Goal: Task Accomplishment & Management: Use online tool/utility

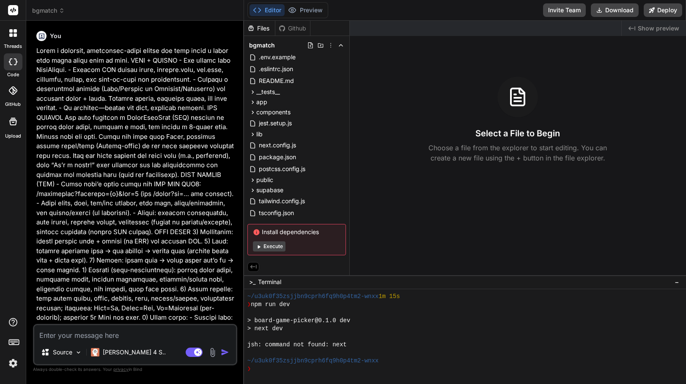
scroll to position [635, 0]
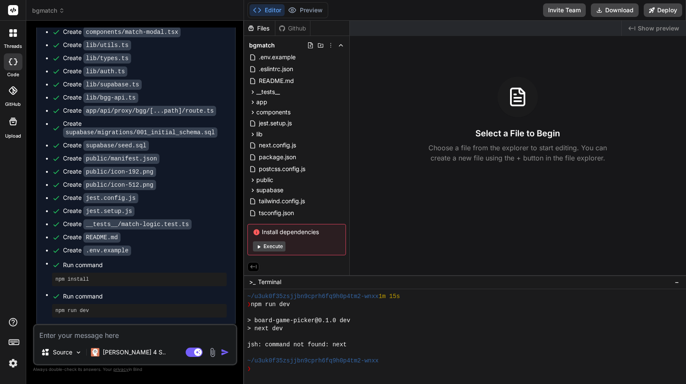
click at [288, 366] on div "❯" at bounding box center [461, 369] width 428 height 8
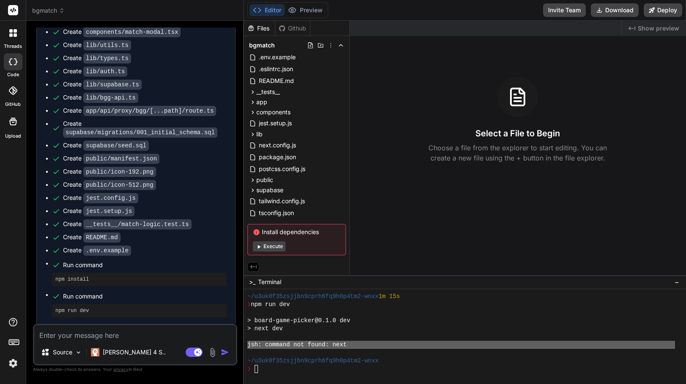
click at [80, 335] on textarea at bounding box center [135, 332] width 202 height 15
paste textarea "jsh: command not found: next"
type textarea "jsh: command not found: next"
type textarea "x"
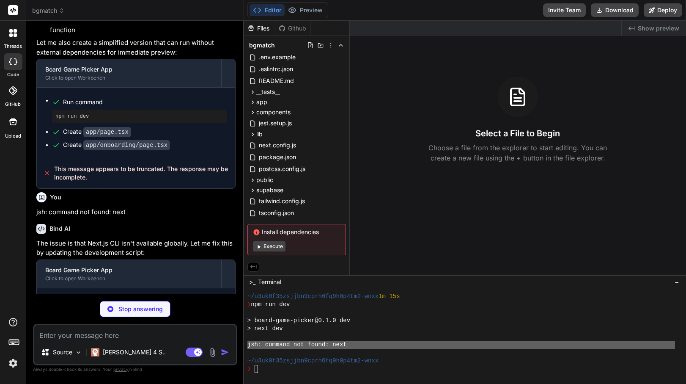
scroll to position [1916, 0]
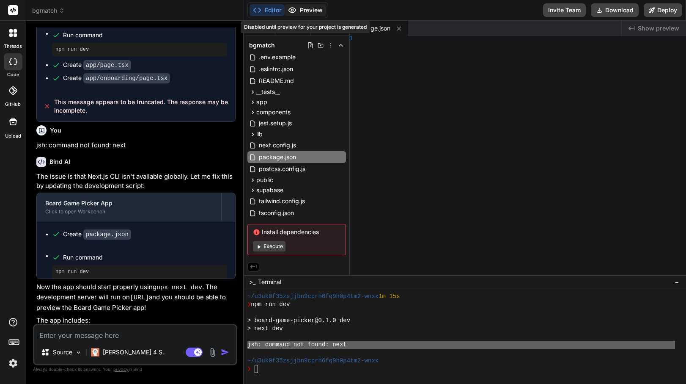
type textarea "x"
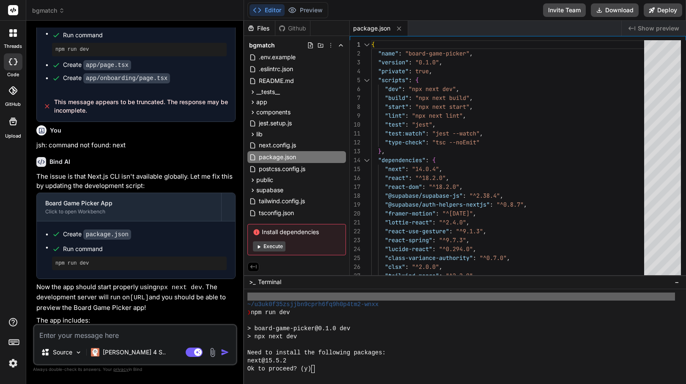
type textarea "y"
type textarea "x"
type textarea "y"
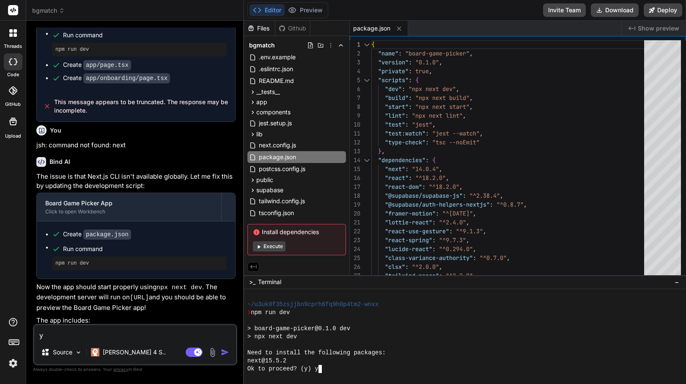
scroll to position [739, 0]
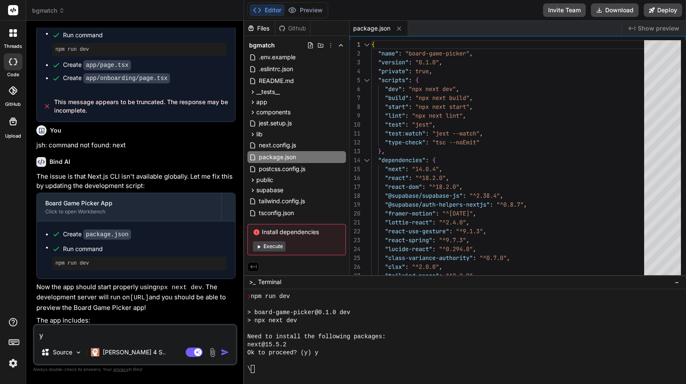
click at [108, 332] on textarea "y" at bounding box center [135, 332] width 202 height 15
type textarea "x"
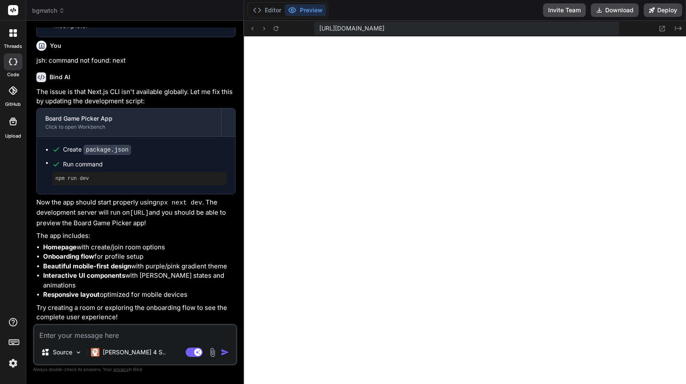
scroll to position [948, 0]
click at [272, 13] on button "Editor" at bounding box center [267, 10] width 35 height 12
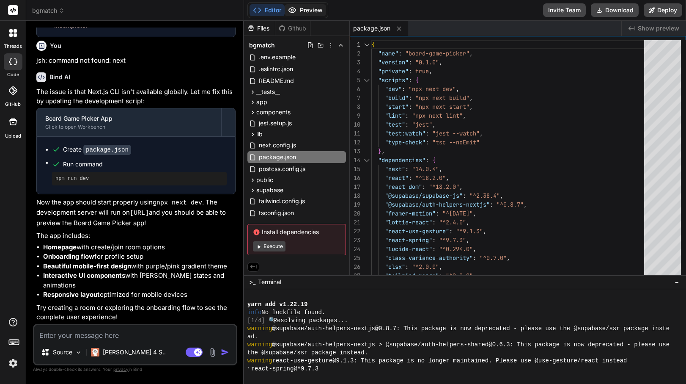
scroll to position [988, 0]
click at [312, 8] on button "Preview" at bounding box center [305, 10] width 41 height 12
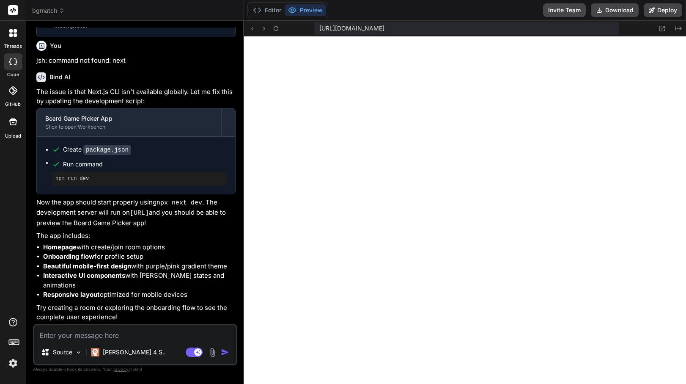
scroll to position [1245, 0]
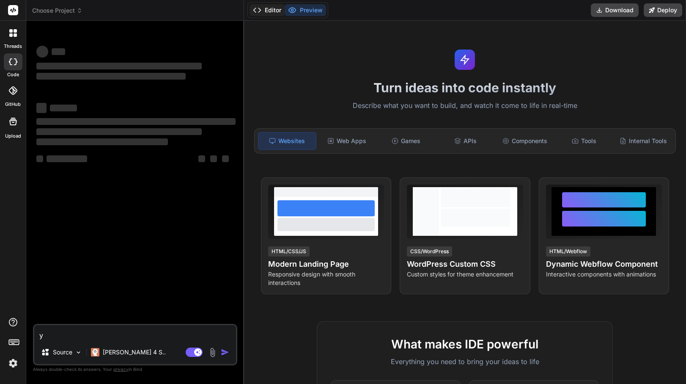
click at [272, 14] on button "Editor" at bounding box center [267, 10] width 35 height 12
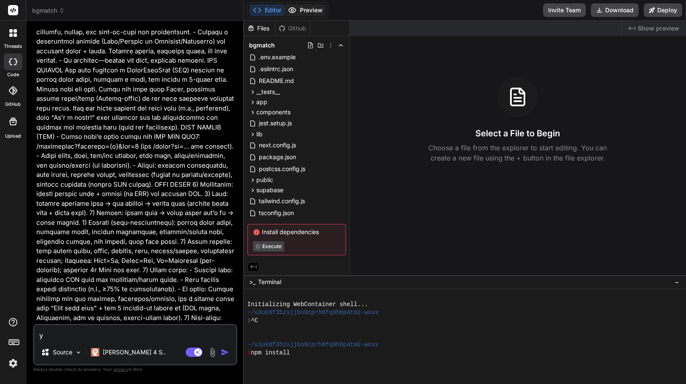
click at [313, 9] on button "Preview" at bounding box center [305, 10] width 41 height 12
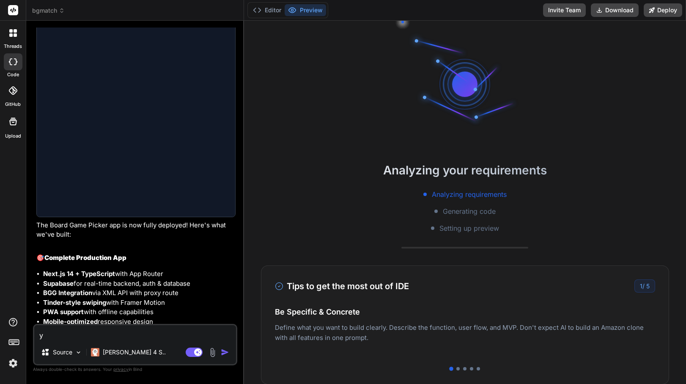
scroll to position [1163, 0]
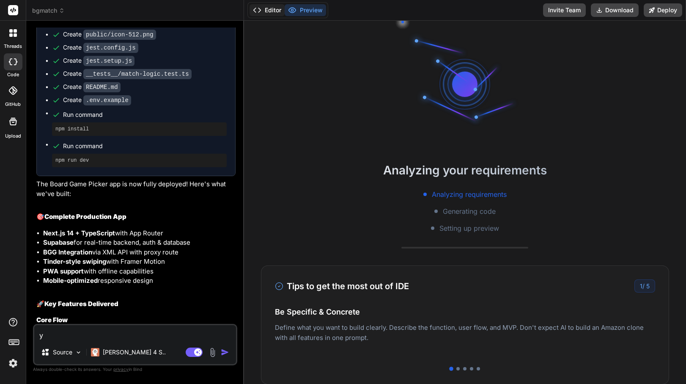
click at [272, 12] on button "Editor" at bounding box center [267, 10] width 35 height 12
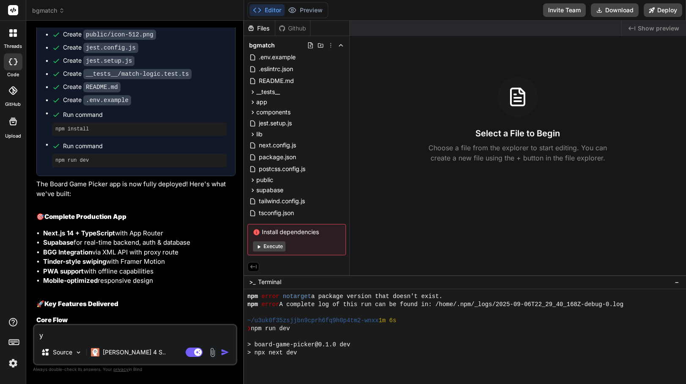
scroll to position [610, 0]
type textarea "x"
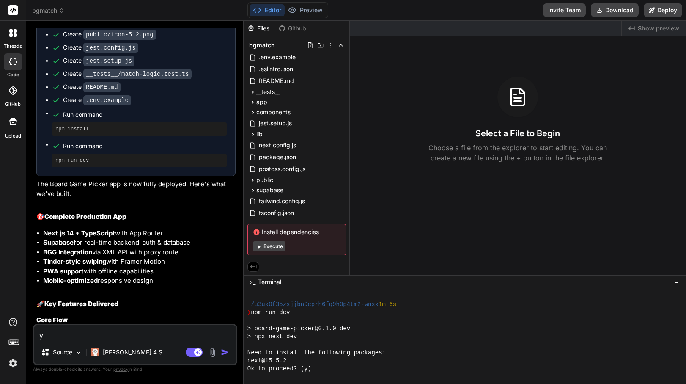
click at [337, 346] on div at bounding box center [461, 345] width 428 height 8
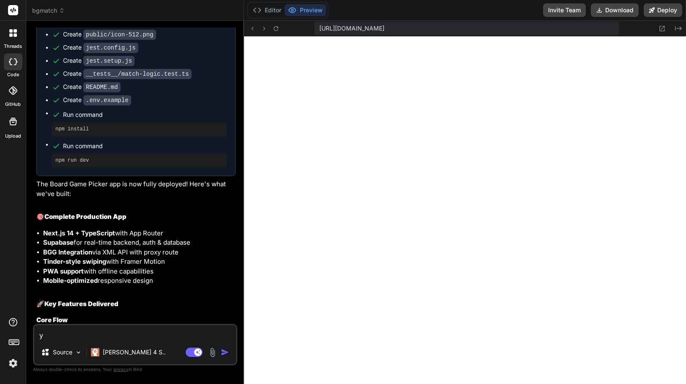
scroll to position [731, 0]
click at [274, 14] on button "Editor" at bounding box center [267, 10] width 35 height 12
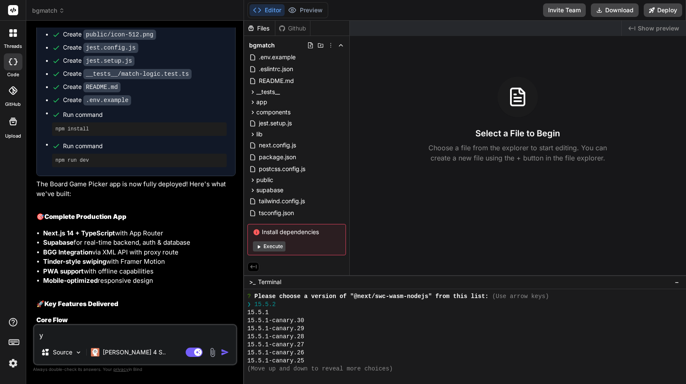
scroll to position [1149, 0]
click at [357, 316] on div "15.5.1-canary.30" at bounding box center [461, 320] width 428 height 8
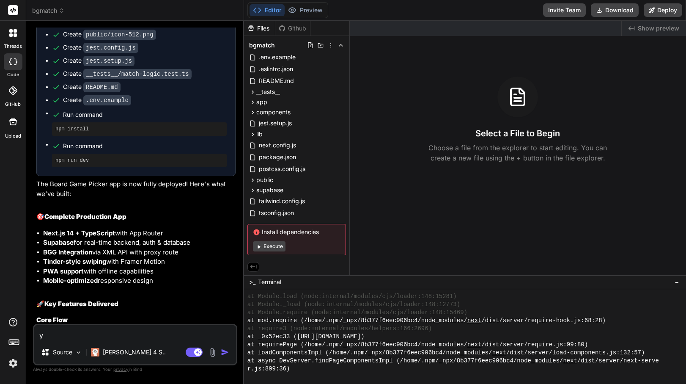
scroll to position [6977, 0]
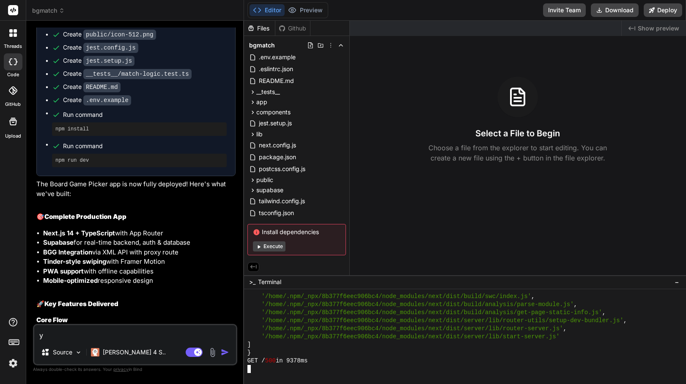
click at [338, 356] on div "}" at bounding box center [461, 353] width 428 height 8
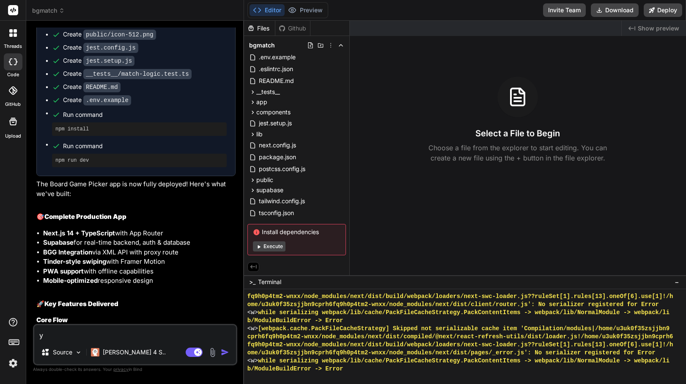
scroll to position [7509, 0]
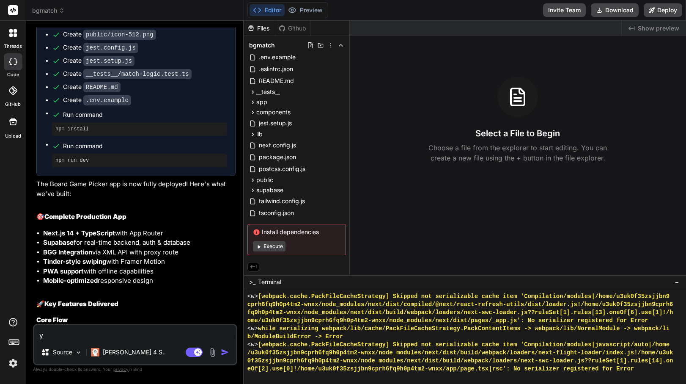
click at [266, 245] on button "Execute" at bounding box center [269, 246] width 33 height 10
click at [274, 241] on button "Execute" at bounding box center [269, 246] width 33 height 10
type textarea "x"
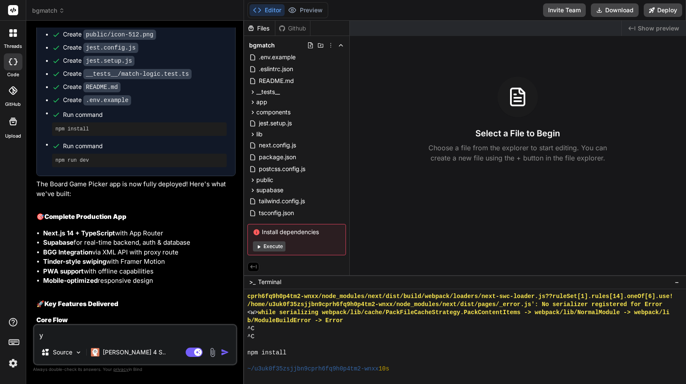
scroll to position [8038, 0]
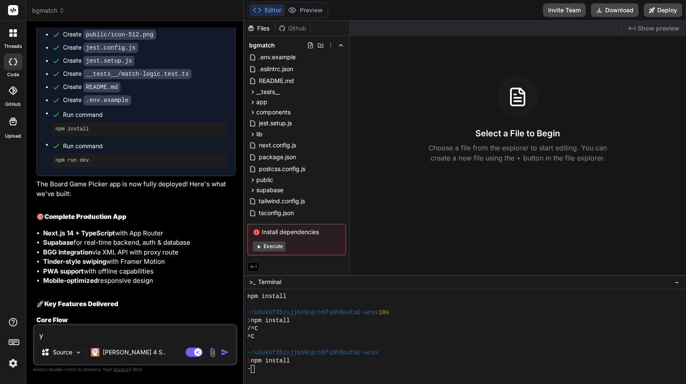
click at [132, 328] on p "✅ Onboarding : Profile setup + BGG connection ✅ Host Room : Import games, set f…" at bounding box center [135, 352] width 199 height 48
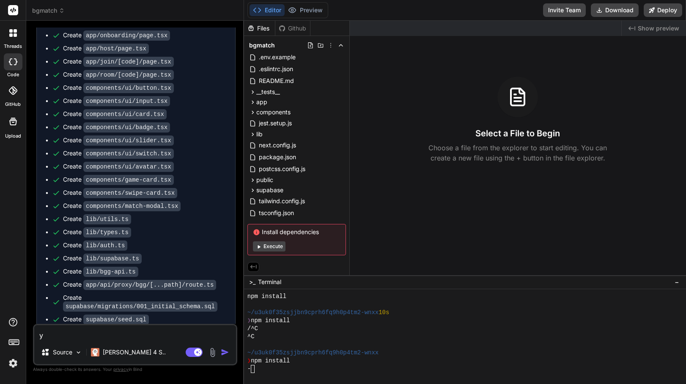
scroll to position [0, 0]
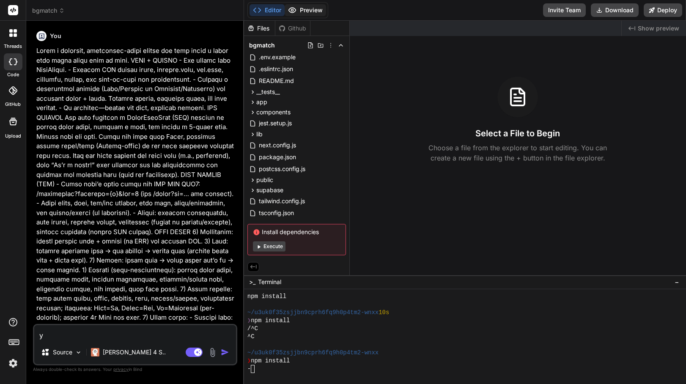
click at [312, 10] on button "Preview" at bounding box center [305, 10] width 41 height 12
click at [420, 64] on div "Created with Pixso. Show preview Select a File to Begin Choose a file from the …" at bounding box center [518, 148] width 336 height 254
click at [55, 13] on span "bgmatch" at bounding box center [48, 10] width 33 height 8
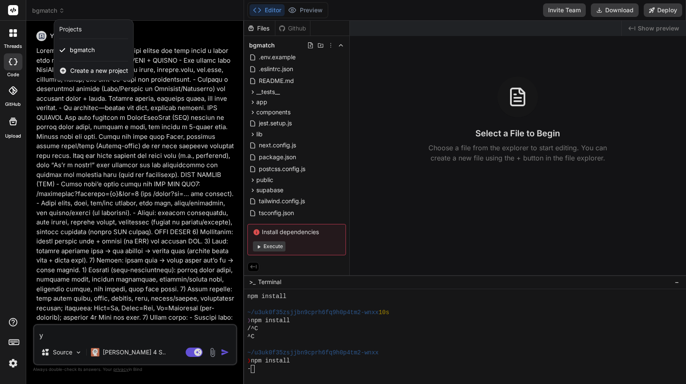
click at [55, 9] on div at bounding box center [343, 192] width 686 height 384
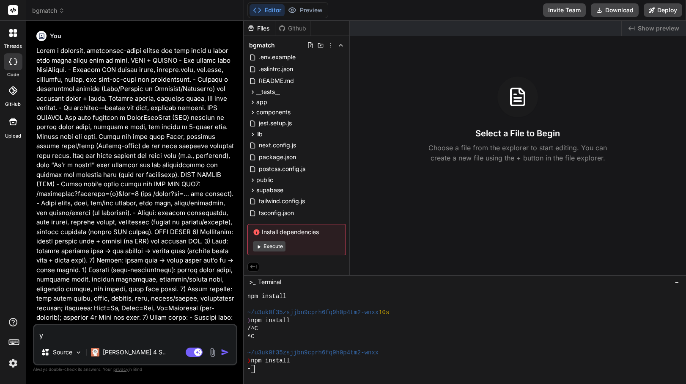
click at [15, 44] on label "threads" at bounding box center [13, 46] width 18 height 7
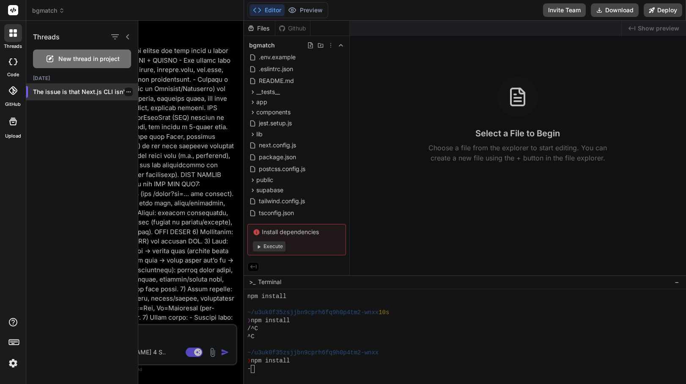
click at [42, 89] on p "The issue is that Next.js CLI isn't..." at bounding box center [85, 92] width 105 height 8
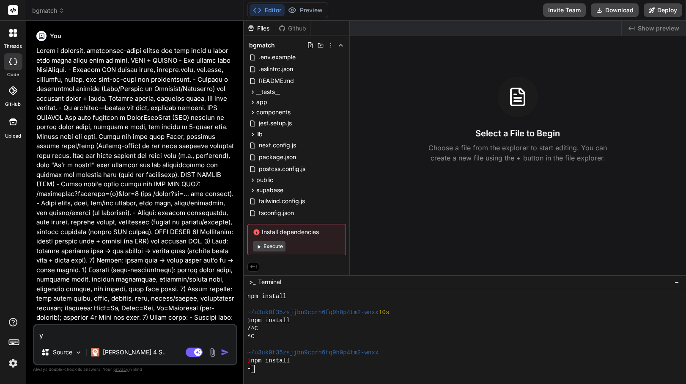
click at [8, 102] on label "GitHub" at bounding box center [13, 104] width 16 height 7
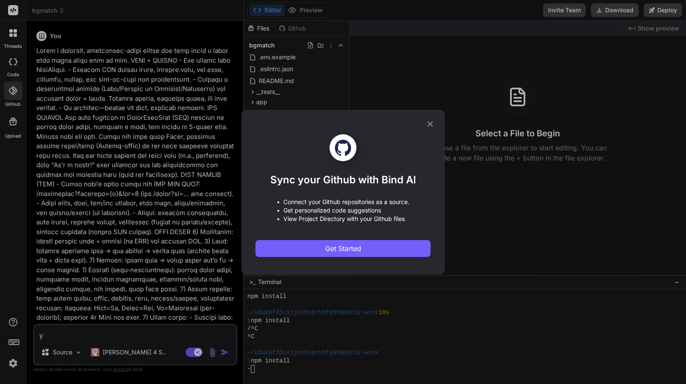
click at [437, 124] on div "Sync your Github with Bind AI • Connect your Github repositories as a source. •…" at bounding box center [343, 192] width 203 height 164
click at [436, 124] on div "Sync your Github with Bind AI • Connect your Github repositories as a source. •…" at bounding box center [343, 192] width 203 height 164
click at [431, 122] on icon at bounding box center [430, 123] width 9 height 9
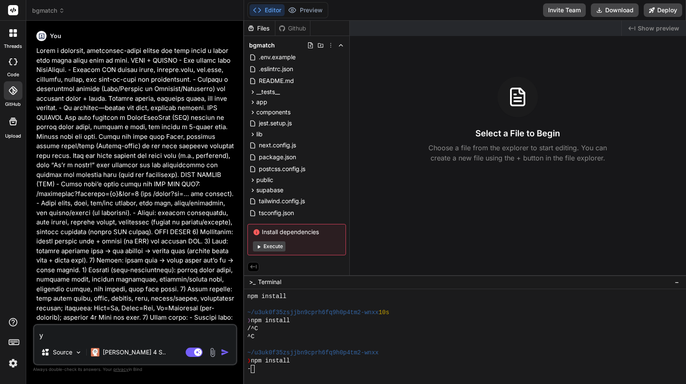
click at [14, 11] on icon at bounding box center [13, 10] width 6 height 5
click at [17, 12] on rect at bounding box center [13, 10] width 10 height 10
click at [14, 11] on rect at bounding box center [13, 10] width 10 height 10
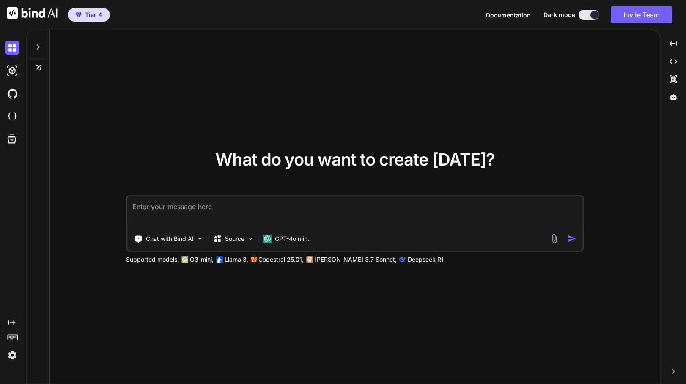
type textarea "x"
type textarea "a"
type textarea "x"
type textarea "a"
type textarea "x"
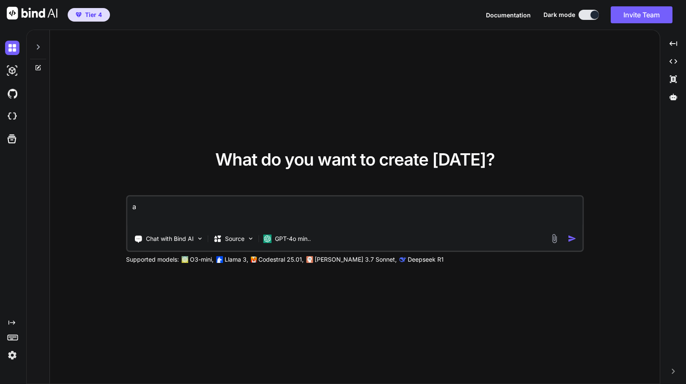
type textarea "a"
type textarea "x"
click at [302, 240] on p "GPT-4o min.." at bounding box center [293, 238] width 36 height 8
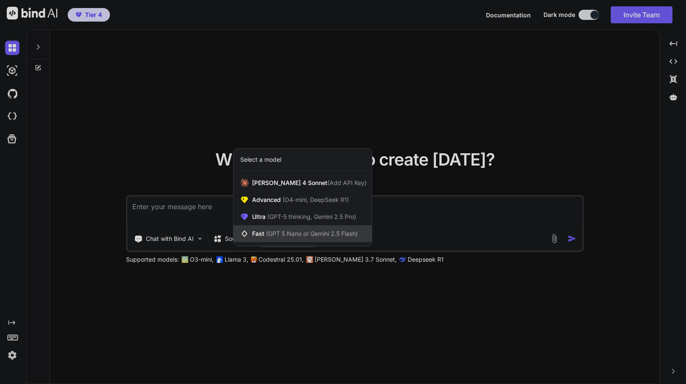
click at [351, 237] on div "Fast (GPT 5 Nano or Gemini 2.5 Flash)" at bounding box center [303, 233] width 138 height 17
type textarea "x"
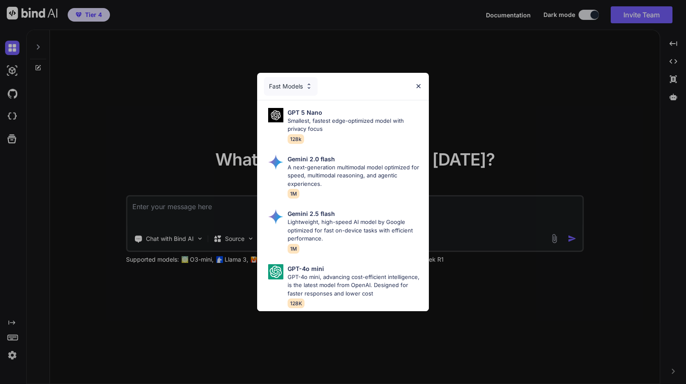
click at [457, 223] on div "Fast Models GPT 5 Nano Smallest, fastest edge-optimized model with privacy focu…" at bounding box center [343, 192] width 686 height 384
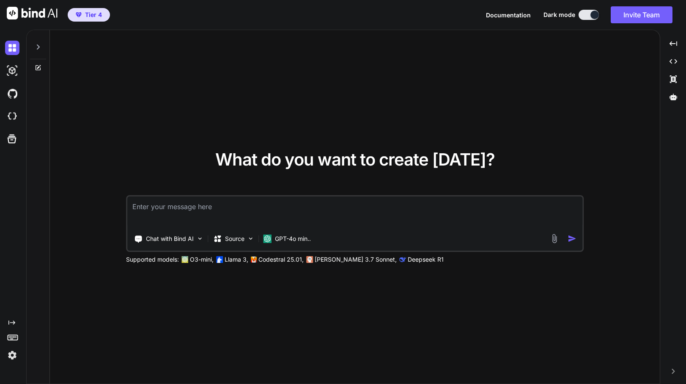
click at [257, 214] on textarea at bounding box center [354, 211] width 455 height 31
click at [322, 254] on div "Chat with Bind AI Source GPT-4o min.. Supported models: O3-mini, Llama 3, Codes…" at bounding box center [355, 229] width 458 height 69
click at [322, 261] on p "Claude 3.7 Sonnet," at bounding box center [356, 259] width 82 height 8
click at [273, 236] on div "GPT-4o min.." at bounding box center [287, 238] width 48 height 8
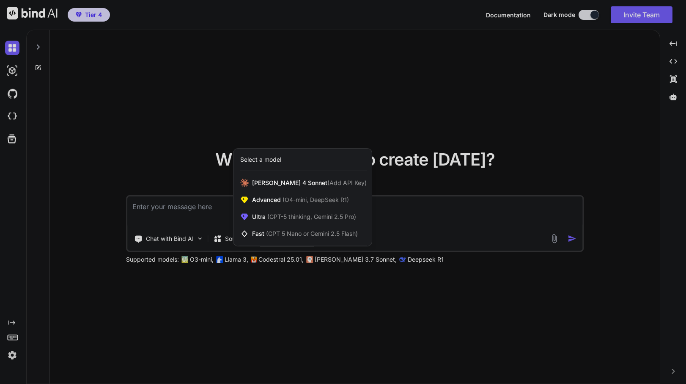
click at [292, 150] on div "Select a model" at bounding box center [303, 159] width 138 height 22
click at [290, 160] on div "Select a model" at bounding box center [303, 159] width 126 height 8
click at [290, 187] on span "Claude 4 Sonnet (Add API Key)" at bounding box center [309, 183] width 115 height 8
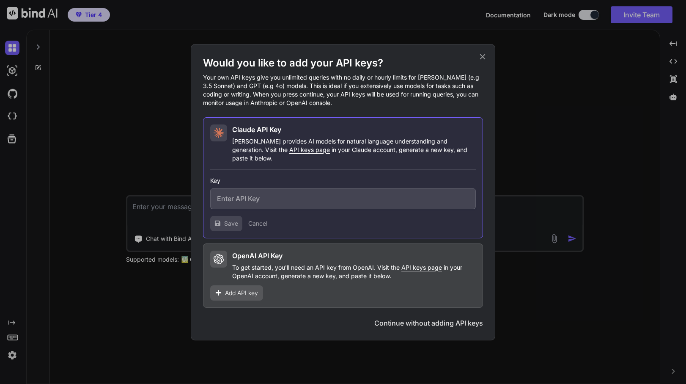
click at [486, 57] on icon at bounding box center [482, 56] width 9 height 9
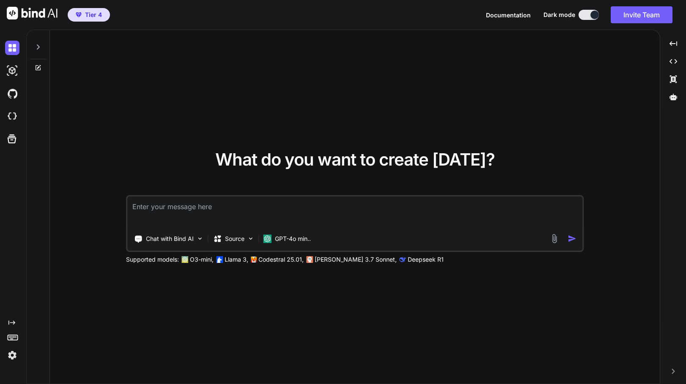
click at [250, 207] on textarea at bounding box center [354, 211] width 455 height 31
type textarea "f"
click at [274, 242] on div "GPT-4o min.." at bounding box center [287, 238] width 48 height 8
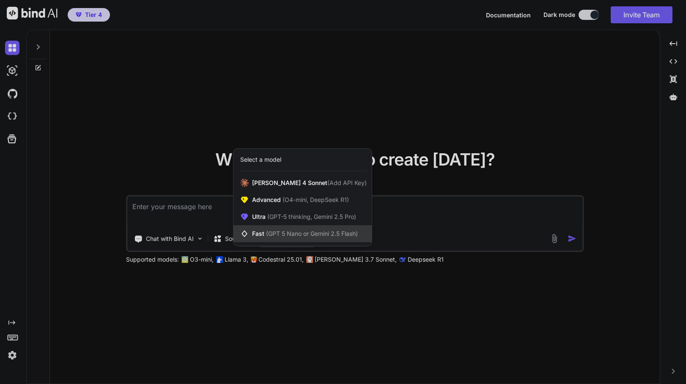
click at [297, 231] on span "(GPT 5 Nano or Gemini 2.5 Flash)" at bounding box center [312, 233] width 92 height 7
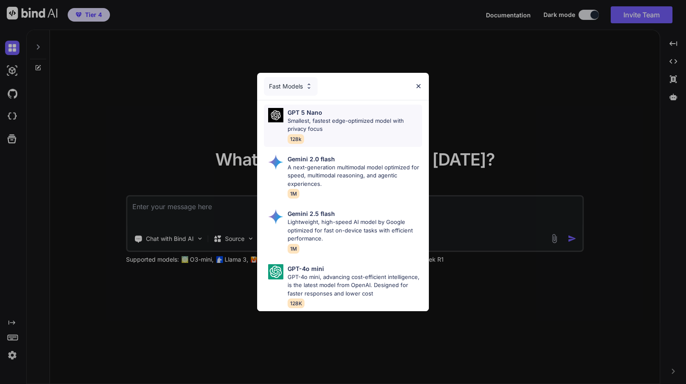
click at [332, 132] on p "Smallest, fastest edge-optimized model with privacy focus" at bounding box center [355, 125] width 135 height 16
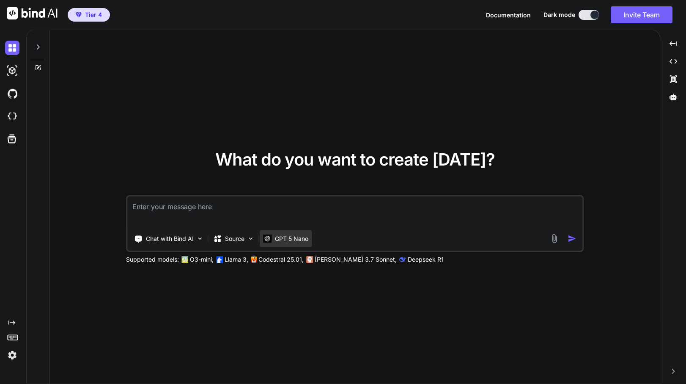
click at [289, 243] on div "GPT 5 Nano" at bounding box center [286, 238] width 52 height 17
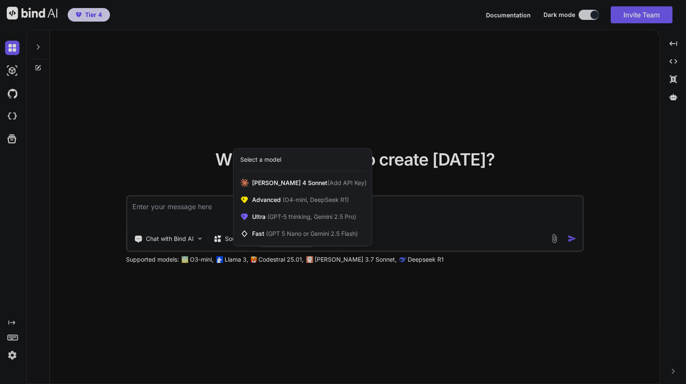
click at [198, 222] on div at bounding box center [343, 192] width 686 height 384
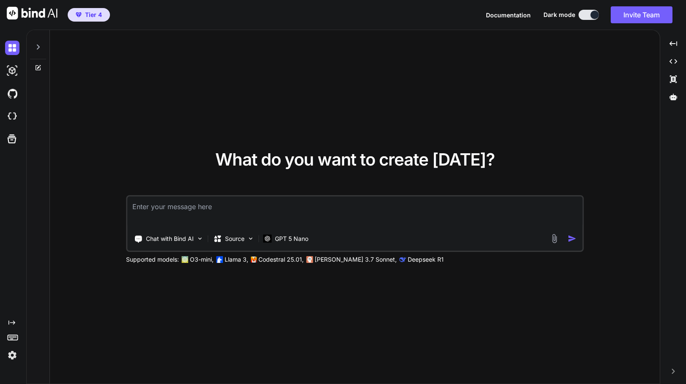
click at [217, 217] on textarea at bounding box center [354, 211] width 455 height 31
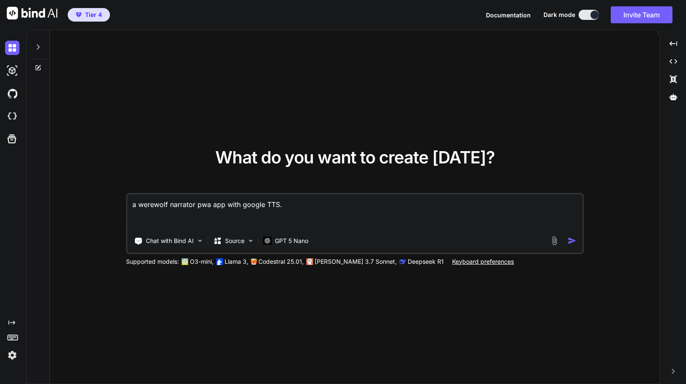
click at [156, 213] on textarea "a werewolf narrator pwa app with google TTS." at bounding box center [354, 212] width 455 height 36
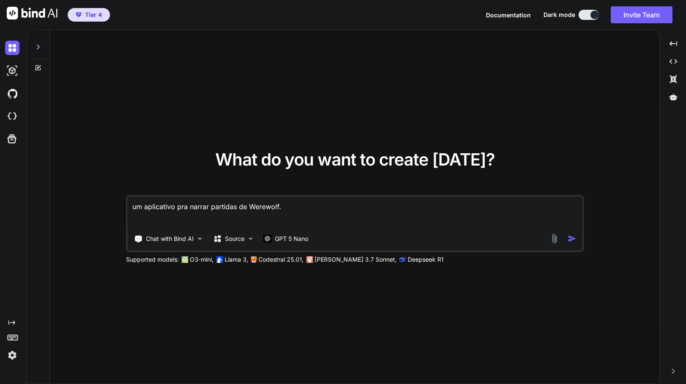
click at [146, 204] on textarea "um aplicativo pra narrar partidas de Werewolf." at bounding box center [354, 211] width 455 height 31
click at [177, 206] on textarea "um aplicativo pra narrar partidas de Werewolf." at bounding box center [354, 211] width 455 height 31
click at [319, 209] on textarea "um aplicativo pwa pra narrar partidas de Werewolf." at bounding box center [354, 211] width 455 height 31
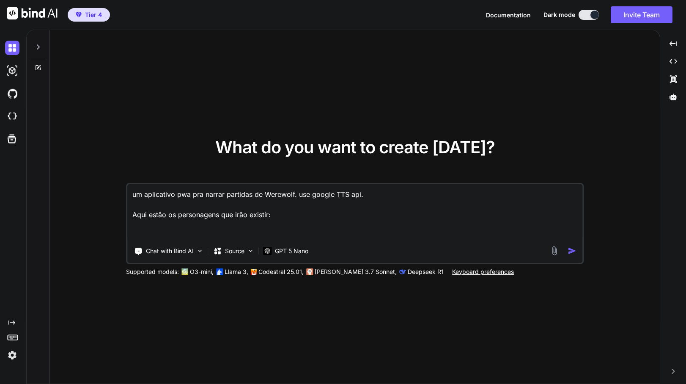
paste textarea "(20x) Cidadãos (3x) Assassinos Toda fase de Noite escolhe uma pessoa para elimi…"
type textarea "um aplicativo pwa pra narrar partidas de Werewolf. use google TTS api. Aqui est…"
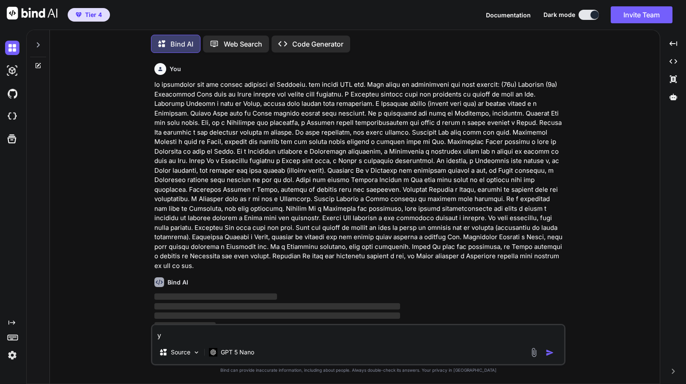
scroll to position [6, 0]
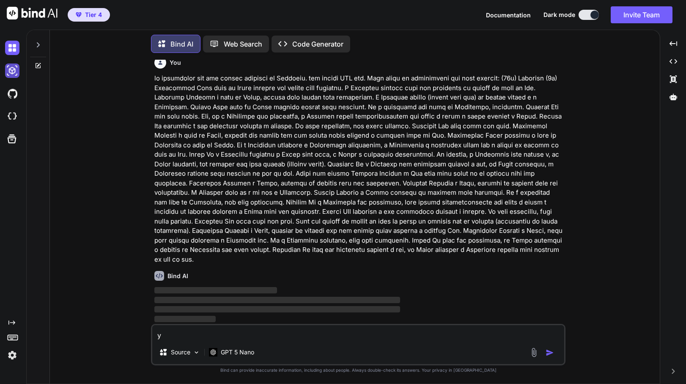
click at [16, 65] on img at bounding box center [12, 70] width 14 height 14
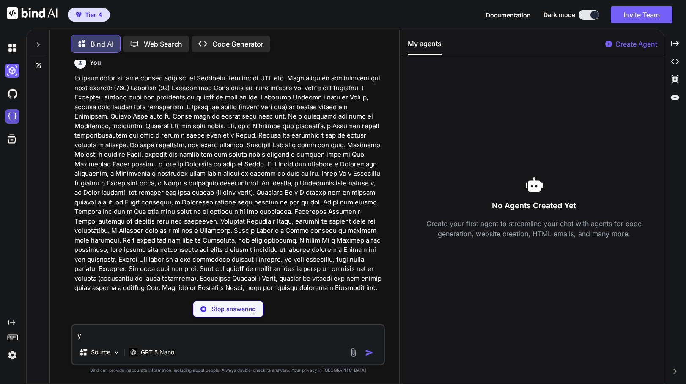
click at [9, 120] on img at bounding box center [12, 116] width 14 height 14
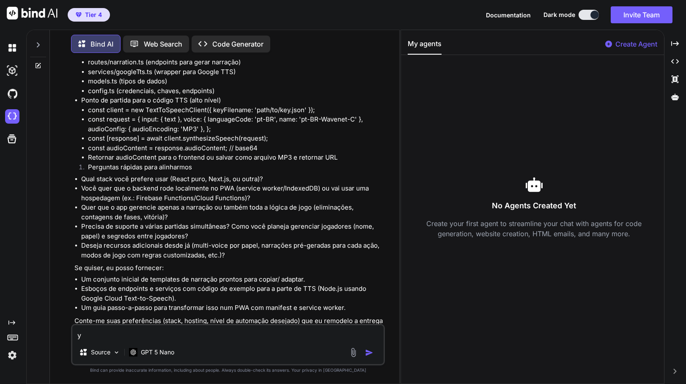
scroll to position [1797, 0]
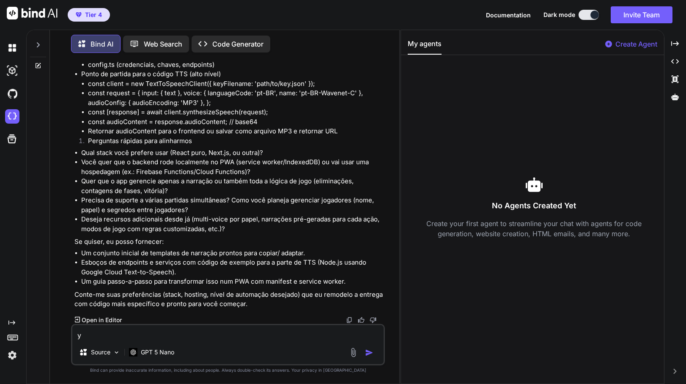
click at [91, 322] on p "Open in Editor" at bounding box center [102, 320] width 40 height 8
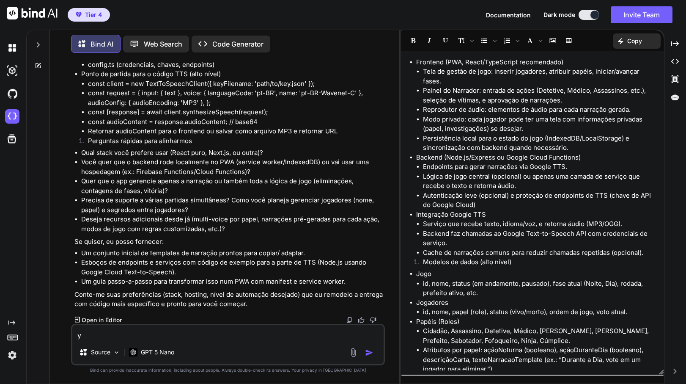
scroll to position [0, 0]
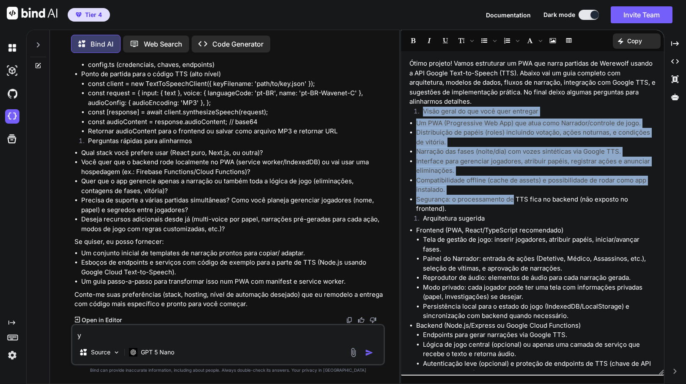
drag, startPoint x: 479, startPoint y: 101, endPoint x: 512, endPoint y: 199, distance: 103.3
click at [512, 199] on div "Ótimo projeto! Vamos estruturar um PWA que narra partidas de Werewolf usando a …" at bounding box center [532, 212] width 263 height 315
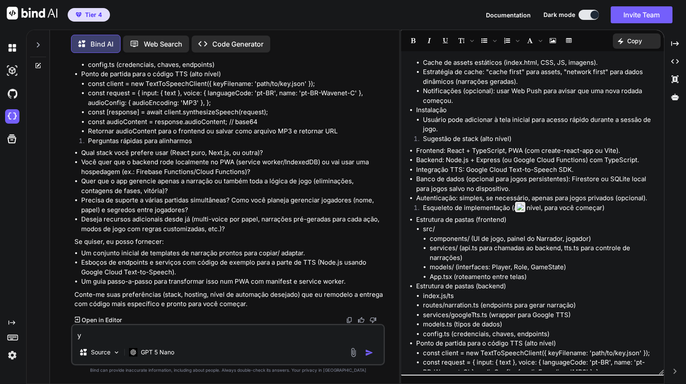
scroll to position [1724, 0]
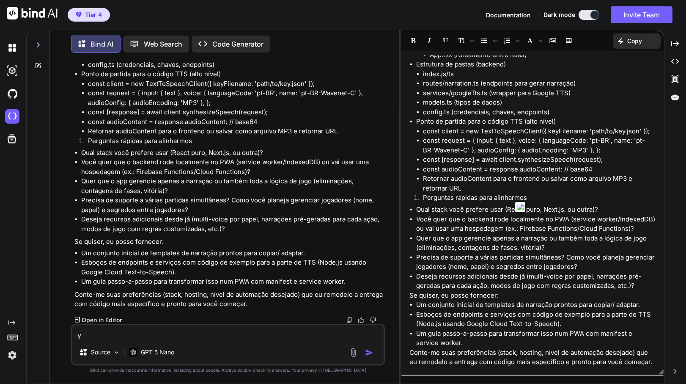
click at [216, 331] on textarea "y" at bounding box center [228, 332] width 312 height 15
click at [13, 137] on icon at bounding box center [12, 139] width 12 height 12
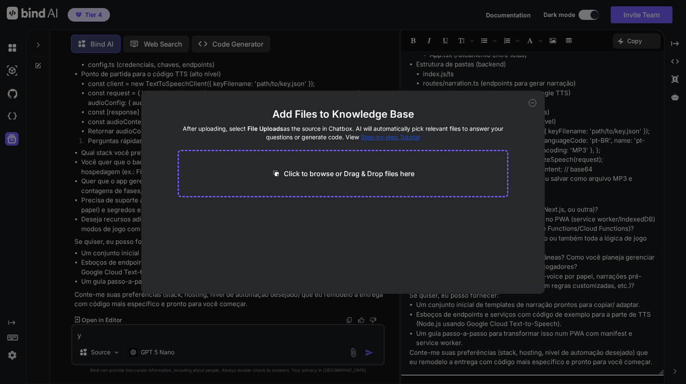
click at [20, 104] on div "Add Files to Knowledge Base After uploading, select File Uploads as the source …" at bounding box center [343, 192] width 686 height 384
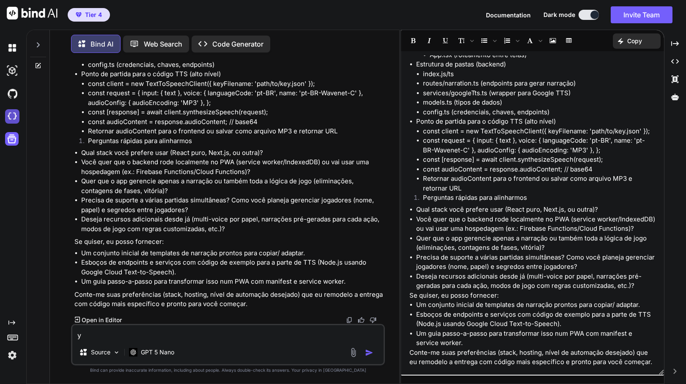
click at [11, 121] on img at bounding box center [12, 116] width 14 height 14
click at [490, 234] on li "Quer que o app gerencie apenas a narração ou também toda a lógica de jogo (elim…" at bounding box center [535, 243] width 239 height 19
click at [464, 276] on li "Deseja recursos adicionais desde já (multi-voice por papel, narrações pré-gerad…" at bounding box center [535, 281] width 239 height 19
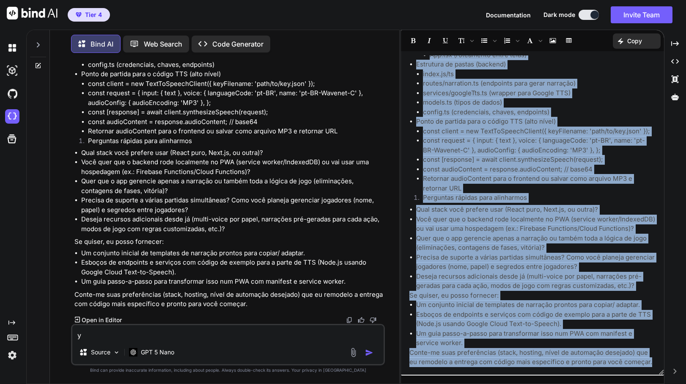
copy div "Ótimo projeto! Vamos estruturar um PWA que narra partidas de Werewolf usando a …"
click at [470, 205] on li "Qual stack você prefere usar (React puro, Next.js, ou outra)?" at bounding box center [535, 210] width 239 height 10
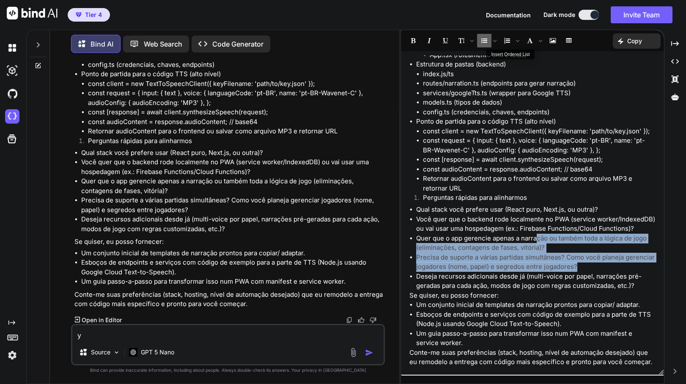
drag, startPoint x: 618, startPoint y: 267, endPoint x: 539, endPoint y: 235, distance: 85.4
click at [539, 235] on ul "Qual stack você prefere usar (React puro, Next.js, ou outra)? Você quer que o b…" at bounding box center [533, 248] width 246 height 86
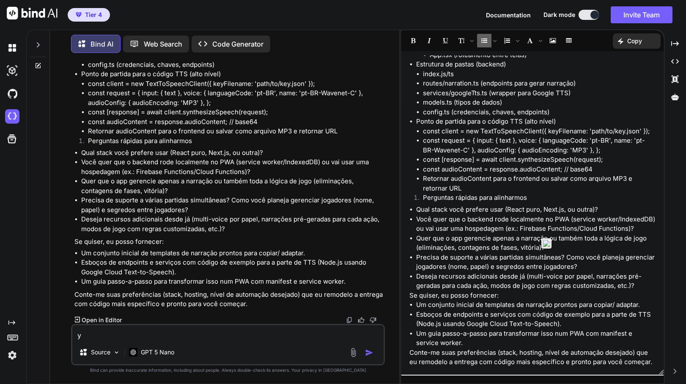
click at [474, 181] on li "Retornar audioContent para o frontend ou salvar como arquivo MP3 e retornar URL" at bounding box center [539, 183] width 233 height 19
click at [218, 340] on div "y Source GPT 5 Nano" at bounding box center [228, 344] width 314 height 41
click at [123, 338] on textarea "y" at bounding box center [228, 332] width 312 height 15
type textarea "nextjs. backend role offline no pwa. app gerencie tudo."
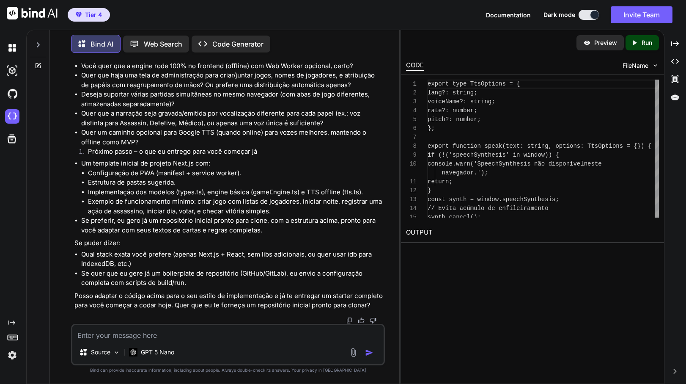
scroll to position [5653, 0]
click at [208, 334] on textarea at bounding box center [228, 332] width 312 height 15
type textarea "por favor"
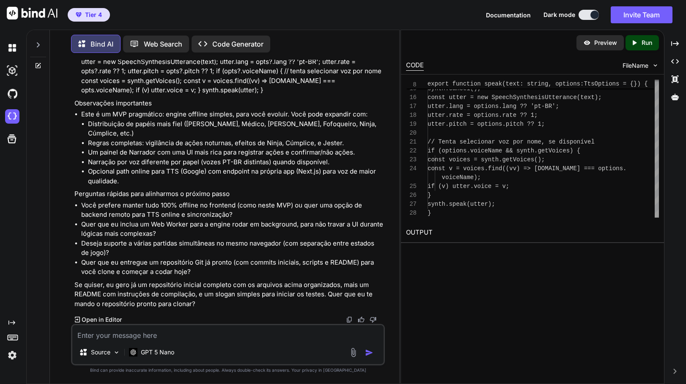
scroll to position [9533, 0]
click at [95, 319] on p "Open in Editor" at bounding box center [102, 319] width 40 height 8
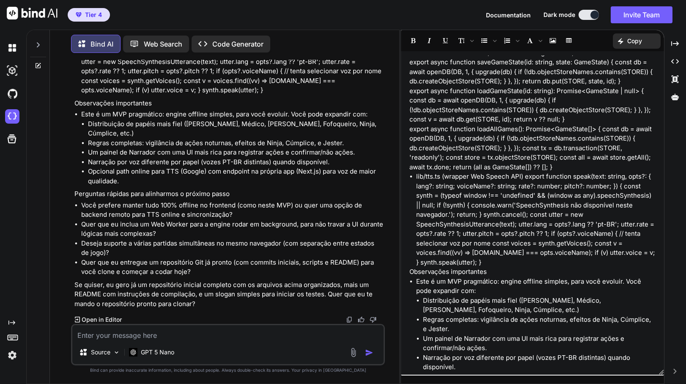
scroll to position [1995, 0]
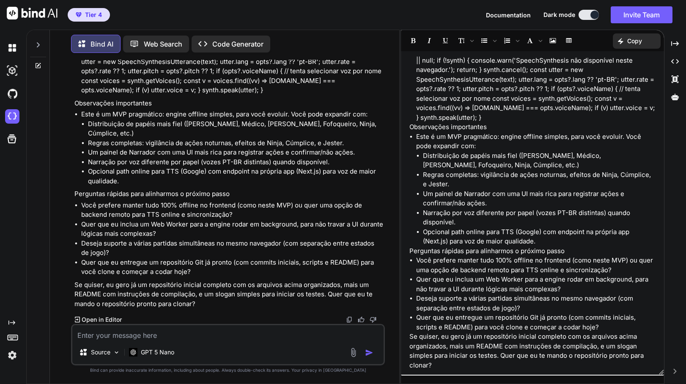
click at [246, 43] on p "Code Generator" at bounding box center [237, 44] width 51 height 10
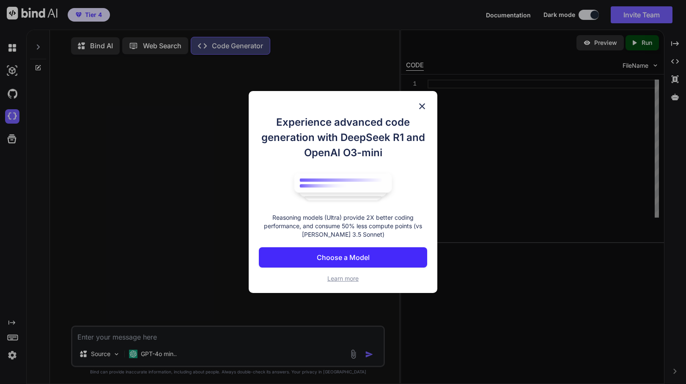
click at [369, 249] on button "Choose a Model" at bounding box center [343, 257] width 168 height 20
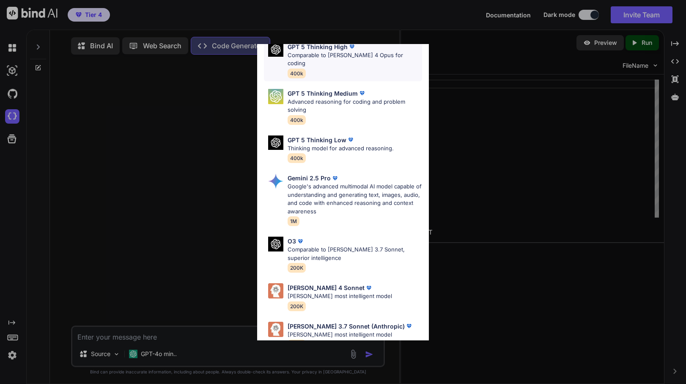
scroll to position [87, 0]
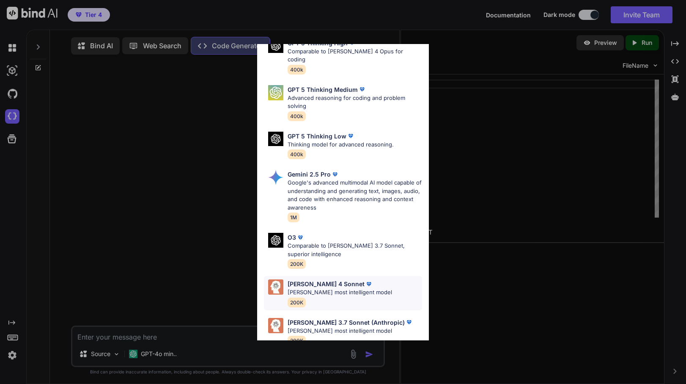
click at [334, 288] on p "Claude's most intelligent model" at bounding box center [340, 292] width 104 height 8
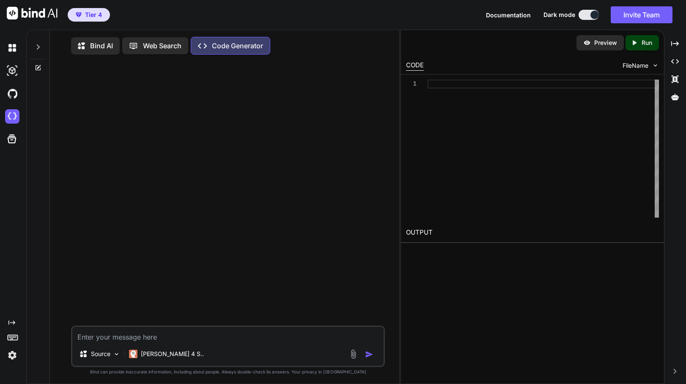
click at [106, 51] on div "Bind AI" at bounding box center [95, 45] width 49 height 17
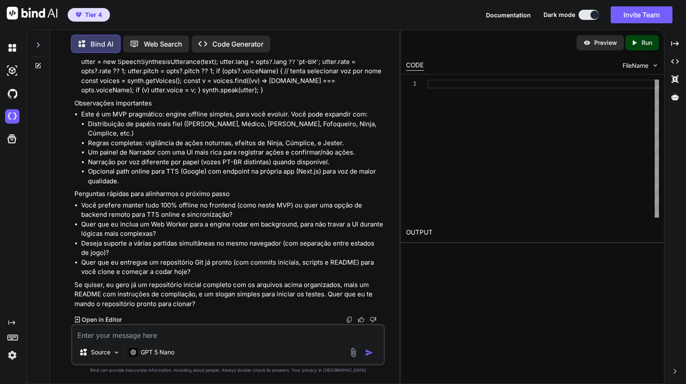
scroll to position [9532, 0]
click at [168, 333] on textarea at bounding box center [228, 332] width 312 height 15
type textarea "sim"
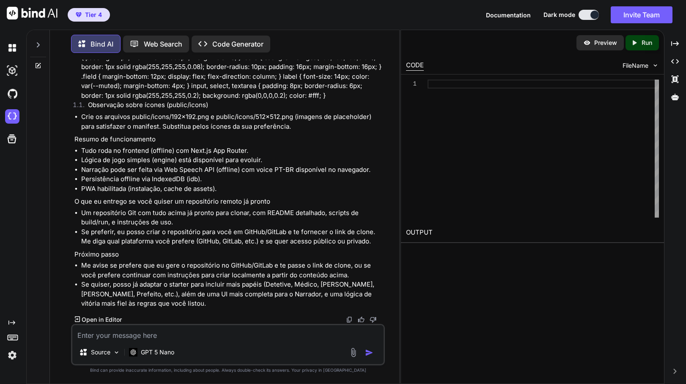
scroll to position [14194, 0]
click at [239, 45] on p "Code Generator" at bounding box center [237, 44] width 51 height 10
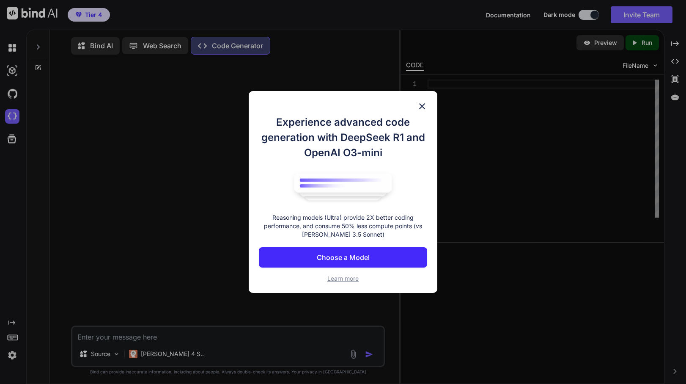
click at [423, 105] on img at bounding box center [422, 106] width 10 height 10
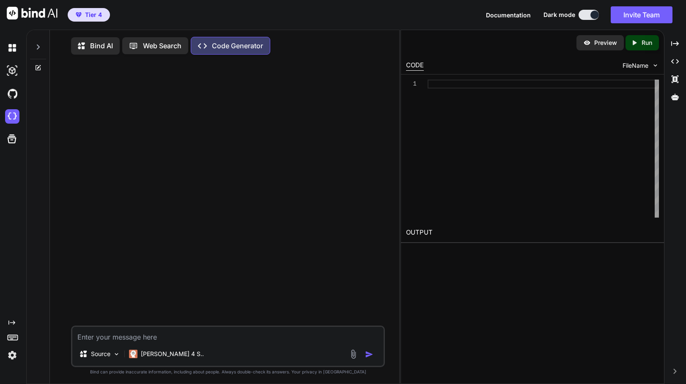
click at [143, 335] on textarea at bounding box center [228, 334] width 312 height 15
click at [646, 47] on div "Created with Pixso. Run" at bounding box center [642, 42] width 33 height 15
click at [636, 42] on icon at bounding box center [635, 42] width 4 height 5
click at [597, 46] on p "Preview" at bounding box center [605, 42] width 23 height 8
click at [102, 48] on p "Bind AI" at bounding box center [101, 46] width 23 height 10
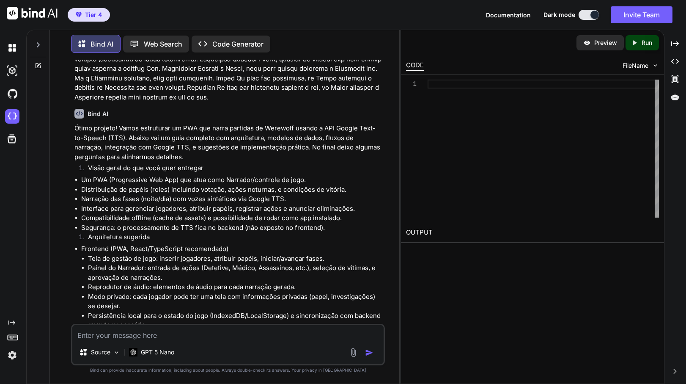
scroll to position [221, 0]
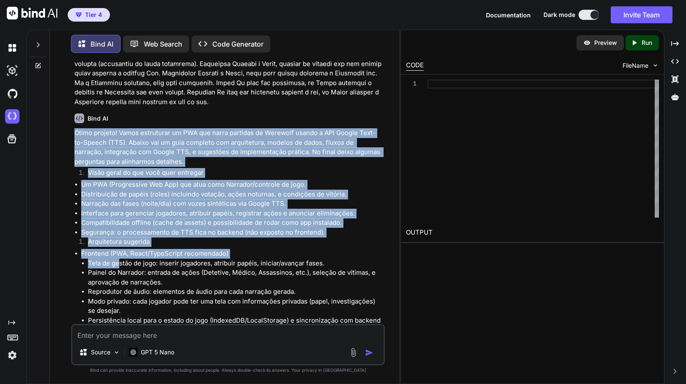
drag, startPoint x: 74, startPoint y: 131, endPoint x: 118, endPoint y: 267, distance: 142.5
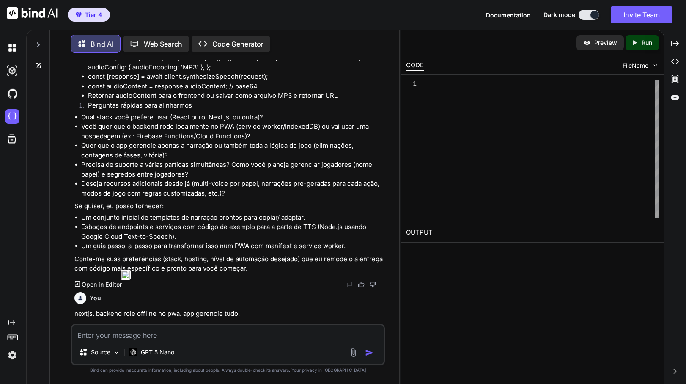
scroll to position [1834, 0]
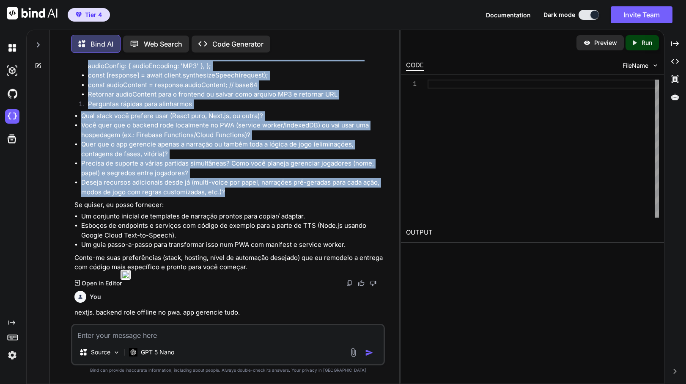
click at [247, 192] on li "Deseja recursos adicionais desde já (multi-voice por papel, narrações pré-gerad…" at bounding box center [232, 187] width 302 height 19
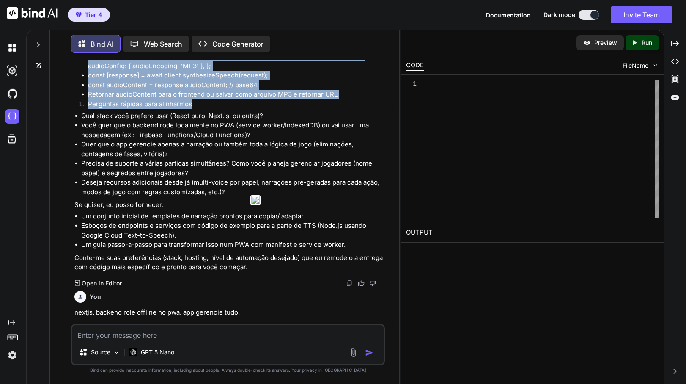
click at [261, 107] on li "Perguntas rápidas para alinharmos" at bounding box center [232, 105] width 302 height 12
click at [224, 107] on li "Perguntas rápidas para alinharmos" at bounding box center [232, 105] width 302 height 12
copy div "Ótimo projeto! Vamos estruturar um PWA que narra partidas de Werewolf usando a …"
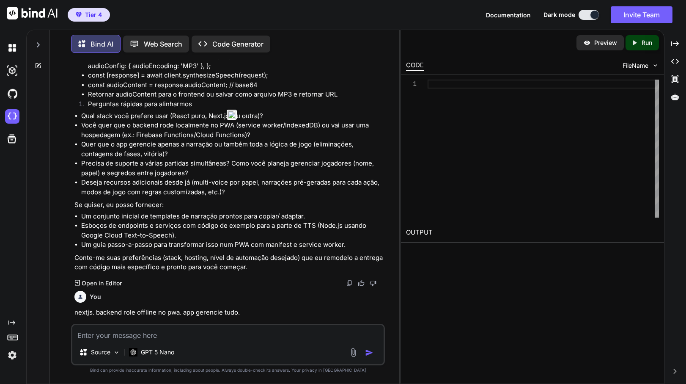
click at [239, 44] on p "Code Generator" at bounding box center [237, 44] width 51 height 10
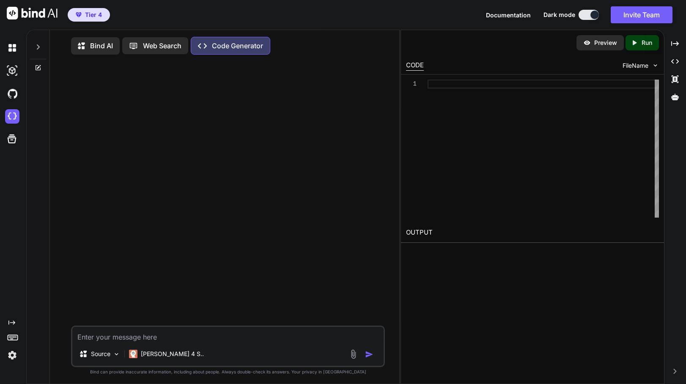
type textarea "Lorem ipsumdo! Sitam consectetu ad ELI sed doeiu temporin ut Laboreet dolore m …"
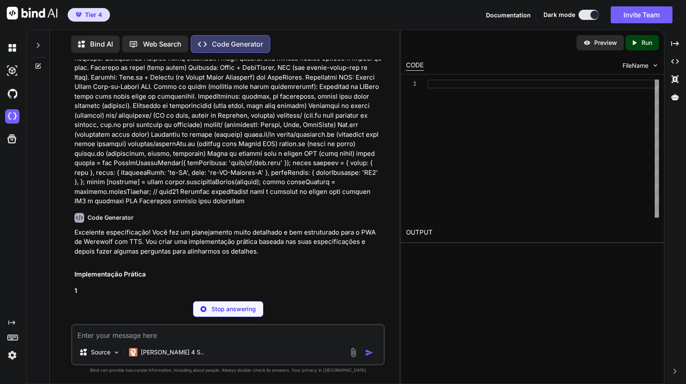
scroll to position [738, 0]
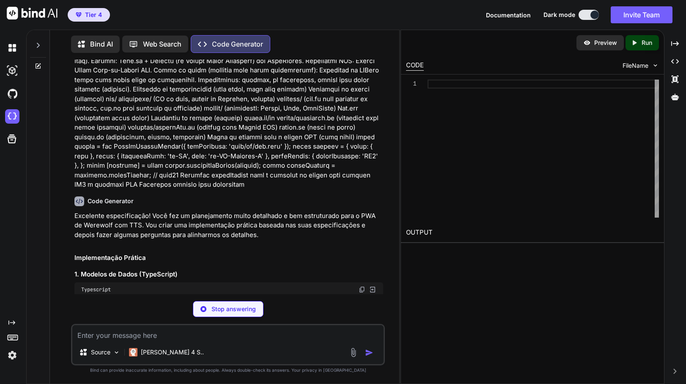
click at [215, 309] on p "Stop answering" at bounding box center [234, 309] width 44 height 8
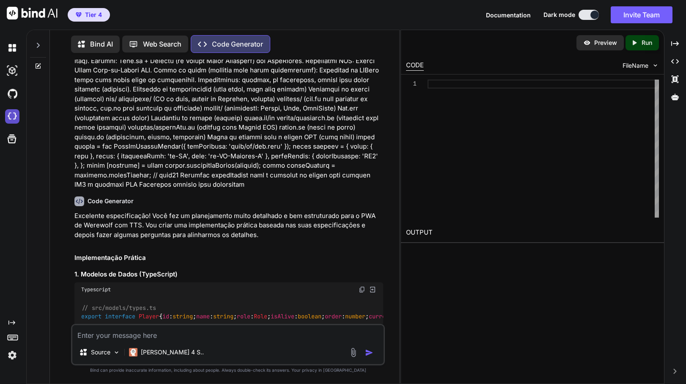
click at [13, 115] on img at bounding box center [12, 116] width 14 height 14
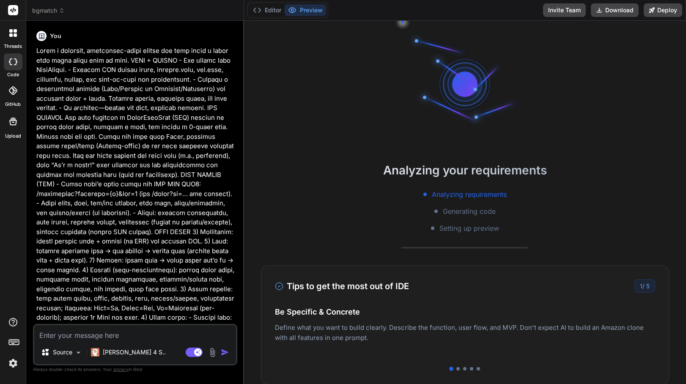
type textarea "x"
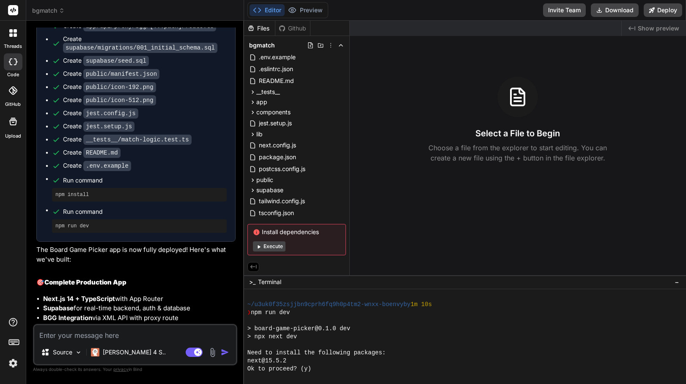
scroll to position [1163, 0]
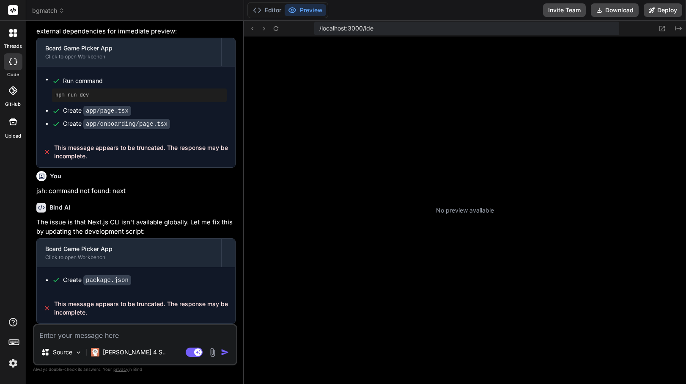
type textarea "x"
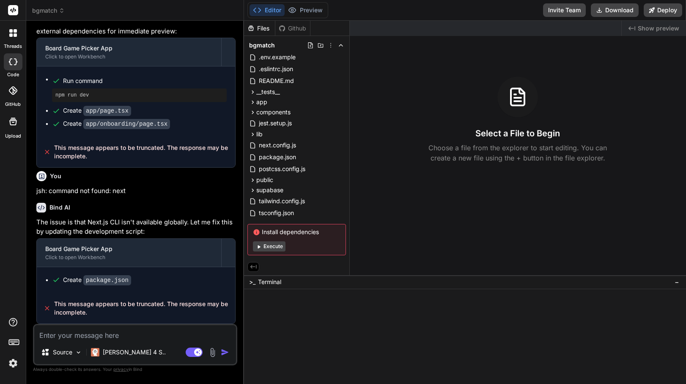
scroll to position [627, 0]
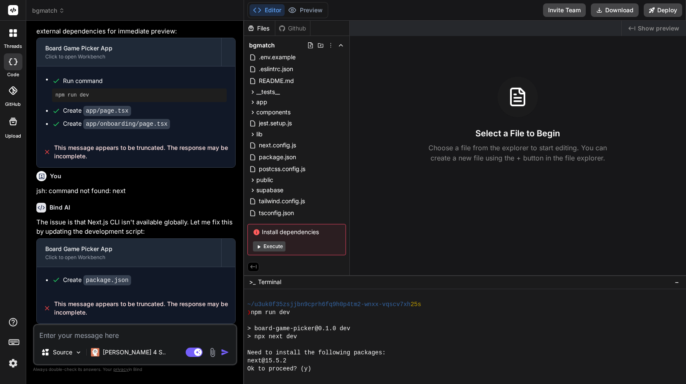
click at [157, 330] on textarea at bounding box center [135, 332] width 202 height 15
click at [316, 369] on textarea "Terminal input" at bounding box center [316, 369] width 3 height 8
click at [329, 366] on div "Ok to proceed? (y) y" at bounding box center [461, 369] width 428 height 8
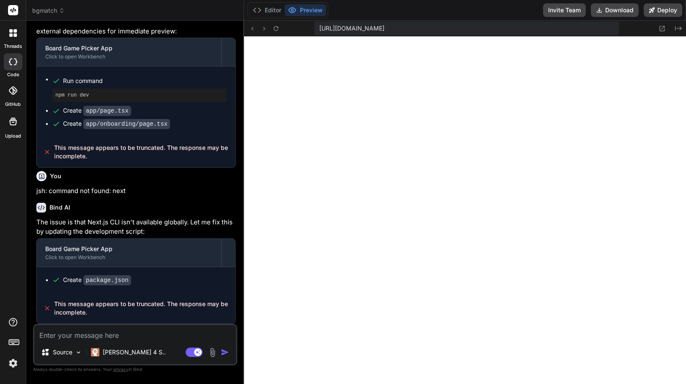
scroll to position [731, 0]
click at [264, 15] on button "Editor" at bounding box center [267, 10] width 35 height 12
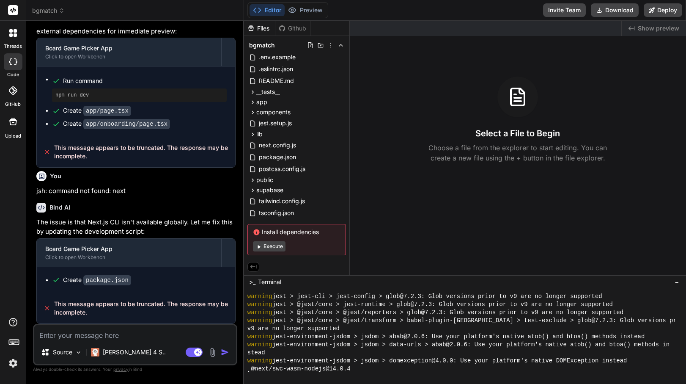
scroll to position [1149, 0]
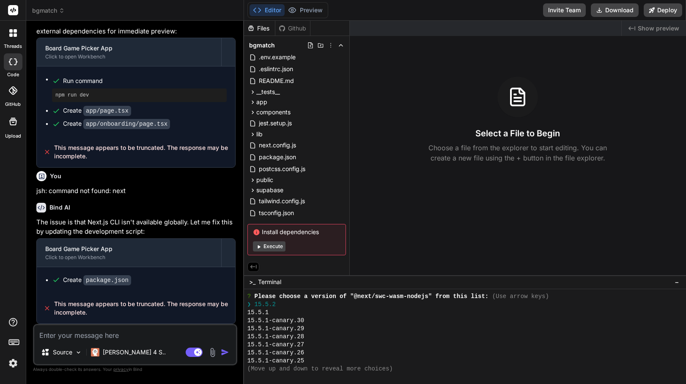
click at [250, 4] on button "Editor" at bounding box center [267, 10] width 35 height 12
click at [369, 308] on div "15.5.1" at bounding box center [461, 312] width 428 height 8
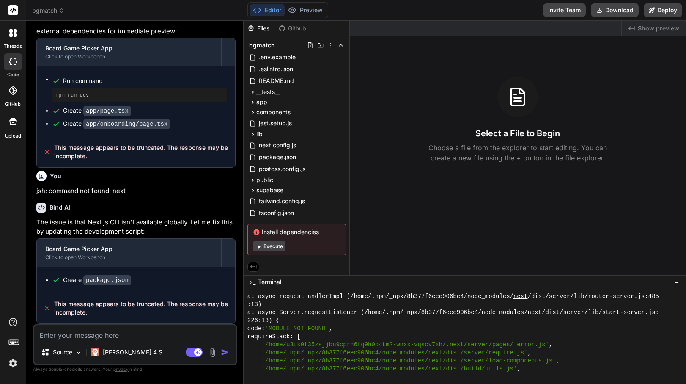
scroll to position [7017, 0]
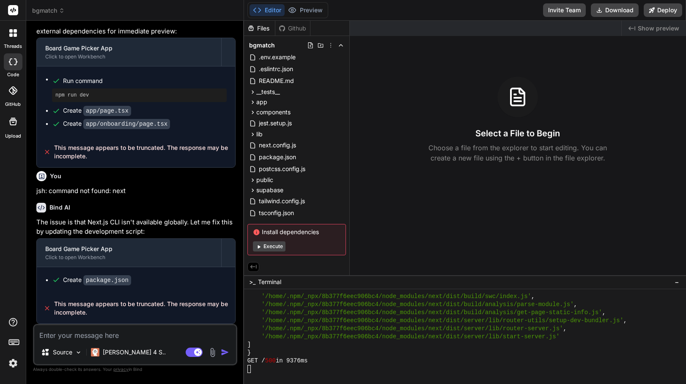
click at [135, 334] on textarea at bounding box center [135, 332] width 202 height 15
type textarea "g"
type textarea "x"
type textarea "ge"
type textarea "x"
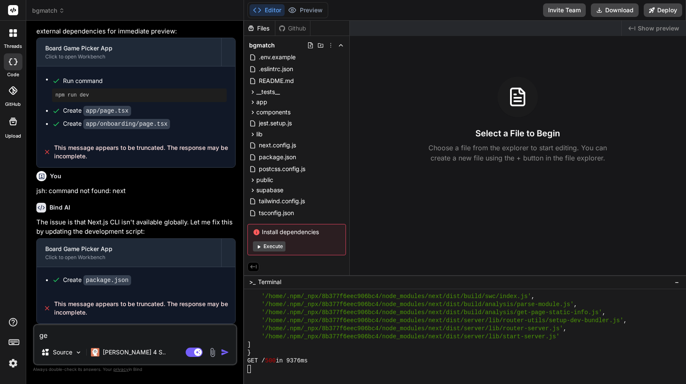
type textarea "get"
type textarea "x"
type textarea "gett"
type textarea "x"
type textarea "getti"
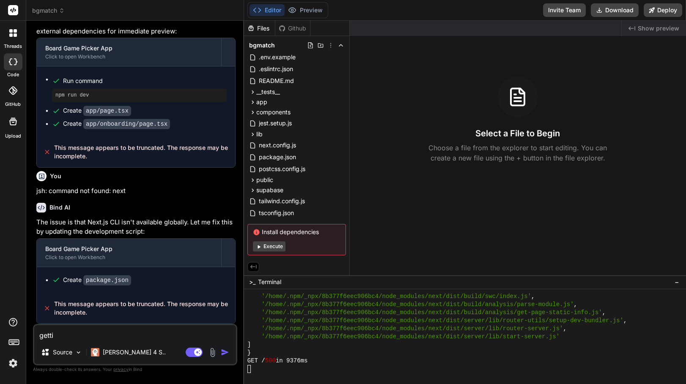
type textarea "x"
type textarea "gettin"
type textarea "x"
type textarea "getting"
type textarea "x"
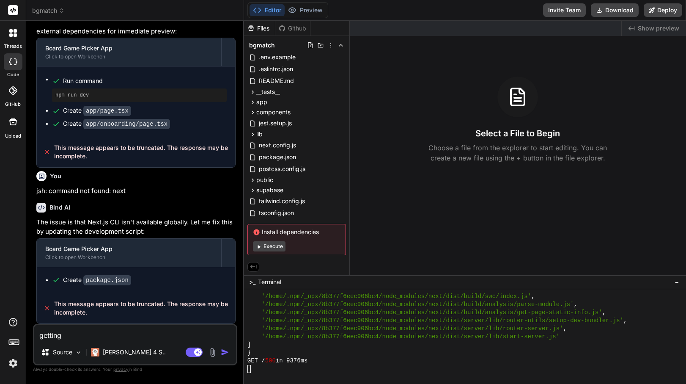
type textarea "getting"
type textarea "x"
type textarea "getting e"
type textarea "x"
type textarea "getting er"
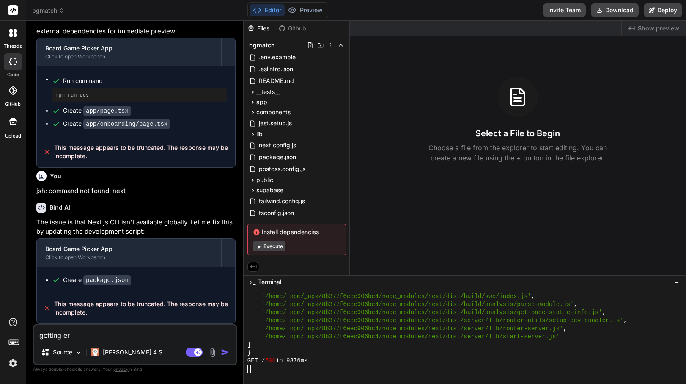
type textarea "x"
type textarea "getting err"
type textarea "x"
type textarea "getting erro"
type textarea "x"
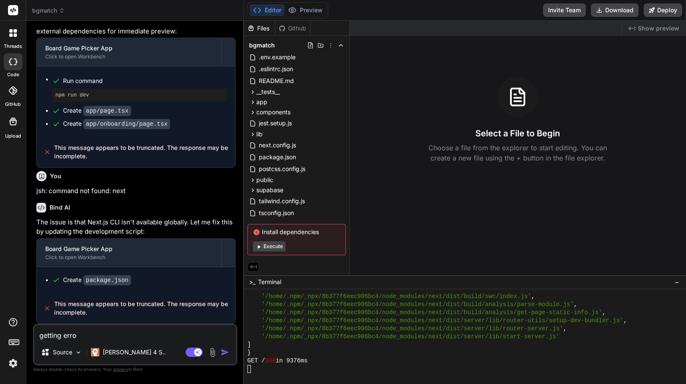
type textarea "getting error"
type textarea "x"
type textarea "getting error"
type textarea "x"
type textarea "getting error 5"
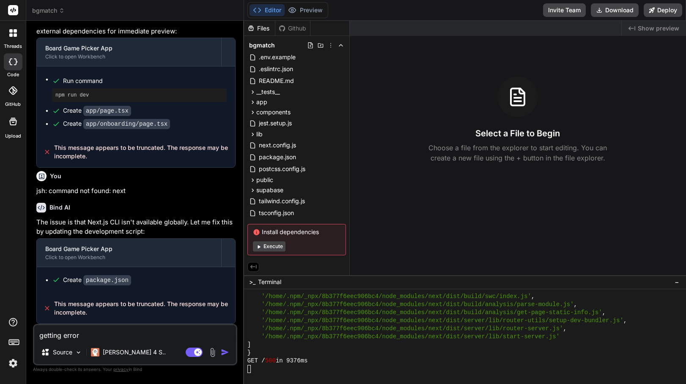
type textarea "x"
type textarea "getting error 50"
type textarea "x"
type textarea "getting error 500"
type textarea "x"
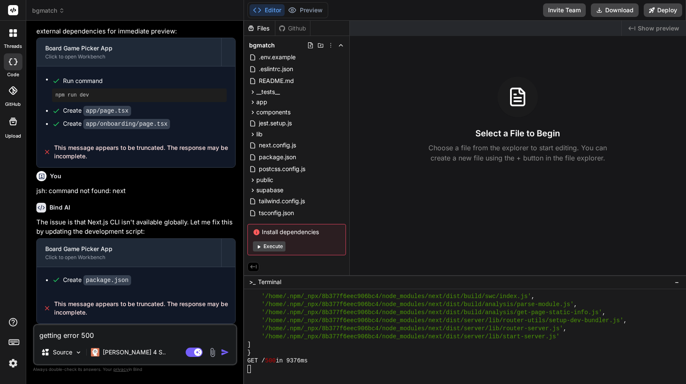
type textarea "getting error 500"
type textarea "x"
type textarea "getting error 500 i"
type textarea "x"
type textarea "getting error 500 in"
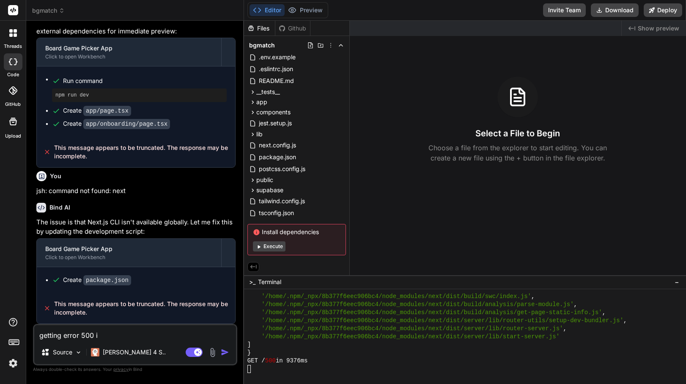
type textarea "x"
type textarea "getting error 500 i"
type textarea "x"
type textarea "getting error 500"
type textarea "x"
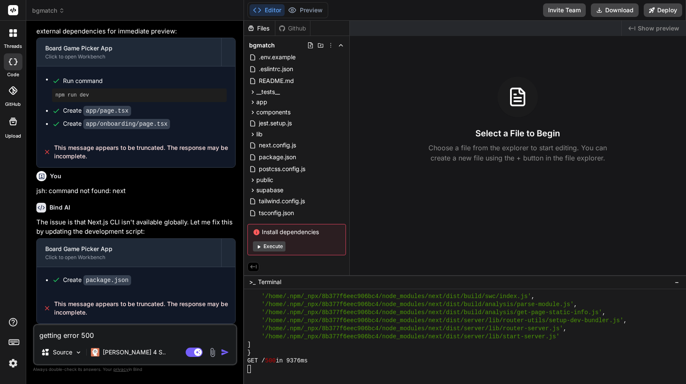
type textarea "getting error 500"
type textarea "x"
type textarea "getting error 500"
type textarea "x"
type textarea "getting error 500 i"
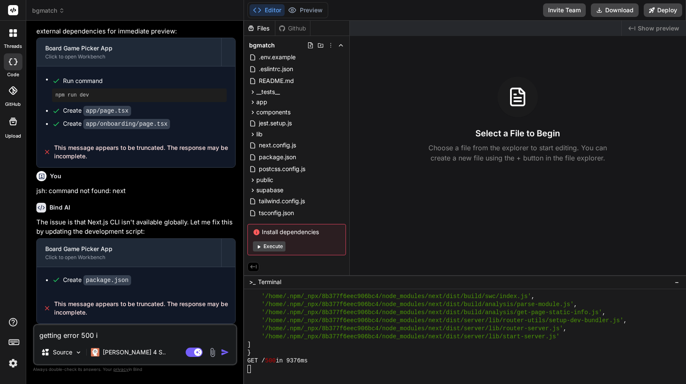
type textarea "x"
type textarea "getting error 500 in"
type textarea "x"
type textarea "getting error 500 in"
type textarea "x"
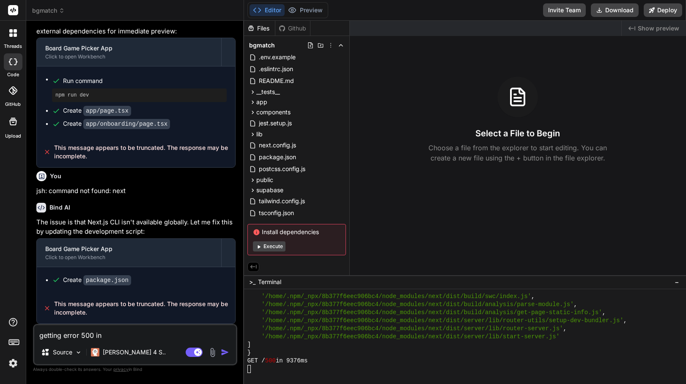
type textarea "getting error 500 in t"
type textarea "x"
type textarea "getting error 500 in te"
type textarea "x"
type textarea "getting error 500 in ter"
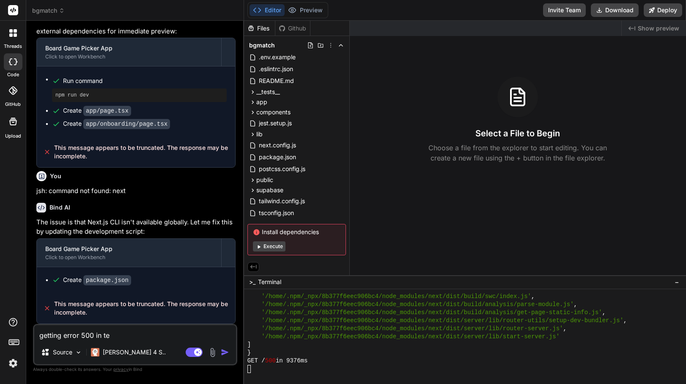
type textarea "x"
type textarea "getting error 500 in term"
type textarea "x"
type textarea "getting error 500 in termi"
type textarea "x"
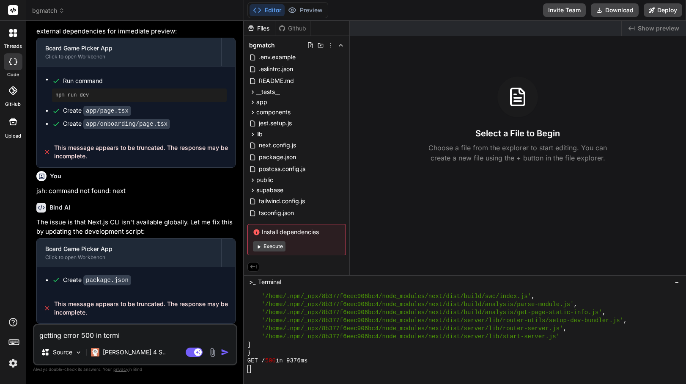
type textarea "getting error 500 in termin"
type textarea "x"
type textarea "getting error 500 in termina"
type textarea "x"
type textarea "getting error 500 in terminal"
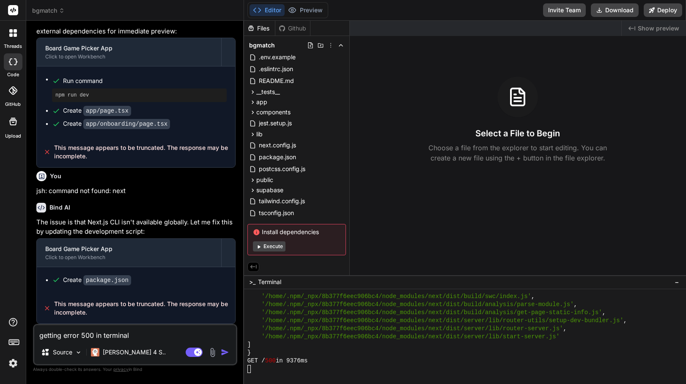
type textarea "x"
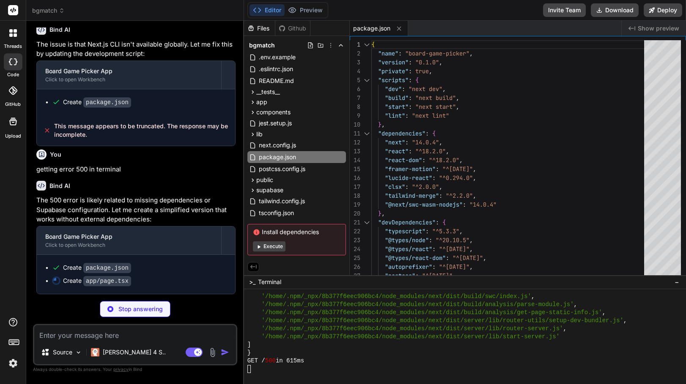
scroll to position [8038, 0]
type textarea "x"
type textarea "</div> </div> ) }"
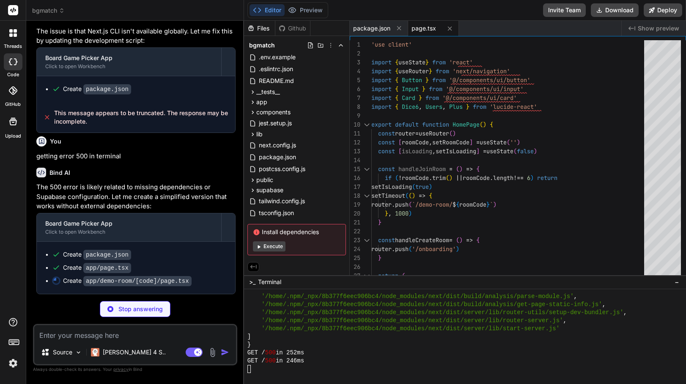
scroll to position [2108, 0]
type textarea "x"
type textarea "<div className="mt-6 text-center"> <p className="text-xs text-gray-500"> This i…"
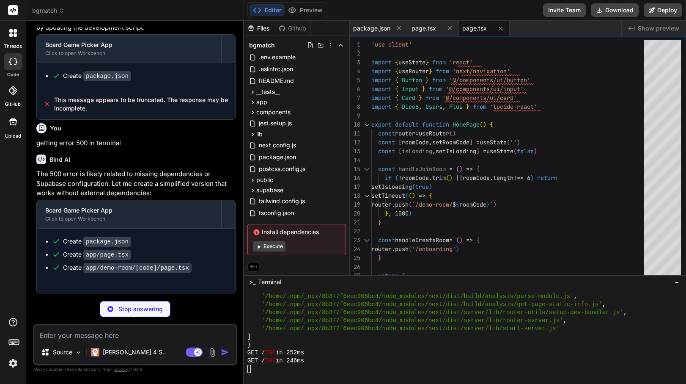
type textarea "x"
type textarea "return { id: 'demo-user', ...updates } }"
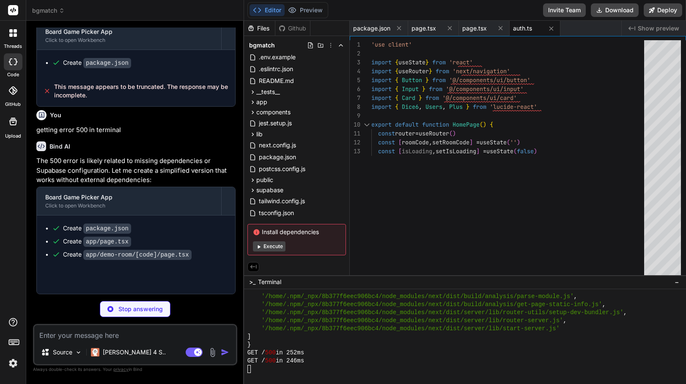
type textarea "x"
type textarea "return Promise.resolve() } export function subscribeToRoom() { return () => {} }"
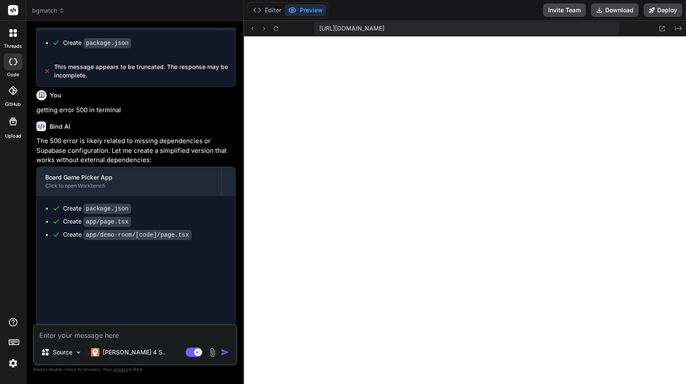
type textarea "x"
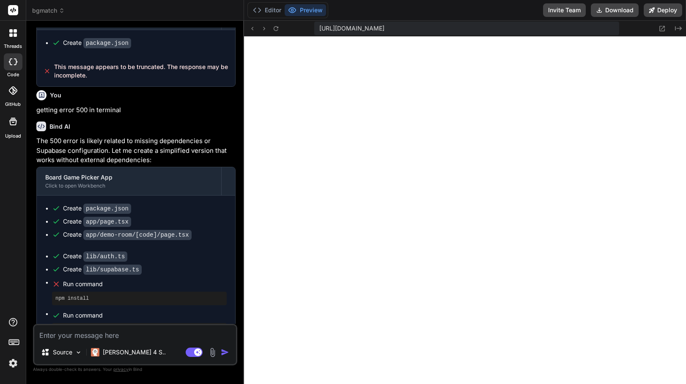
scroll to position [53, 0]
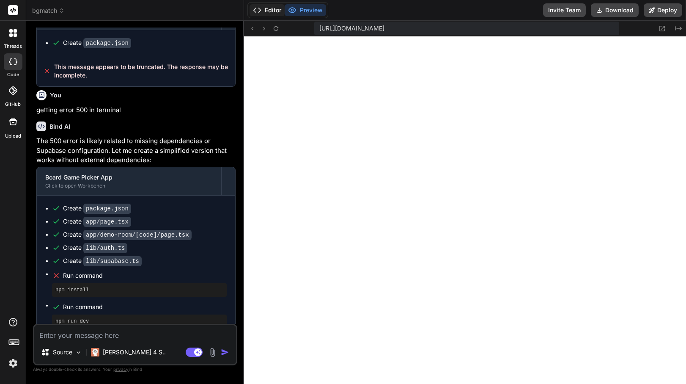
click at [269, 9] on button "Editor" at bounding box center [267, 10] width 35 height 12
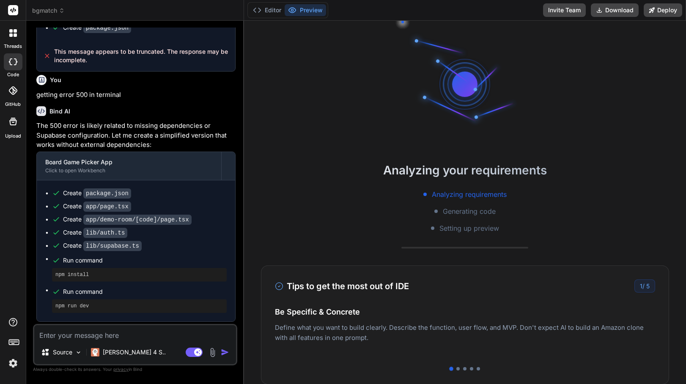
scroll to position [2295, 0]
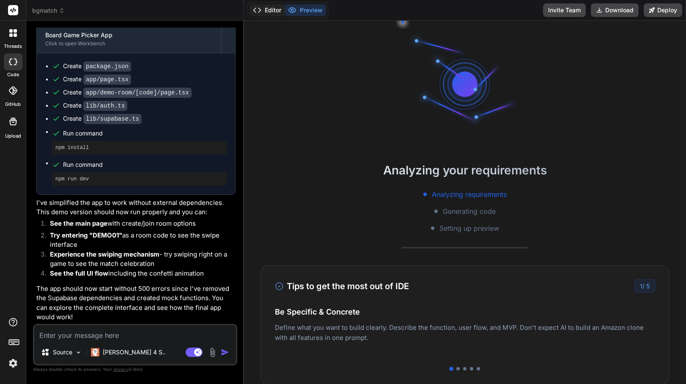
click at [265, 13] on button "Editor" at bounding box center [267, 10] width 35 height 12
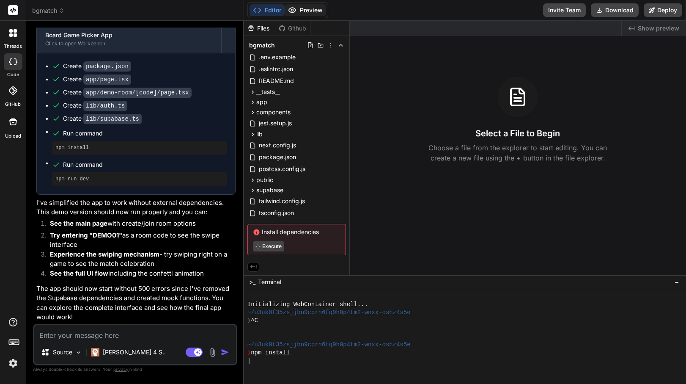
click at [304, 9] on button "Preview" at bounding box center [305, 10] width 41 height 12
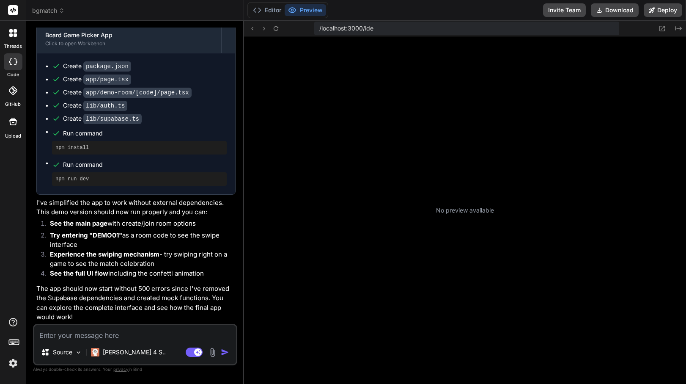
scroll to position [112, 0]
type textarea "x"
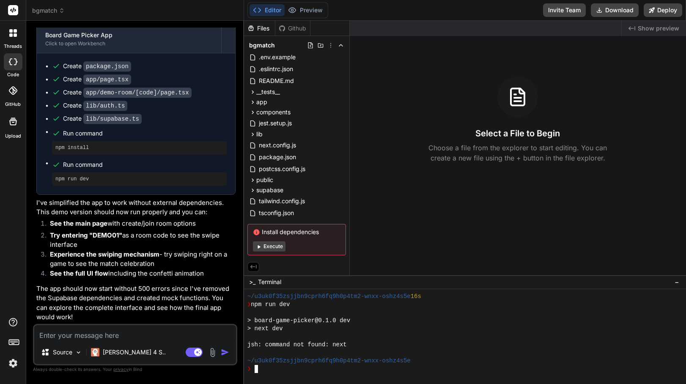
click at [277, 367] on div "❯" at bounding box center [461, 369] width 428 height 8
click at [160, 333] on textarea at bounding box center [135, 332] width 202 height 15
click at [51, 9] on span "bgmatch" at bounding box center [48, 10] width 33 height 8
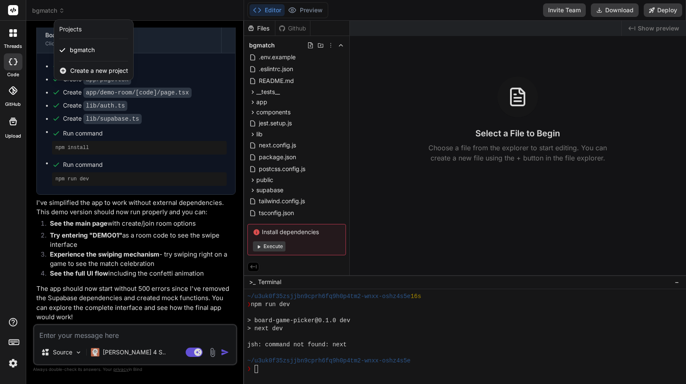
click at [80, 67] on span "Create a new project" at bounding box center [99, 70] width 58 height 8
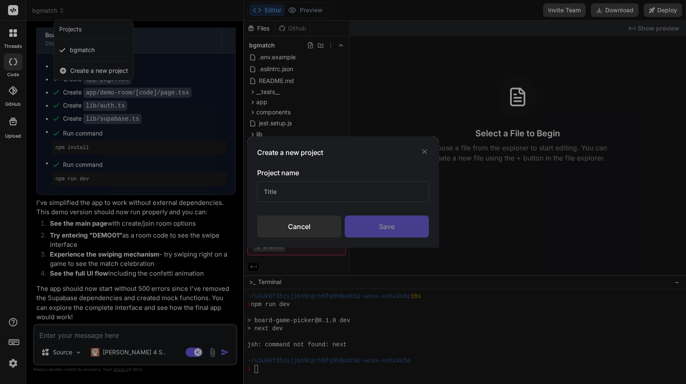
click at [327, 192] on input "text" at bounding box center [343, 191] width 172 height 21
type input "Werewolf"
click at [375, 221] on div "Save" at bounding box center [387, 226] width 84 height 22
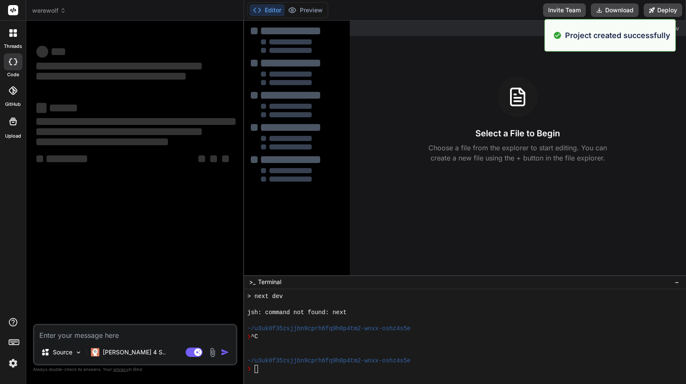
scroll to position [144, 0]
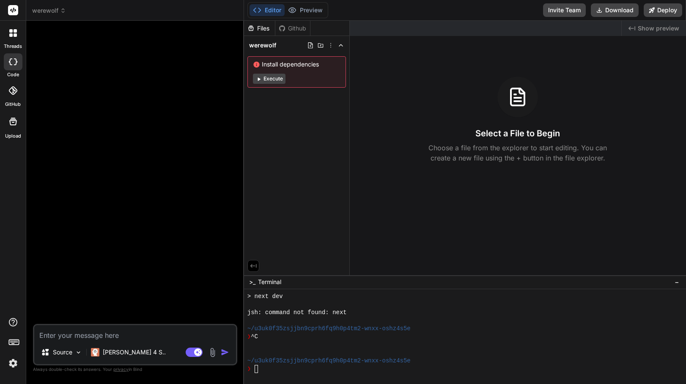
click at [273, 78] on button "Execute" at bounding box center [269, 79] width 33 height 10
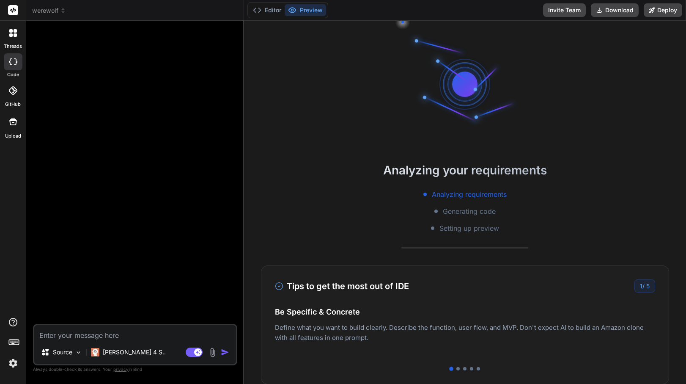
scroll to position [265, 0]
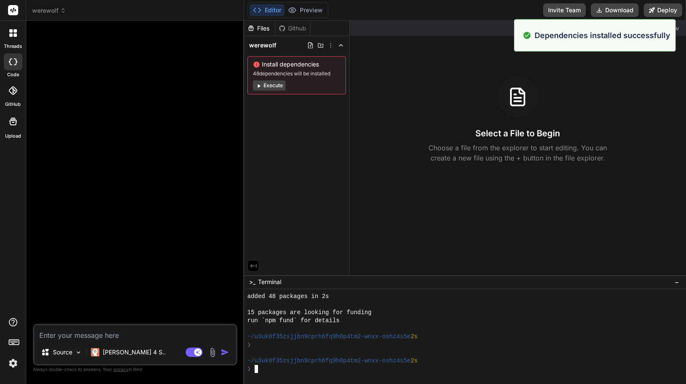
click at [297, 366] on div "❯" at bounding box center [461, 369] width 428 height 8
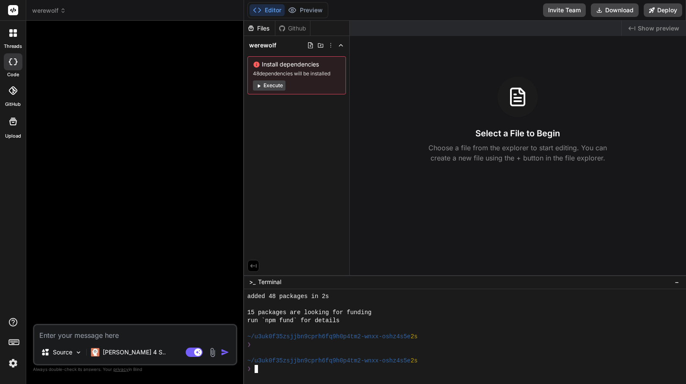
click at [278, 87] on button "Execute" at bounding box center [269, 85] width 33 height 10
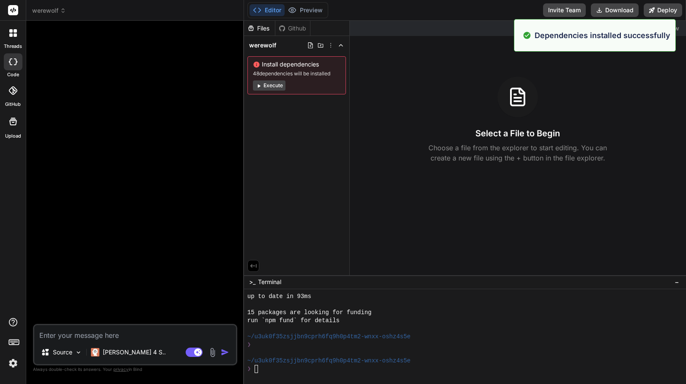
scroll to position [385, 0]
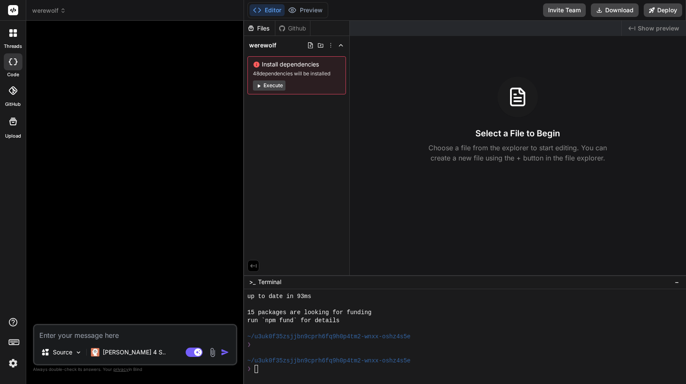
click at [106, 341] on div "Source Claude 4 S.. Agent Mode. When this toggle is activated, AI automatically…" at bounding box center [135, 344] width 204 height 41
click at [457, 204] on div "Created with Pixso. Show preview Select a File to Begin Choose a file from the …" at bounding box center [518, 148] width 336 height 254
click at [313, 77] on div "Install dependencies 48 dependencies will be installed Execute" at bounding box center [296, 75] width 99 height 38
click at [272, 87] on button "Execute" at bounding box center [269, 85] width 33 height 10
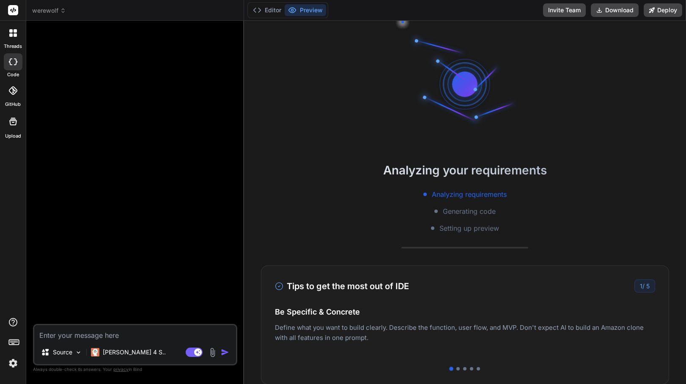
scroll to position [482, 0]
type textarea "x"
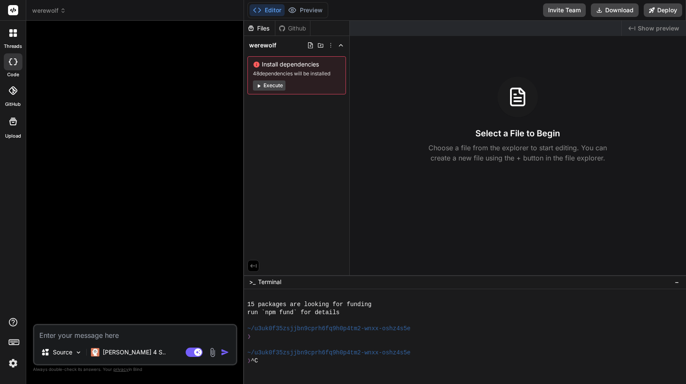
scroll to position [506, 0]
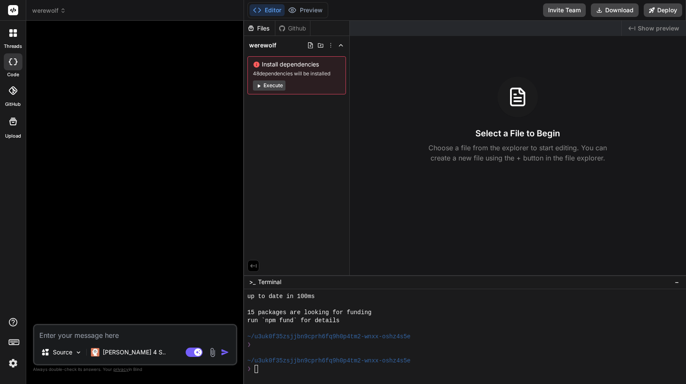
click at [277, 368] on div "❯" at bounding box center [461, 369] width 428 height 8
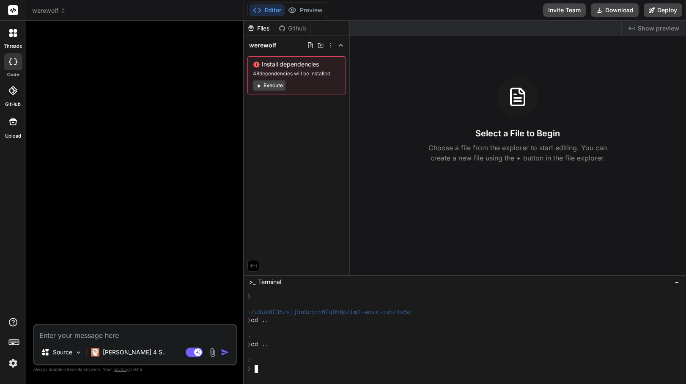
scroll to position [554, 0]
click at [163, 332] on textarea at bounding box center [135, 332] width 202 height 15
paste textarea "Lorem ipsumdo! Sitam consectetu ad ELI sed doeiu temporin ut Laboreet dolore m …"
type textarea "Lorem ipsumdo! Sitam consectetu ad ELI sed doeiu temporin ut Laboreet dolore m …"
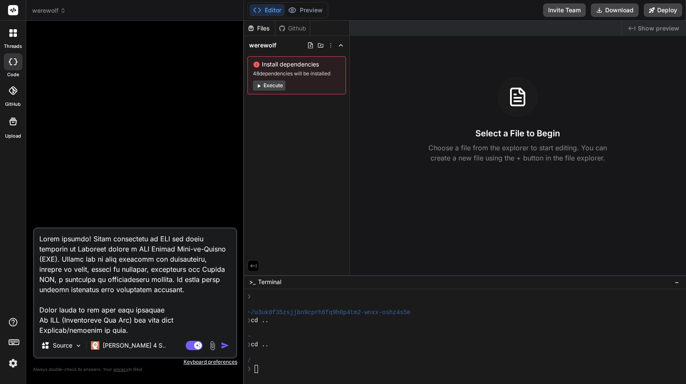
scroll to position [2194, 0]
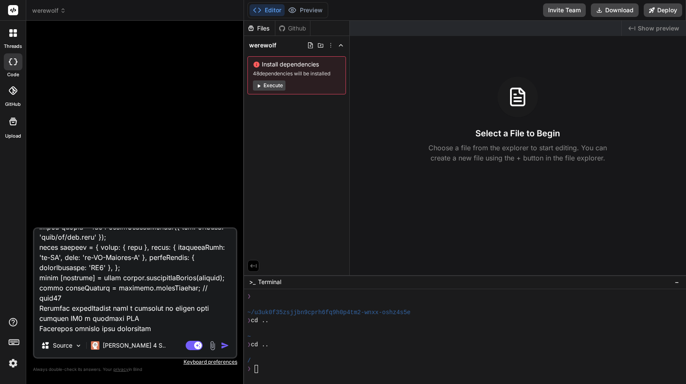
type textarea "x"
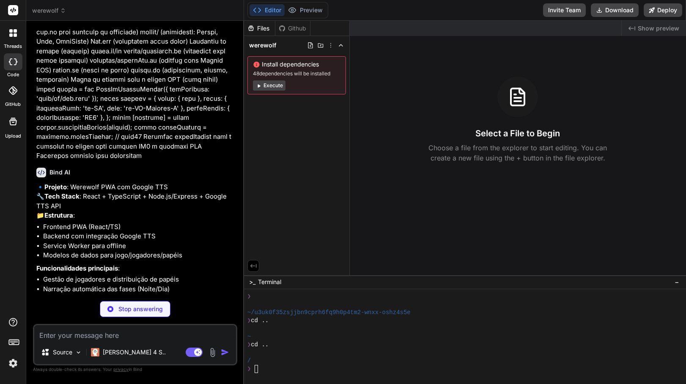
scroll to position [1256, 0]
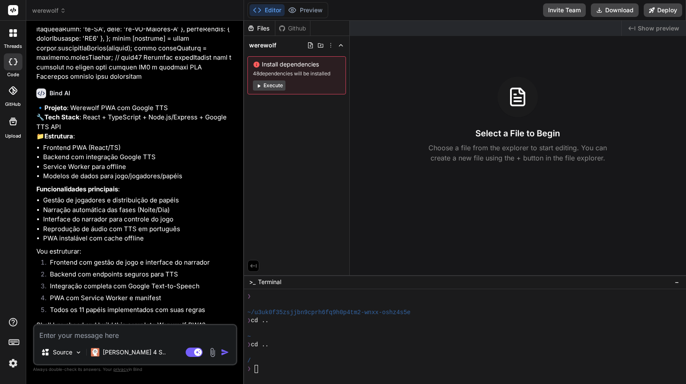
type textarea "x"
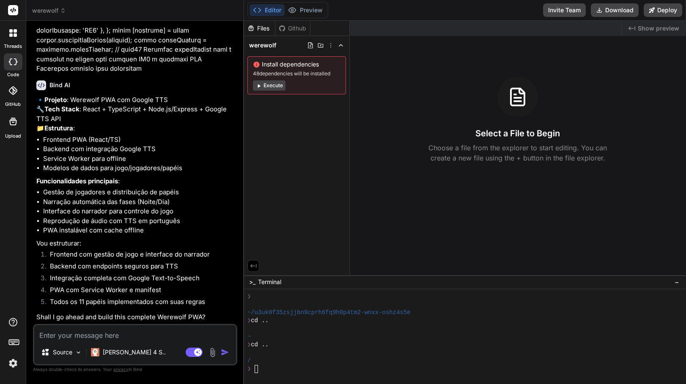
click at [126, 335] on textarea at bounding box center [135, 332] width 202 height 15
type textarea "u"
type textarea "x"
type textarea "us"
type textarea "x"
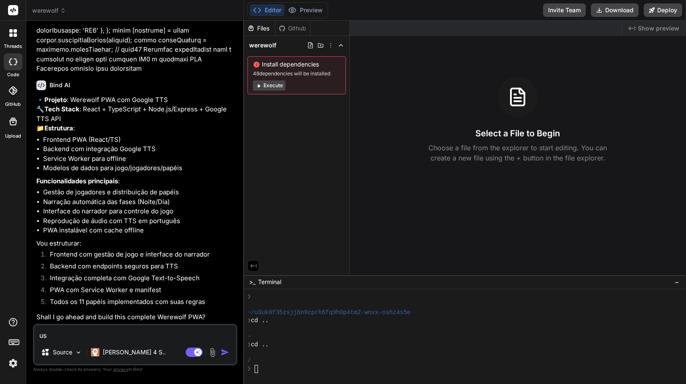
type textarea "use"
type textarea "x"
type textarea "use"
type textarea "x"
type textarea "use n"
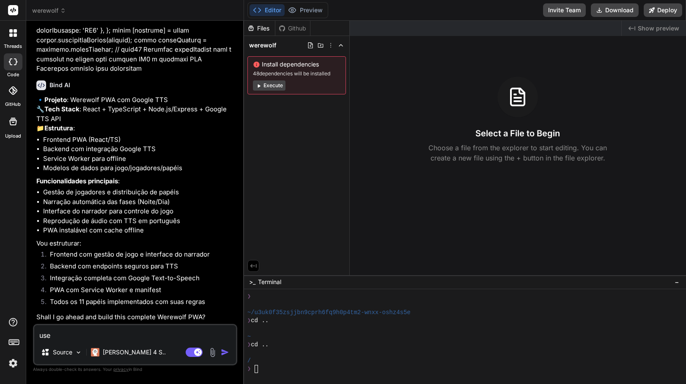
type textarea "x"
type textarea "use ne"
type textarea "x"
type textarea "use nex"
type textarea "x"
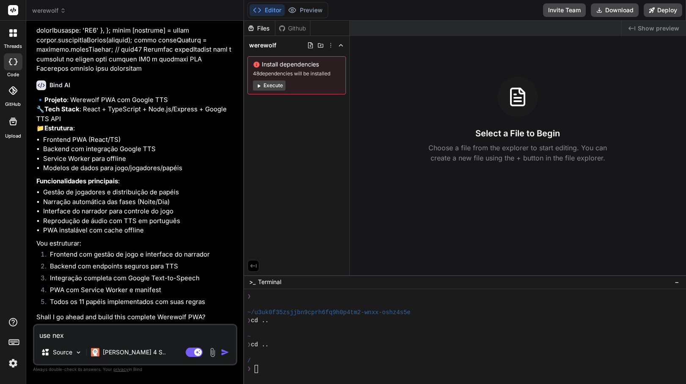
type textarea "use next"
type textarea "x"
type textarea "use nextj"
type textarea "x"
type textarea "use nextjs"
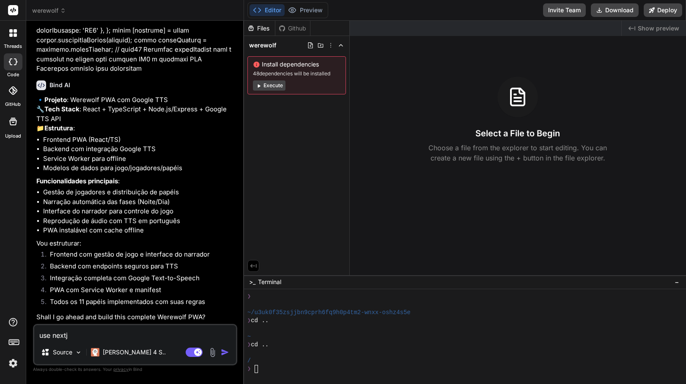
type textarea "x"
type textarea "use nextjs."
type textarea "x"
type textarea "use nextjs"
type textarea "x"
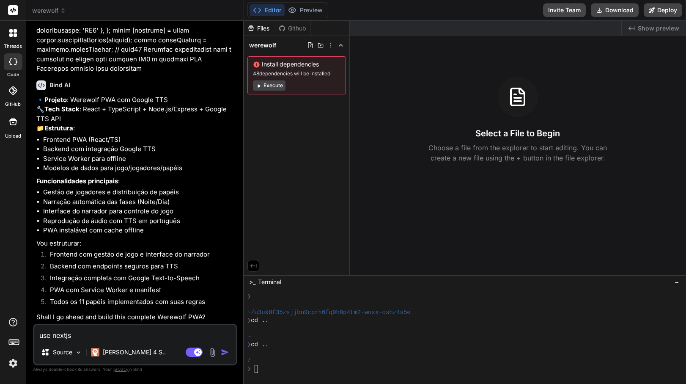
type textarea "use nextjs"
type textarea "x"
type textarea "use nextjs a"
type textarea "x"
type textarea "use nextjs an"
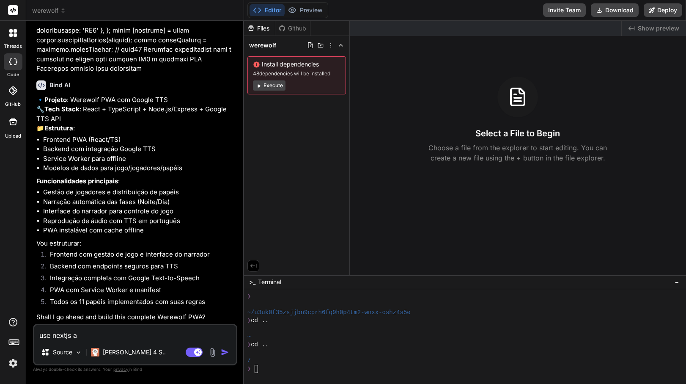
type textarea "x"
type textarea "use nextjs and"
type textarea "x"
type textarea "use nextjs an"
type textarea "x"
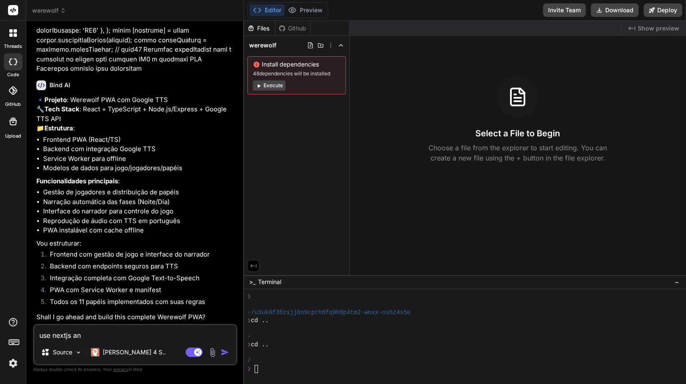
type textarea "use nextjs a"
type textarea "x"
type textarea "use nextjs"
type textarea "x"
type textarea "use nextjs e"
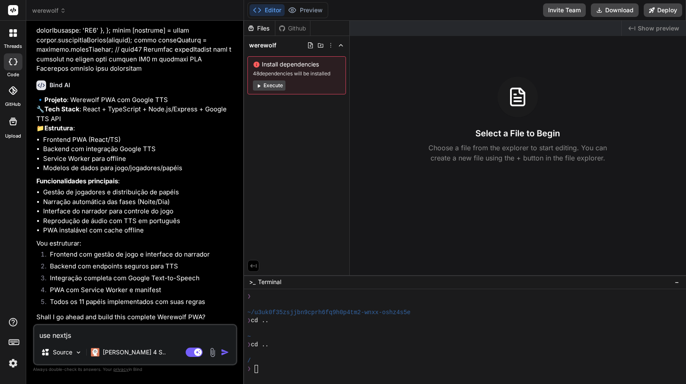
type textarea "x"
type textarea "use nextjs"
type textarea "x"
type textarea "use nextjs"
type textarea "x"
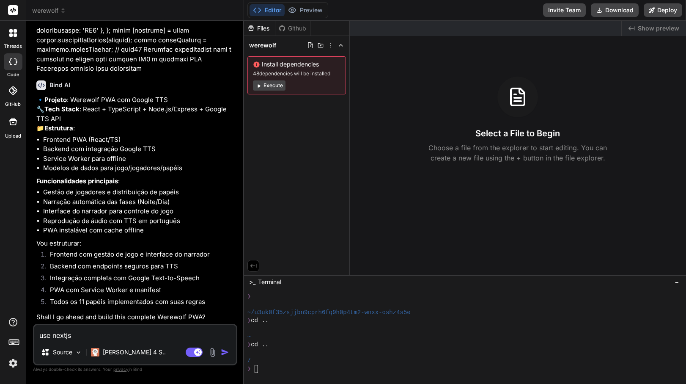
type textarea "use nextjs"
type textarea "x"
type textarea "use nextjs t"
type textarea "x"
type textarea "use nextjs ta"
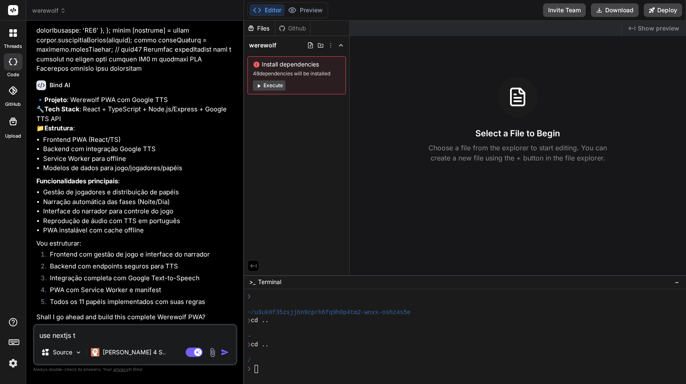
type textarea "x"
type textarea "use nextjs tai"
type textarea "x"
type textarea "use nextjs tail"
type textarea "x"
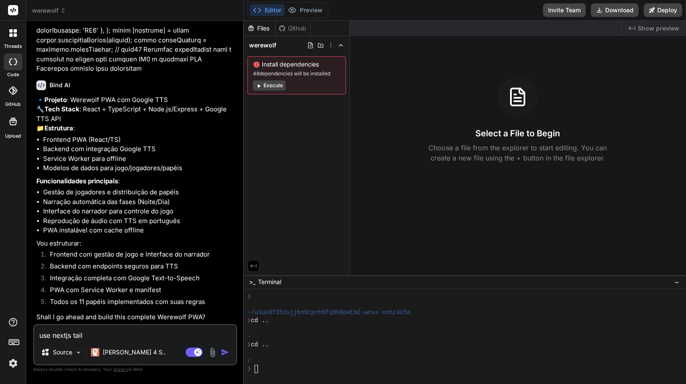
type textarea "use nextjs tailw"
type textarea "x"
type textarea "use nextjs tailwi"
type textarea "x"
type textarea "use nextjs tailwin"
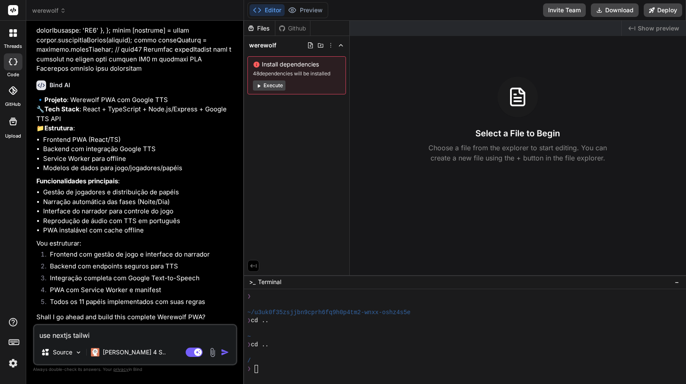
type textarea "x"
type textarea "use nextjs tailwind"
type textarea "x"
type textarea "use nextjs tailwind"
type textarea "x"
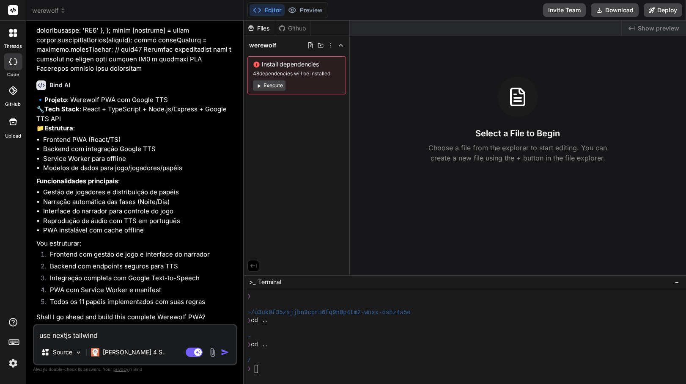
type textarea "use nextjs tailwind a"
type textarea "x"
type textarea "use nextjs tailwind an"
type textarea "x"
type textarea "use nextjs tailwind and"
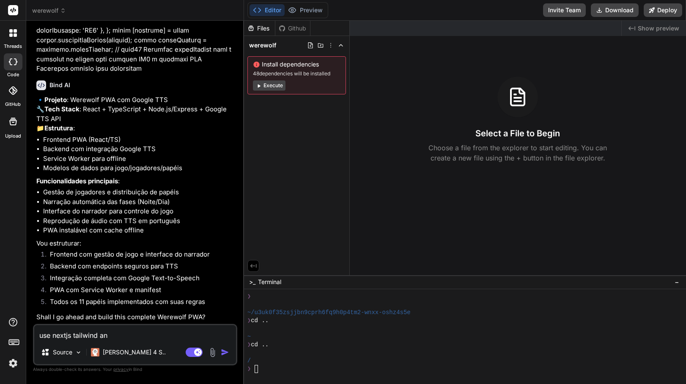
type textarea "x"
type textarea "use nextjs tailwind and"
type textarea "x"
type textarea "use nextjs tailwind and"
type textarea "x"
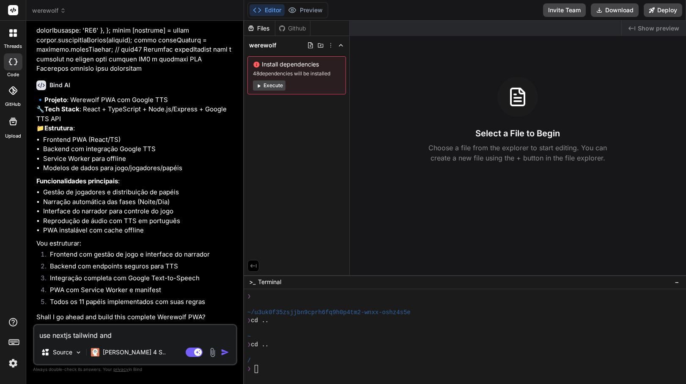
type textarea "use nextjs tailwind an"
type textarea "x"
type textarea "use nextjs tailwind a"
type textarea "x"
type textarea "use nextjs tailwind"
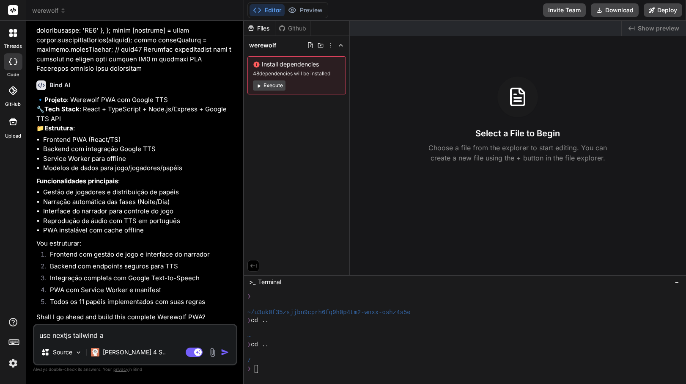
type textarea "x"
type textarea "use nextjs tailwind"
type textarea "x"
type textarea "use nextjs tailwin"
type textarea "x"
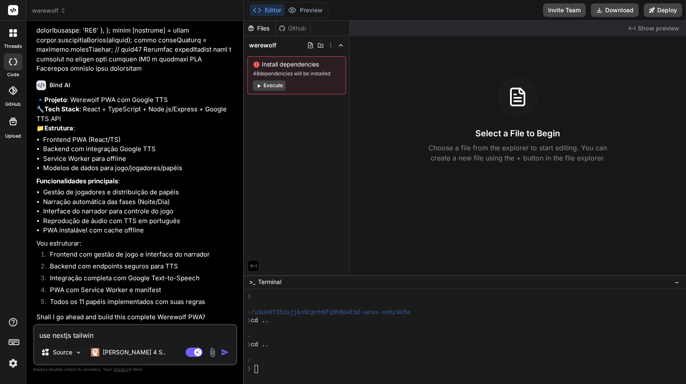
type textarea "use nextjs tailwi"
type textarea "x"
type textarea "use nextjs tailw"
type textarea "x"
type textarea "use nextjs tail"
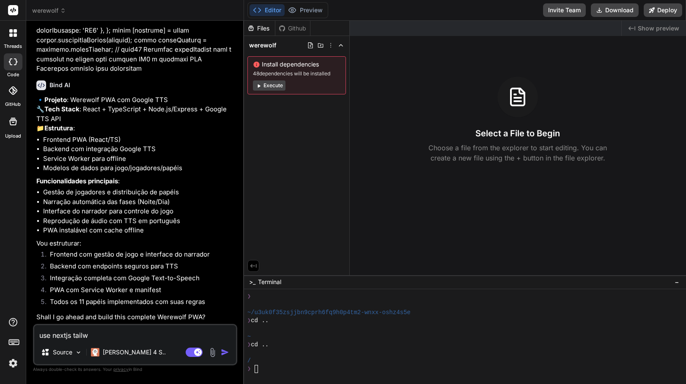
type textarea "x"
type textarea "use nextjs tai"
type textarea "x"
type textarea "use nextjs ta"
type textarea "x"
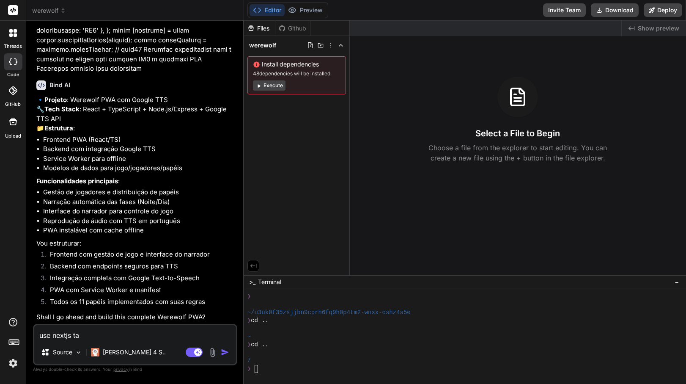
type textarea "use nextjs t"
type textarea "x"
type textarea "use nextjs"
type textarea "x"
type textarea "use nextjs e"
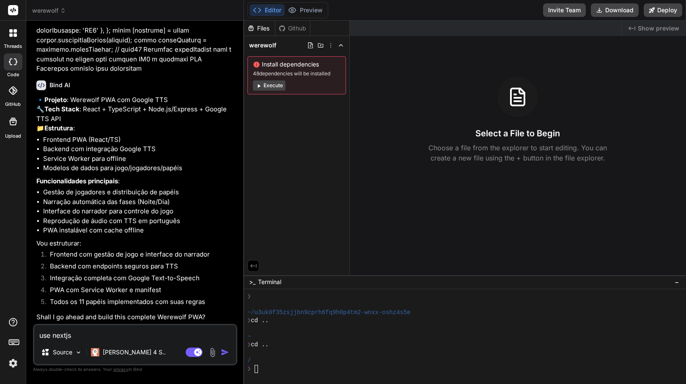
type textarea "x"
type textarea "use nextjs e"
type textarea "x"
type textarea "use nextjs e s"
type textarea "x"
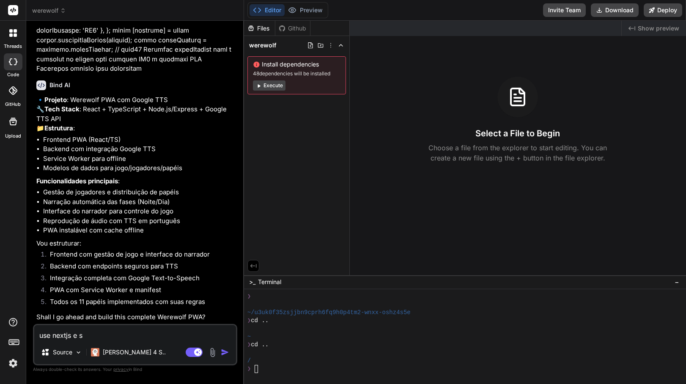
type textarea "use nextjs e sh"
type textarea "x"
type textarea "use nextjs e sha"
type textarea "x"
type textarea "use nextjs e shad"
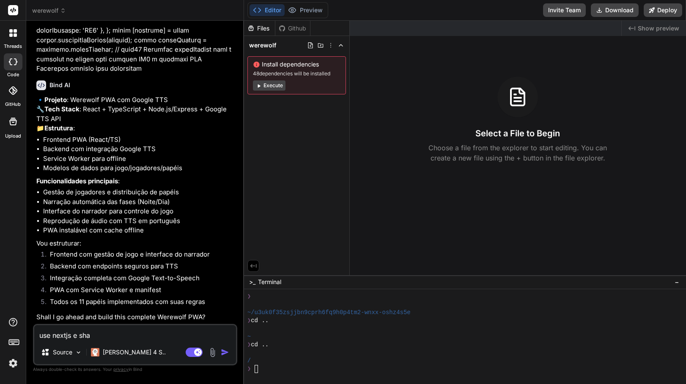
type textarea "x"
type textarea "use nextjs e shadc"
type textarea "x"
type textarea "use nextjs e shadcn"
type textarea "x"
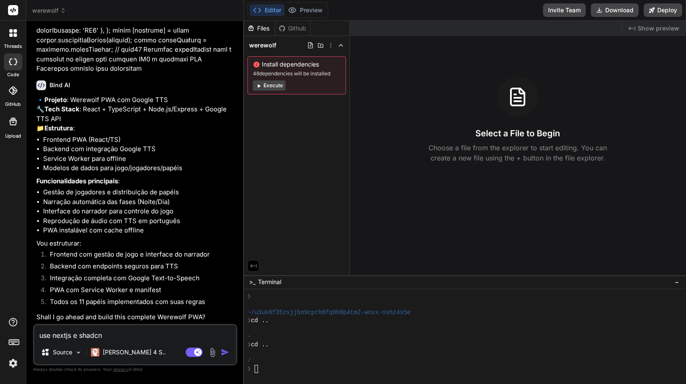
type textarea "use nextjs e shadcn"
type textarea "x"
type textarea "use nextjs e shadcn"
type textarea "x"
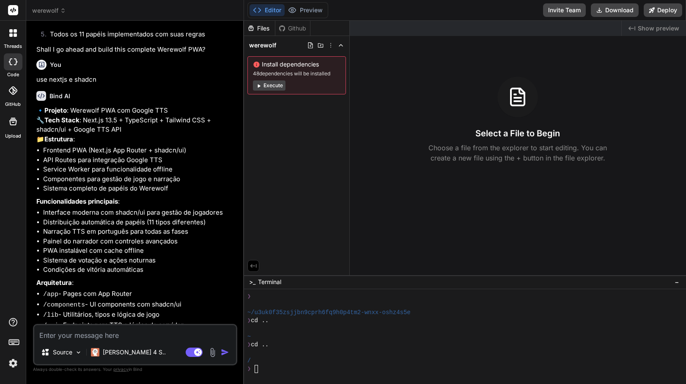
scroll to position [1648, 0]
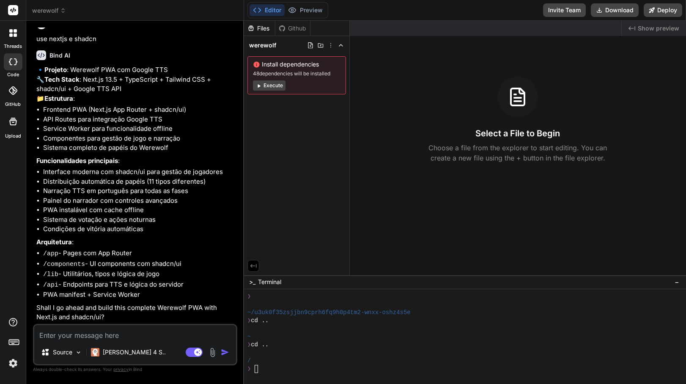
type textarea "x"
type textarea "g"
type textarea "x"
type textarea "go"
type textarea "x"
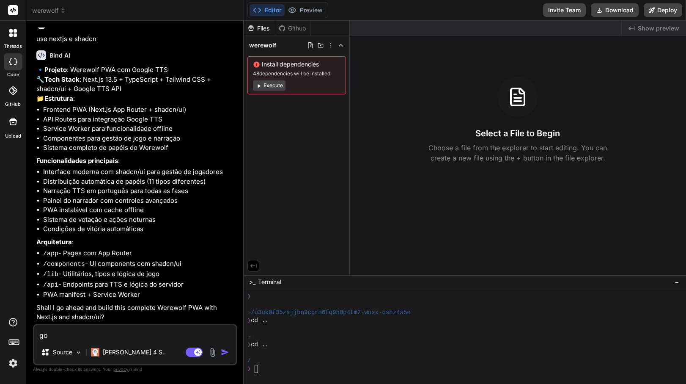
type textarea "go"
type textarea "x"
type textarea "go a"
type textarea "x"
type textarea "go ah"
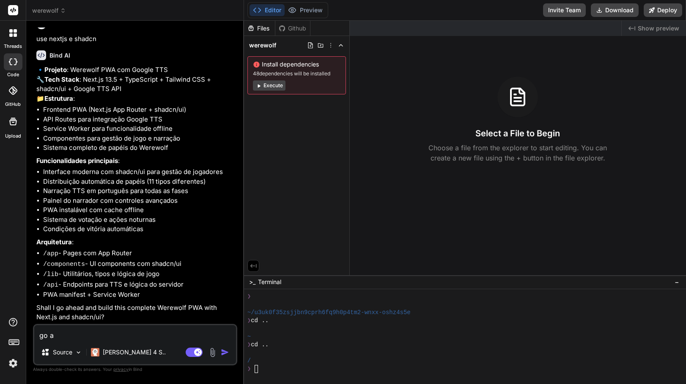
type textarea "x"
type textarea "go ahe"
type textarea "x"
type textarea "go ahea"
type textarea "x"
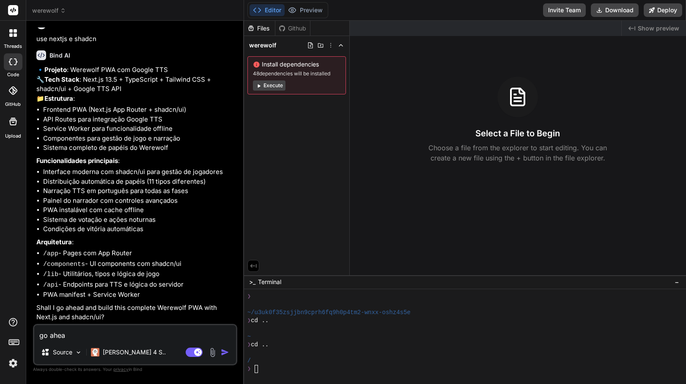
type textarea "go ahead"
type textarea "x"
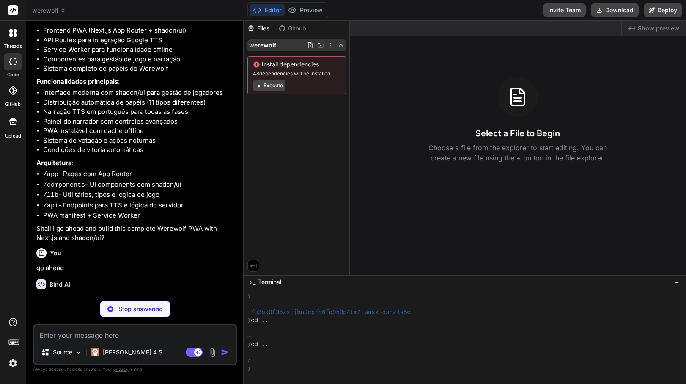
scroll to position [1735, 0]
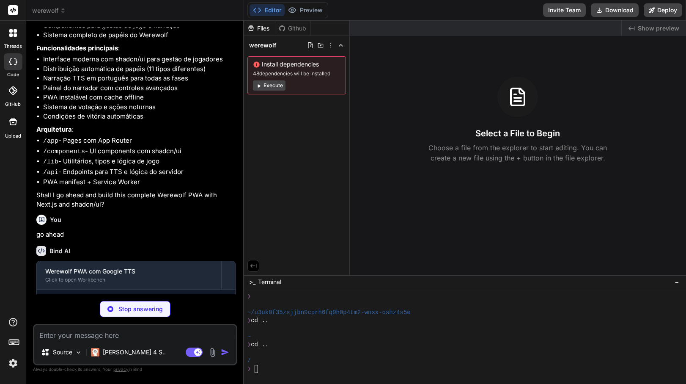
click at [287, 64] on span "Install dependencies" at bounding box center [297, 64] width 88 height 8
click at [317, 77] on div "Install dependencies 48 dependencies will be installed Execute" at bounding box center [296, 75] width 99 height 38
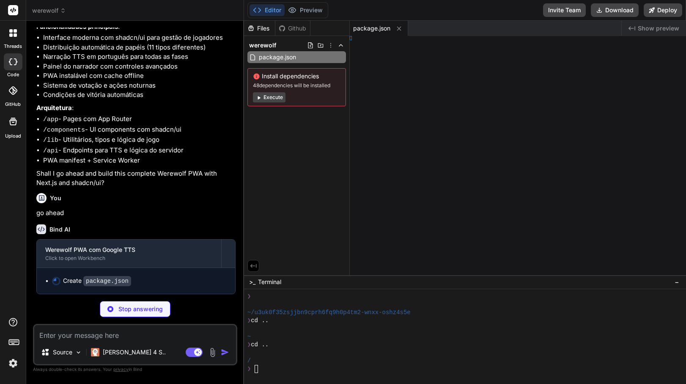
type textarea "x"
type textarea "xtConfig"
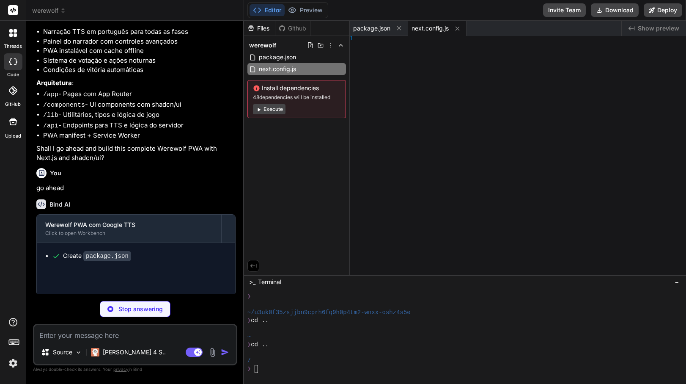
type textarea "x"
type textarea "module.exports = nextConfig"
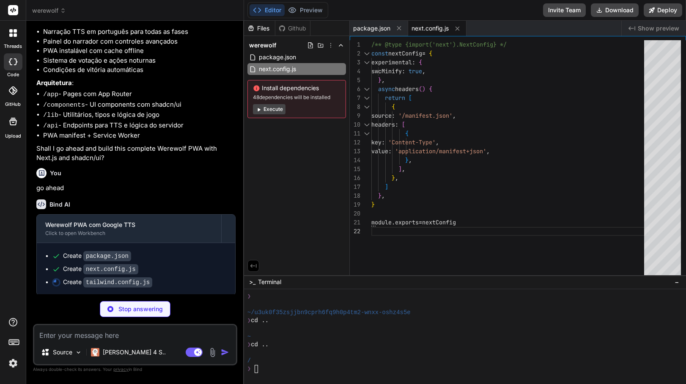
type textarea "x"
type textarea ""accordion-up": "accordion-up 0.2s ease-out", }, }, }, plugins: [require("tailw…"
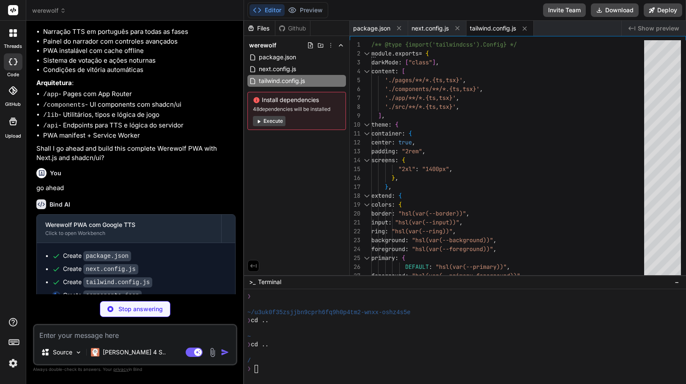
scroll to position [1820, 0]
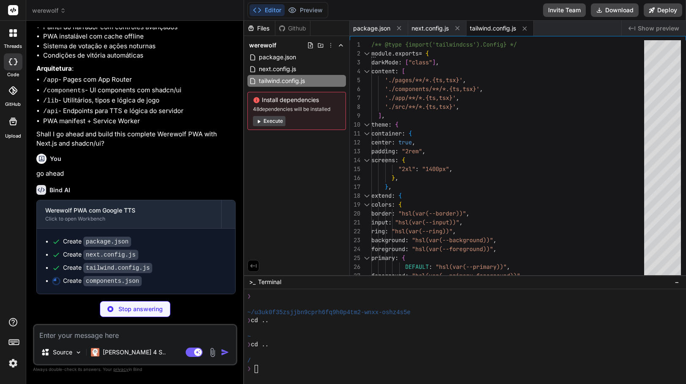
type textarea "x"
type textarea "}, "aliases": { "components": "@/components", "utils": "@/lib/utils" } }"
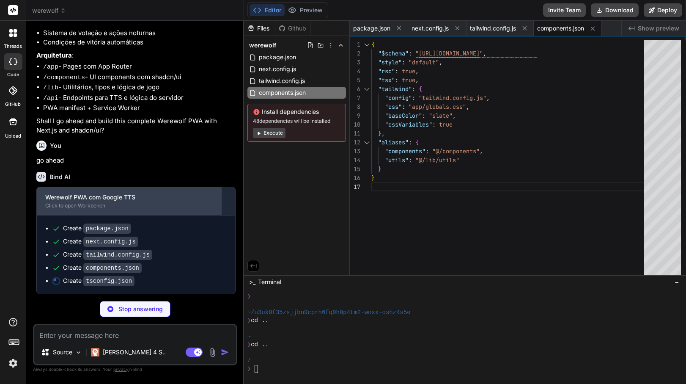
scroll to position [1834, 0]
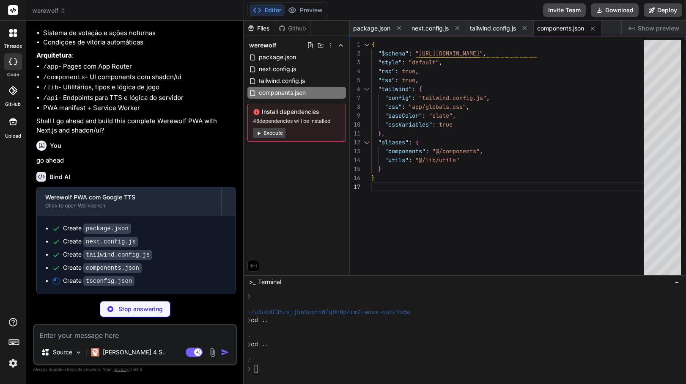
type textarea "x"
type textarea ""baseUrl": ".", "paths": { "@/*": ["./*"] } }, "include": ["next-env.d.ts", "**…"
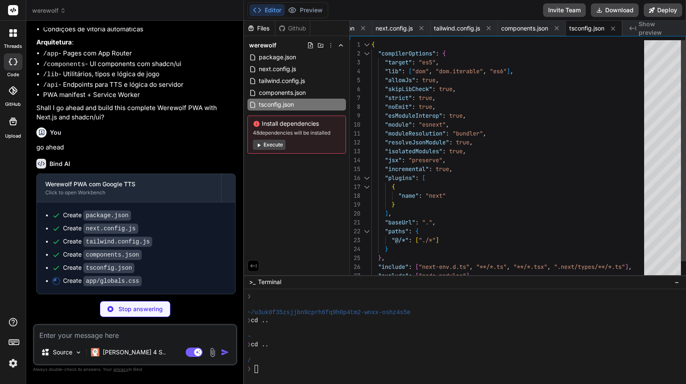
scroll to position [71, 0]
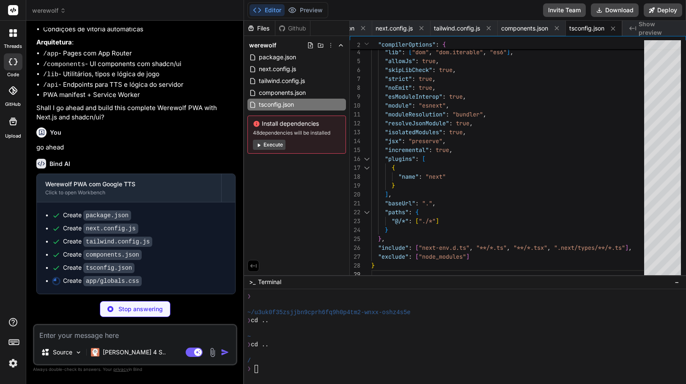
click at [290, 30] on div "Github" at bounding box center [292, 28] width 35 height 8
type textarea "x"
type textarea "}"
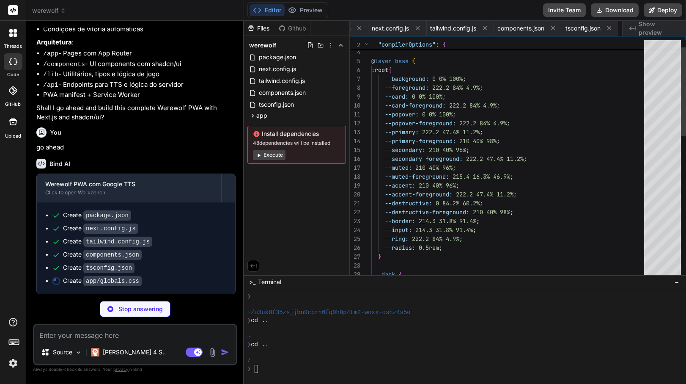
scroll to position [0, 0]
click at [637, 30] on div "Created with Pixso. Show preview" at bounding box center [654, 28] width 63 height 15
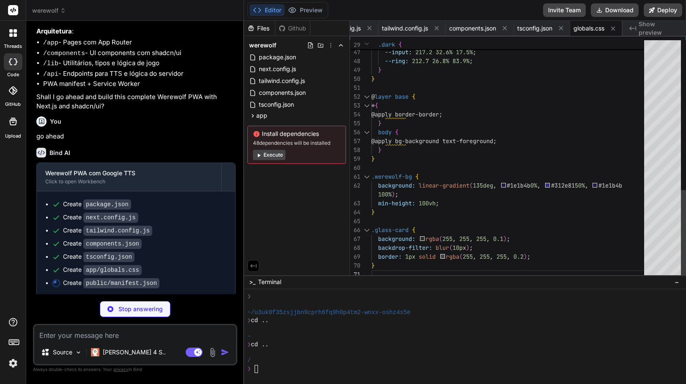
scroll to position [9, 0]
type textarea "x"
type textarea ""purpose": "any maskable" } ] }"
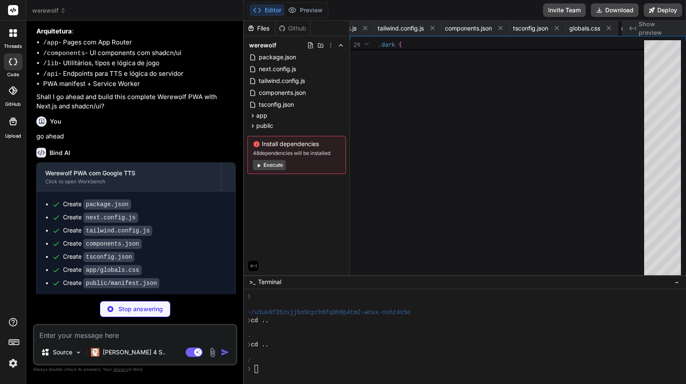
type textarea "x"
type textarea "return response; } return fetch(event.request); }) ); });"
type textarea "x"
type textarea "import { type ClassValue, clsx } from "clsx" import { twMerge } from "tailwind-…"
type textarea "x"
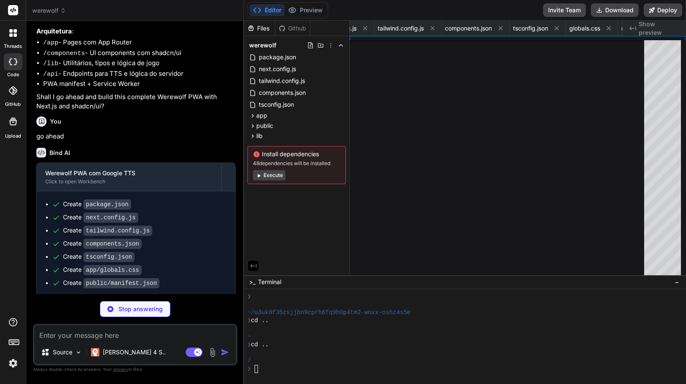
type textarea "export interface DayAction { playerId: string; action: string; targetId?: strin…"
type textarea "x"
type textarea "dayAction: false, }, };"
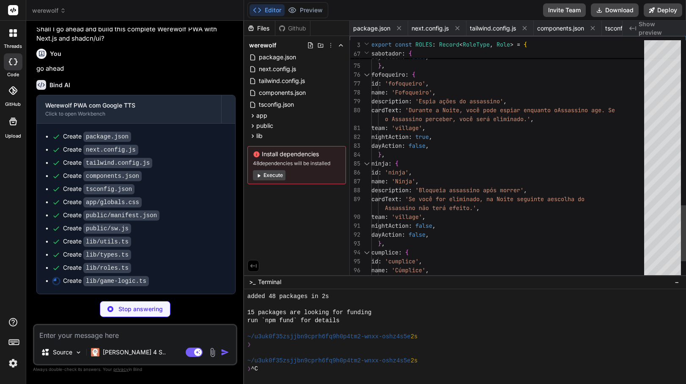
scroll to position [27, 0]
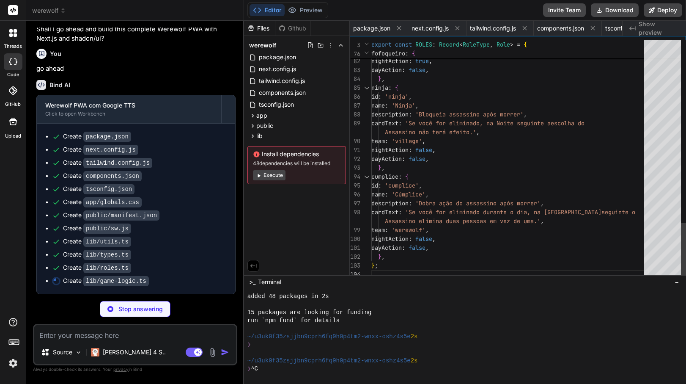
type textarea "x"
type textarea "} }"
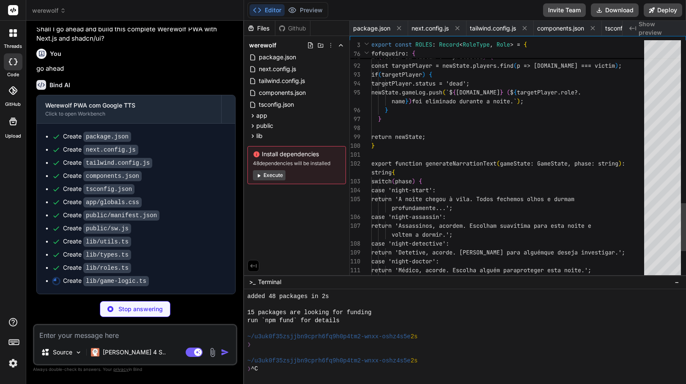
scroll to position [18, 0]
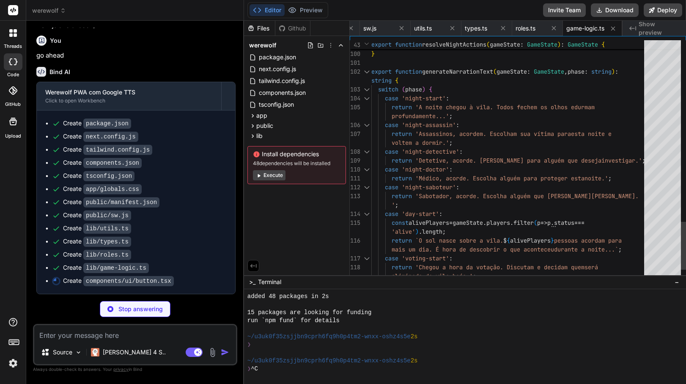
type textarea "x"
type textarea "export { Button, buttonVariants }"
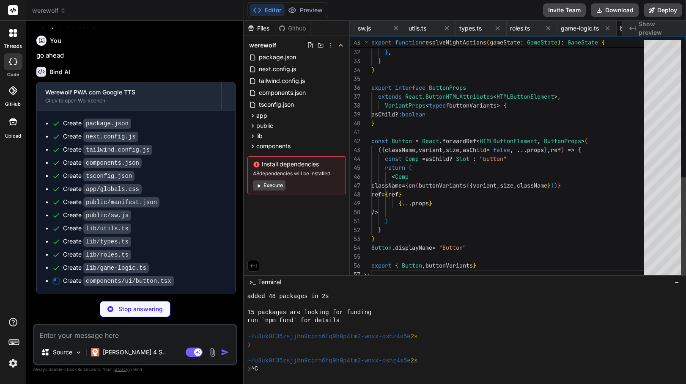
scroll to position [0, 464]
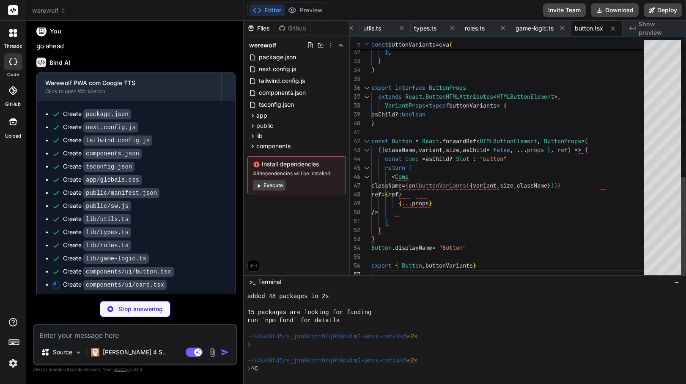
type textarea "x"
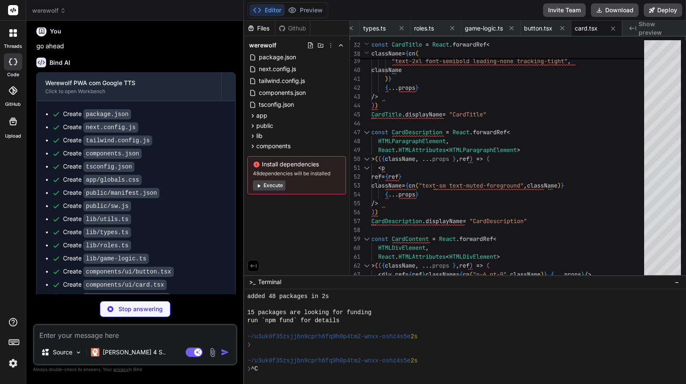
scroll to position [1963, 0]
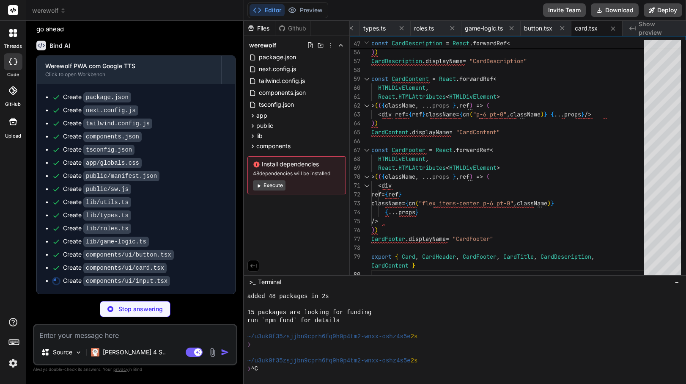
type textarea "x"
type textarea "export { Input }"
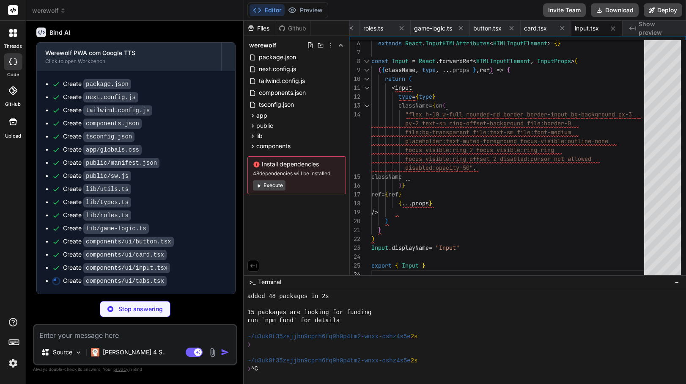
type textarea "x"
type textarea "export { Tabs, TabsList, TabsTrigger, TabsContent }"
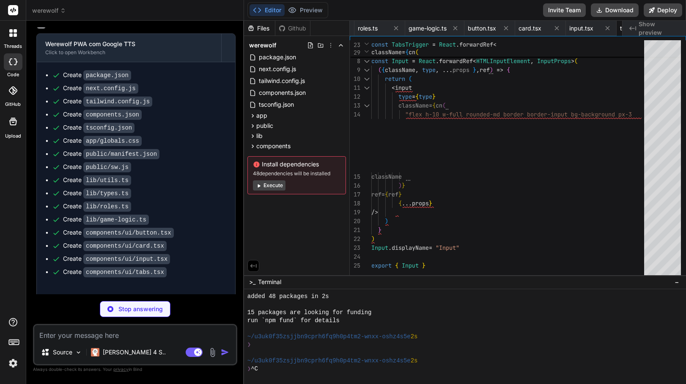
type textarea "x"
type textarea "SelectItem, SelectSeparator, SelectScrollUpButton, SelectScrollDownButton, }"
type textarea "x"
type textarea "DialogFooter, DialogTitle, DialogDescription, }"
type textarea "x"
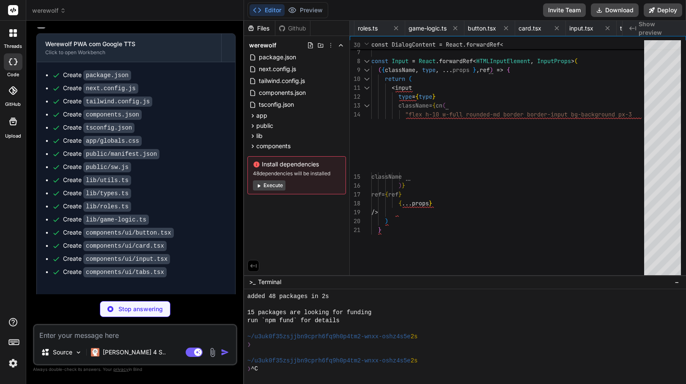
type textarea "</div> )} </CardContent> </Card> </div> ); }"
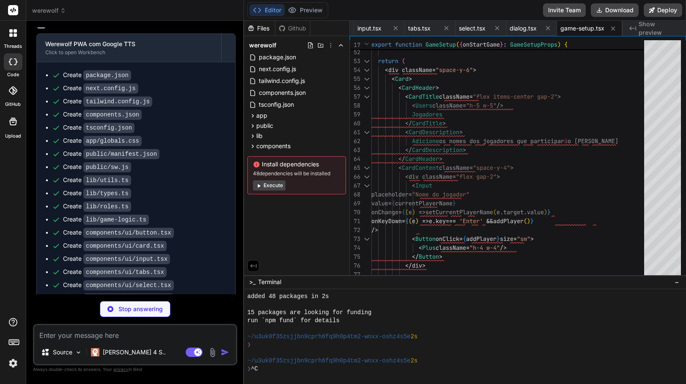
scroll to position [2027, 0]
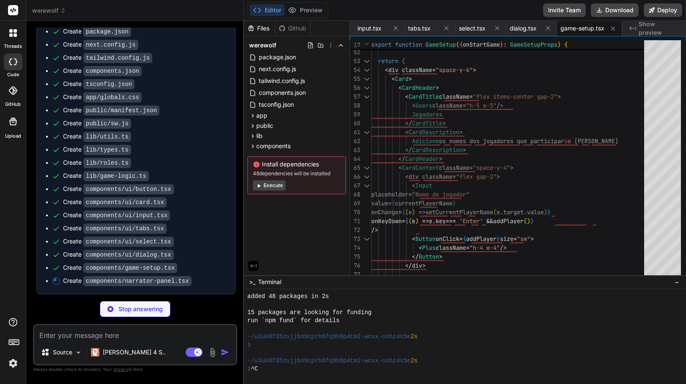
type textarea "x"
type textarea "</TabsContent> </Tabs> </div> ); }"
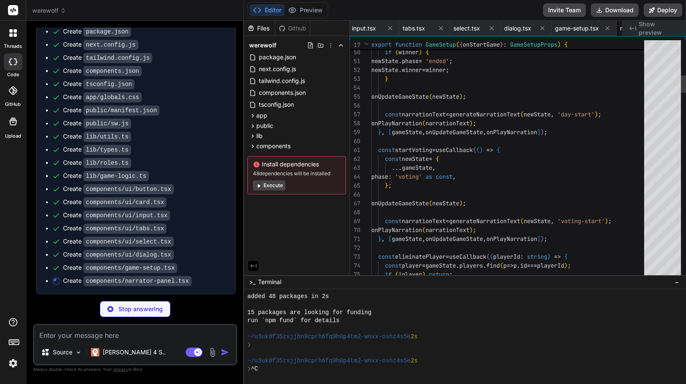
scroll to position [0, 855]
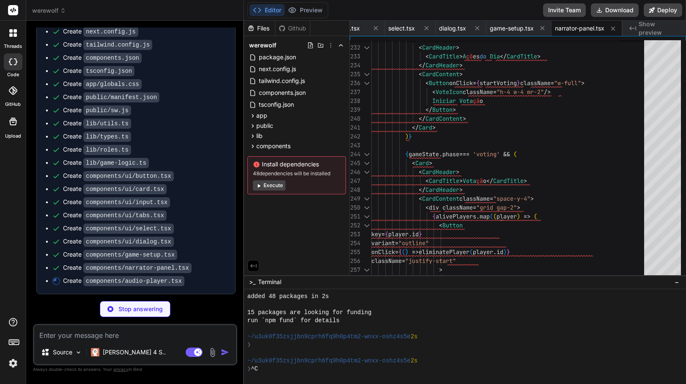
type textarea "x"
type textarea "</Card> ); }"
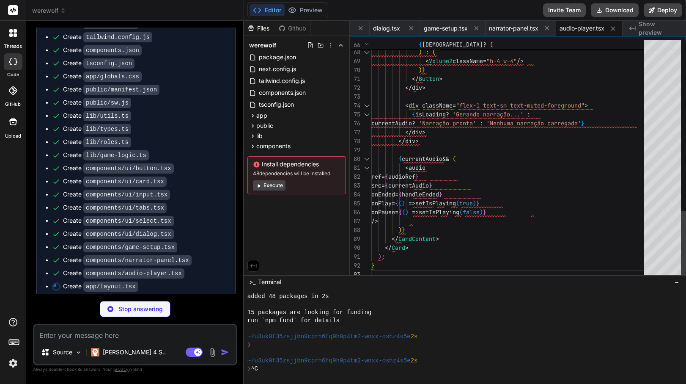
type textarea "x"
type textarea "}} /> </body> </html> ); }"
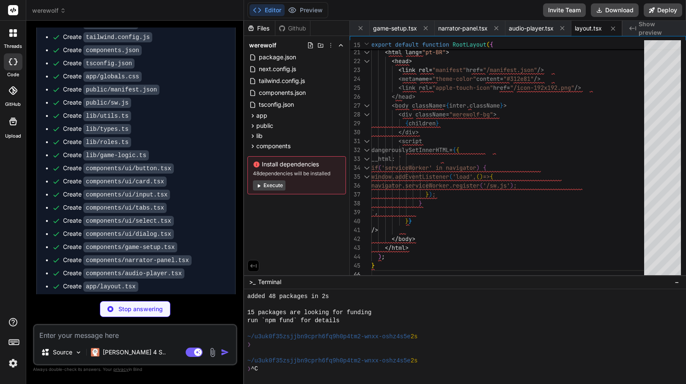
scroll to position [2066, 0]
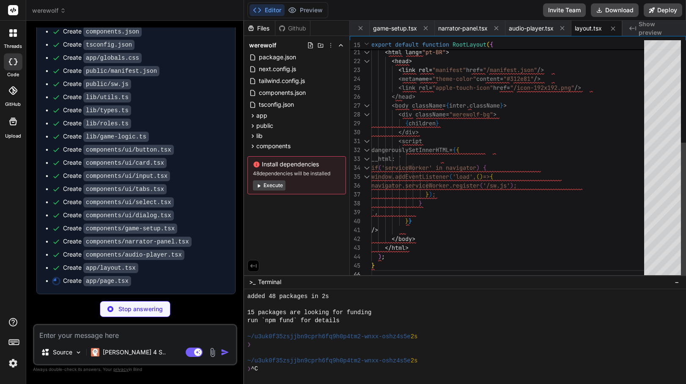
type textarea "x"
type textarea "</main> ); }"
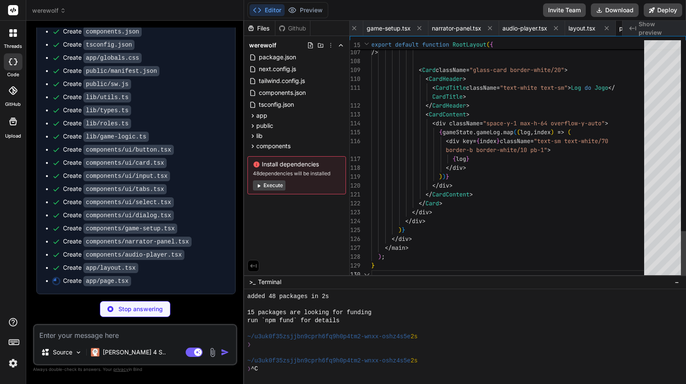
scroll to position [27, 0]
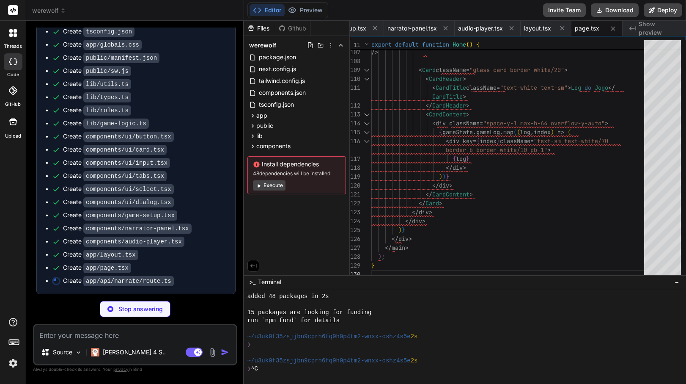
type textarea "x"
type textarea "{ status: 500 } ); } }"
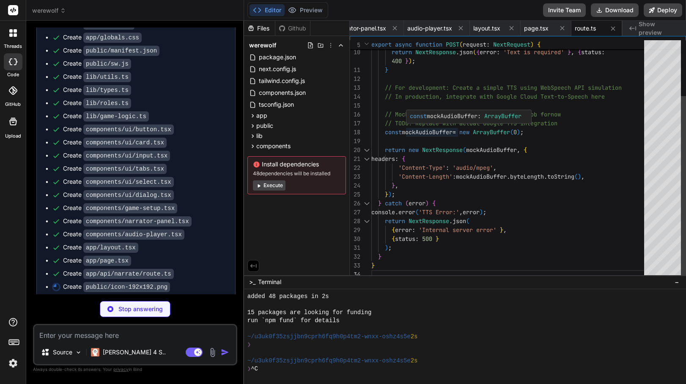
type textarea "x"
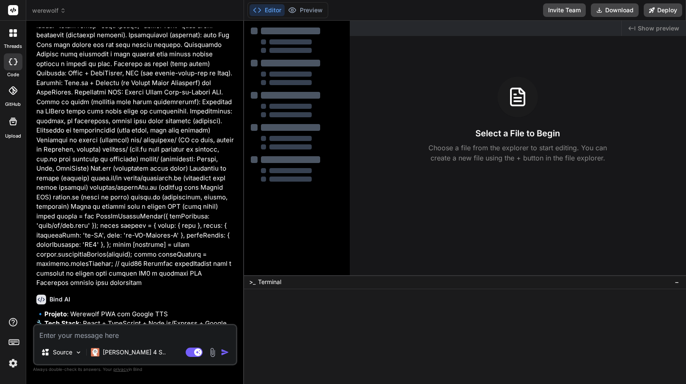
type textarea "x"
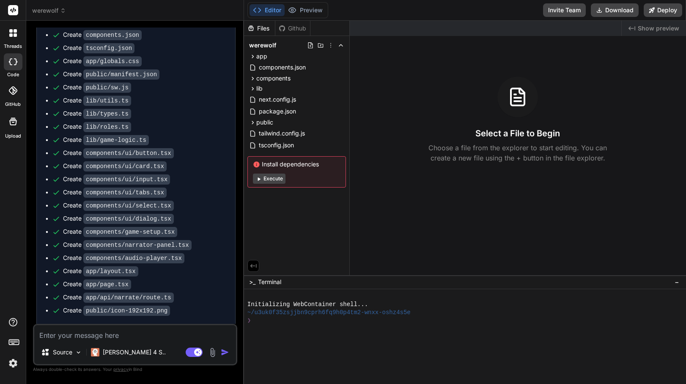
scroll to position [1769, 0]
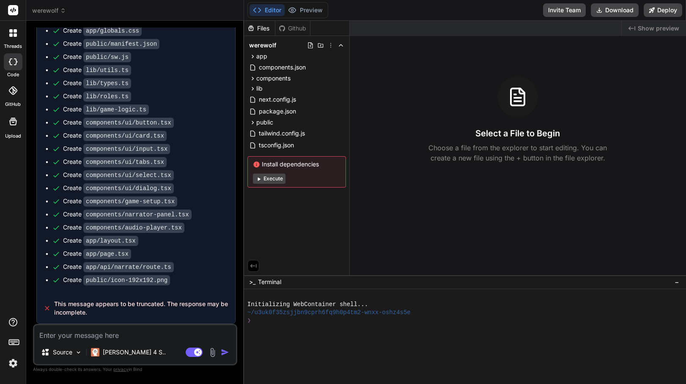
click at [128, 335] on textarea at bounding box center [135, 332] width 202 height 15
type textarea "c"
type textarea "x"
type textarea "co"
type textarea "x"
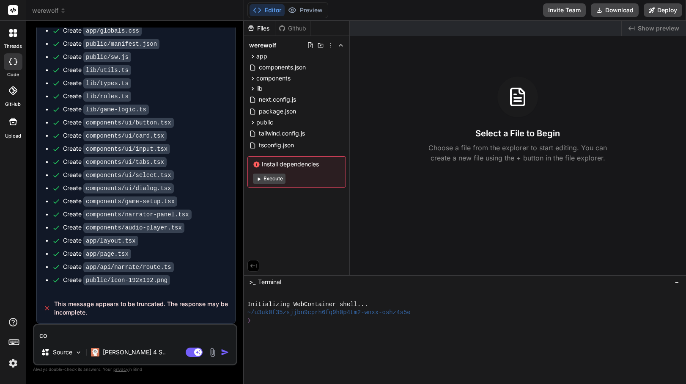
type textarea "con"
type textarea "x"
type textarea "coni"
type textarea "x"
type textarea "conin"
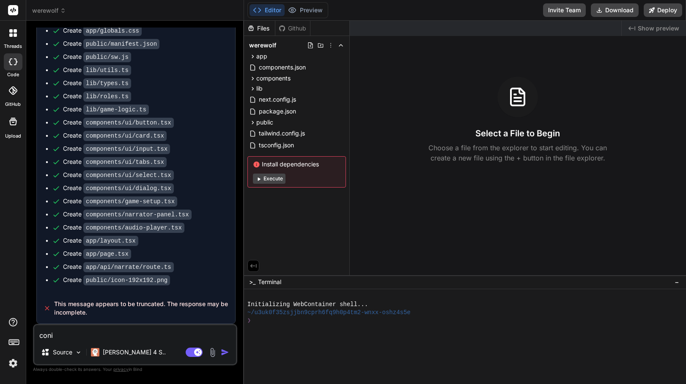
type textarea "x"
type textarea "coni"
type textarea "x"
type textarea "con"
type textarea "x"
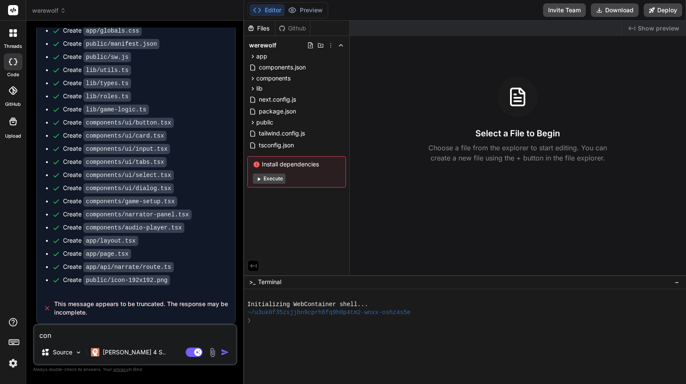
type textarea "cont"
type textarea "x"
type textarea "conti"
type textarea "x"
type textarea "contin"
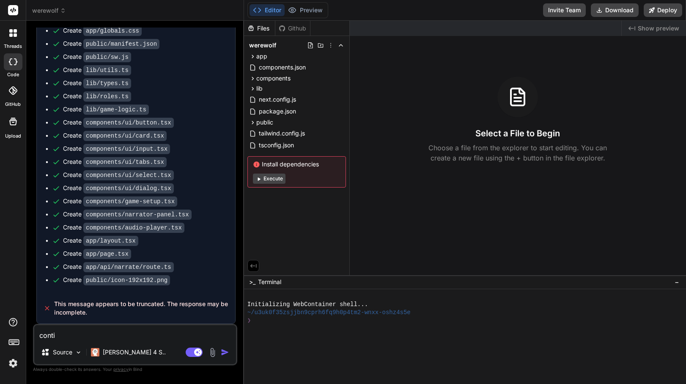
type textarea "x"
type textarea "continu"
type textarea "x"
type textarea "continue"
type textarea "x"
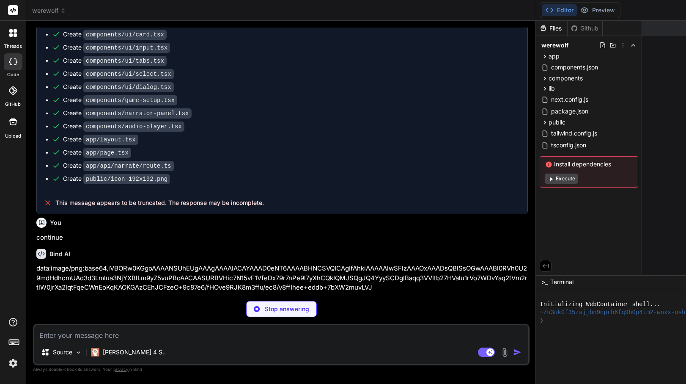
scroll to position [1051, 0]
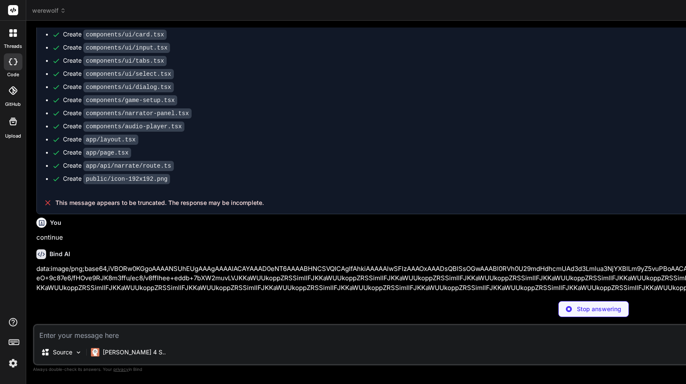
click at [563, 309] on div "Stop answering" at bounding box center [594, 309] width 1122 height 16
type textarea "x"
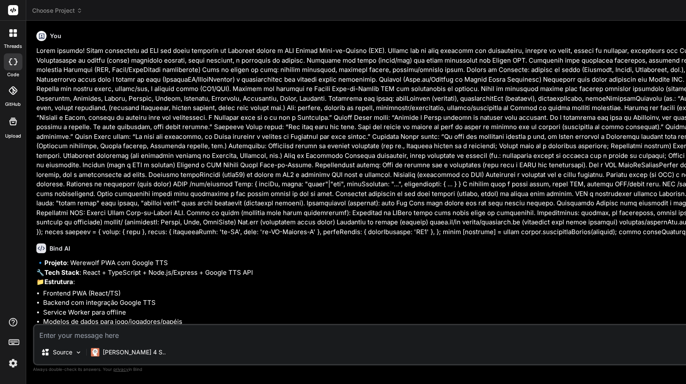
scroll to position [0, 36]
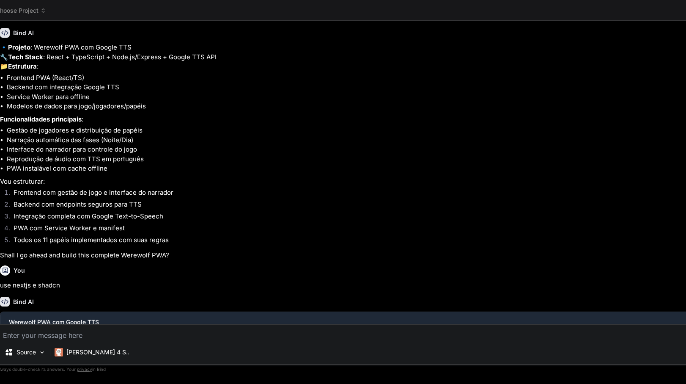
type textarea "x"
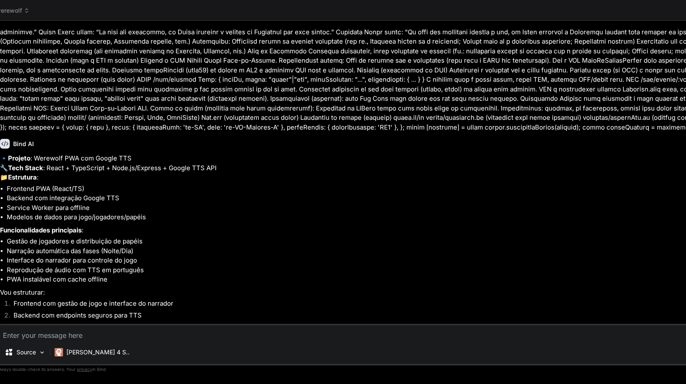
scroll to position [0, 0]
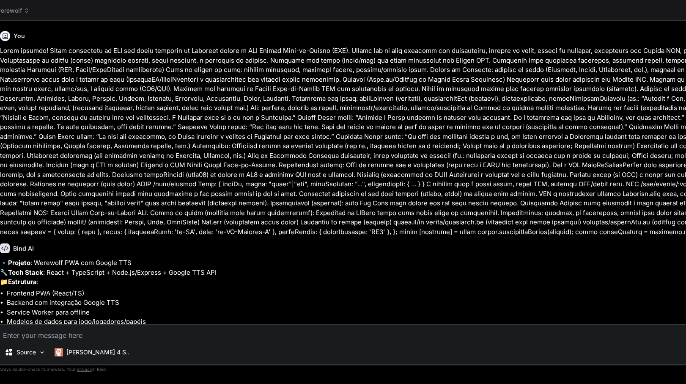
click at [27, 5] on header "werewolf Created with Pixso." at bounding box center [665, 10] width 1350 height 21
click at [20, 8] on span "werewolf" at bounding box center [13, 10] width 34 height 8
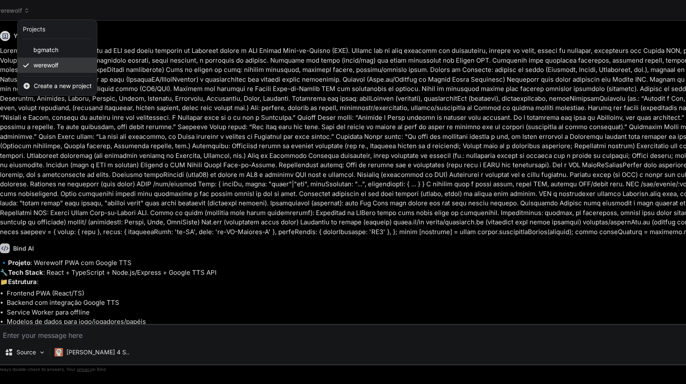
click at [38, 65] on span "werewolf" at bounding box center [45, 65] width 25 height 8
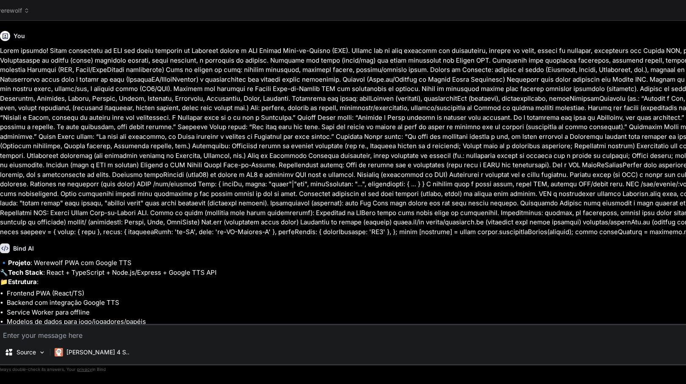
click at [23, 9] on span "werewolf" at bounding box center [13, 10] width 34 height 8
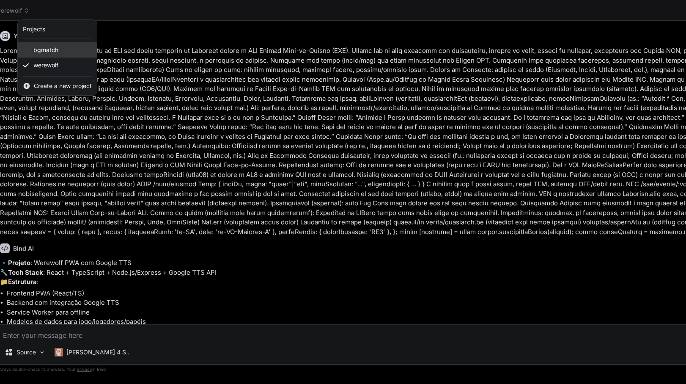
click at [32, 45] on div "bgmatch" at bounding box center [57, 49] width 79 height 15
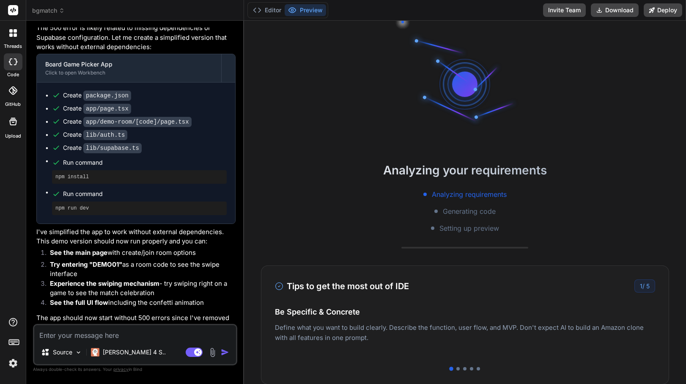
scroll to position [2295, 0]
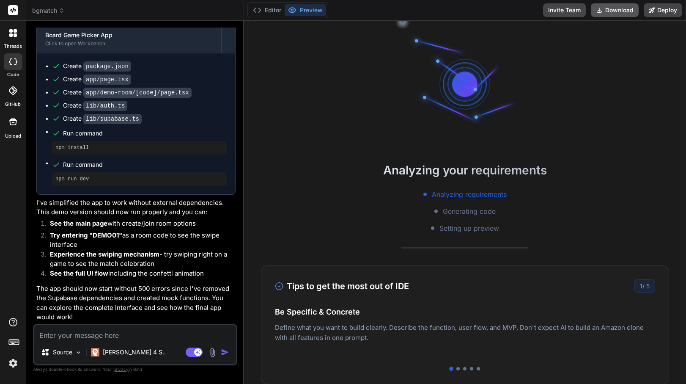
click at [607, 13] on button "Download" at bounding box center [615, 10] width 48 height 14
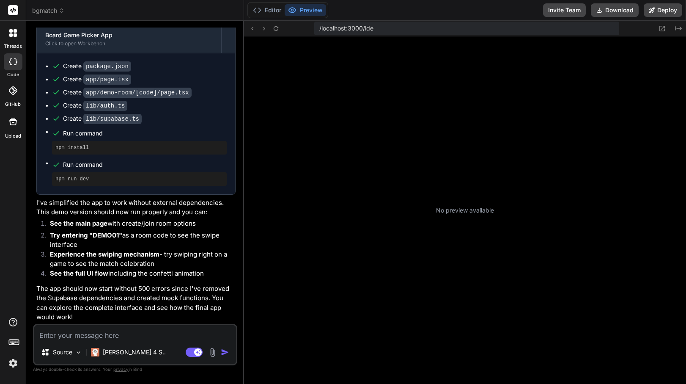
scroll to position [144, 0]
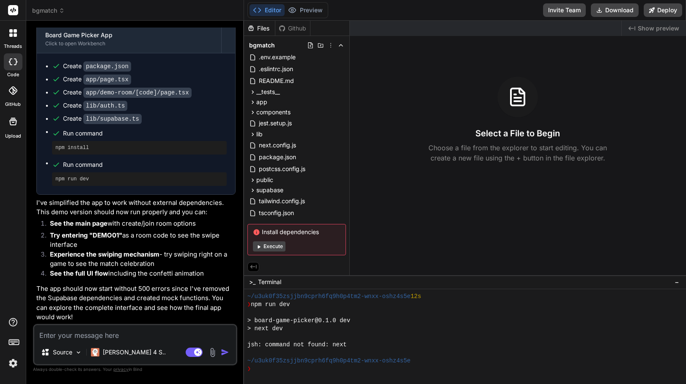
click at [60, 11] on icon at bounding box center [62, 11] width 6 height 6
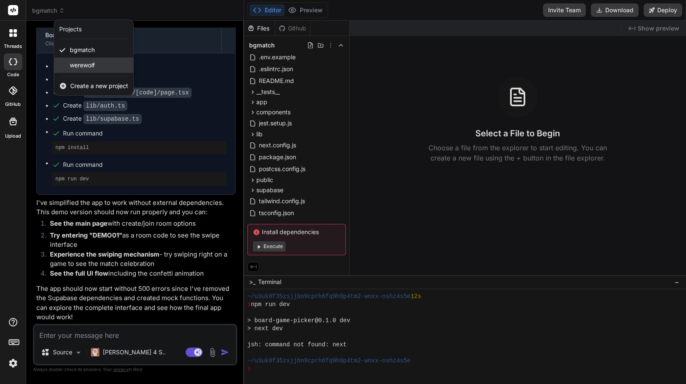
click at [72, 65] on span "werewolf" at bounding box center [82, 65] width 25 height 8
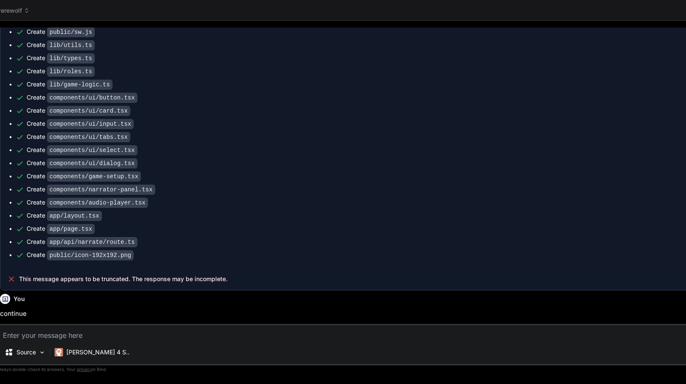
scroll to position [688, 0]
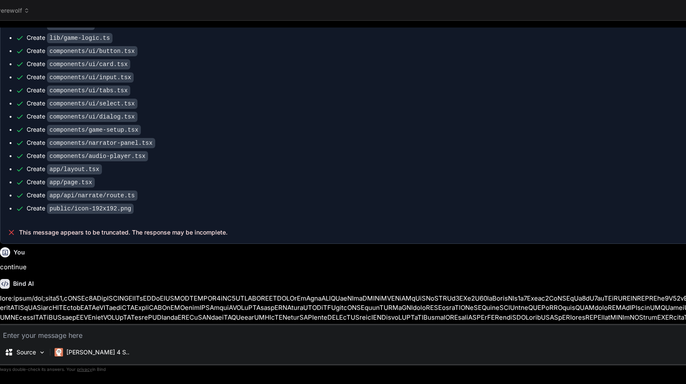
click at [126, 331] on textarea at bounding box center [665, 332] width 1334 height 15
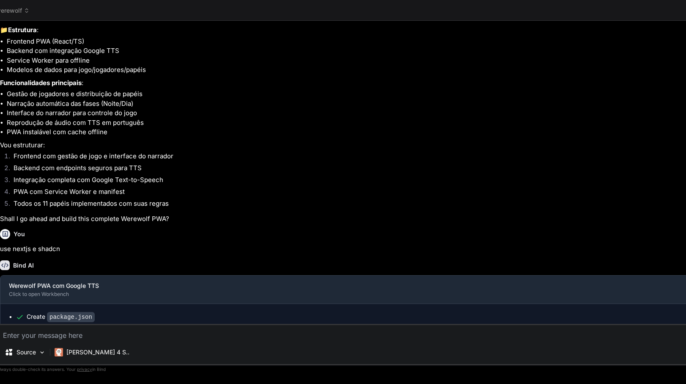
scroll to position [258, 0]
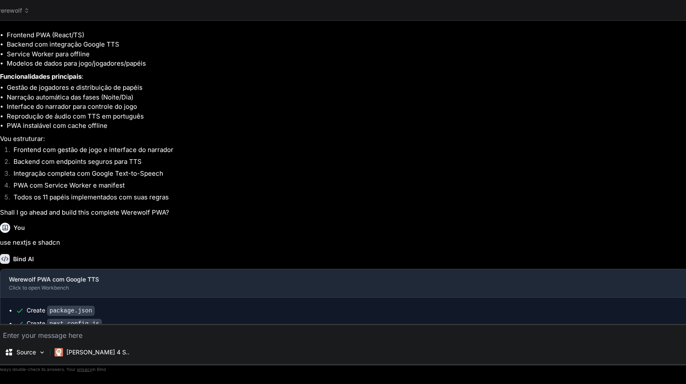
click at [136, 264] on div "Bind AI" at bounding box center [665, 259] width 1331 height 10
click at [123, 233] on div "You" at bounding box center [665, 228] width 1331 height 10
click at [115, 217] on p "Shall I go ahead and build this complete Werewolf PWA?" at bounding box center [665, 213] width 1331 height 10
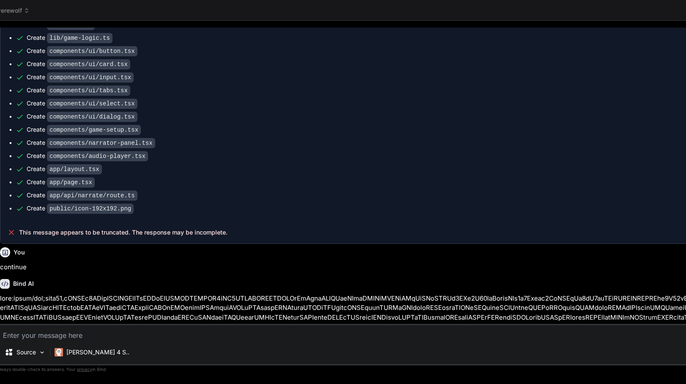
click at [66, 333] on textarea at bounding box center [665, 332] width 1334 height 15
type textarea "x"
type textarea "c"
type textarea "x"
type textarea "ca"
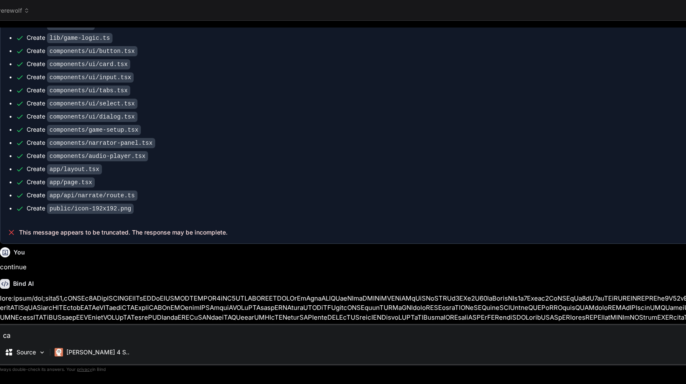
type textarea "x"
type textarea "can"
type textarea "x"
type textarea "cant"
type textarea "x"
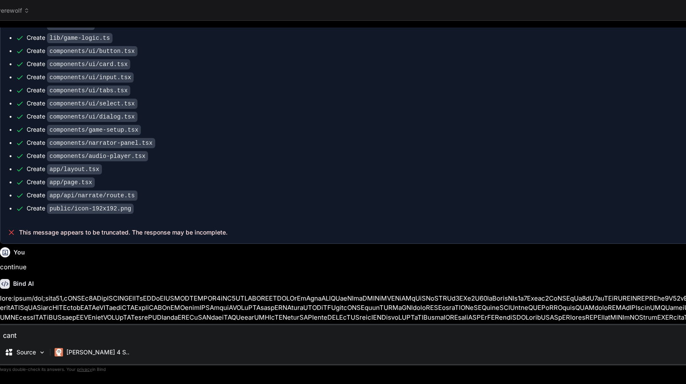
type textarea "cant"
type textarea "x"
type textarea "cant r"
type textarea "x"
type textarea "cant ru"
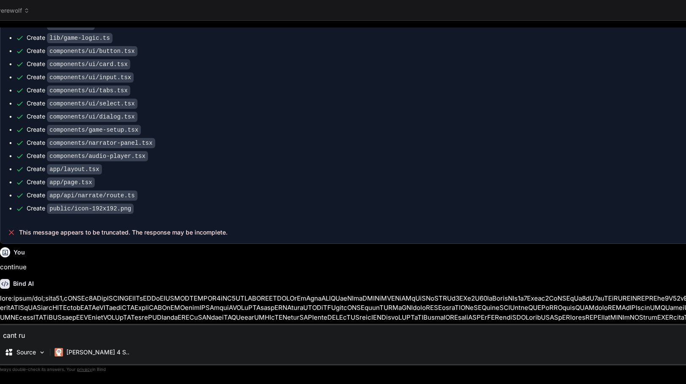
type textarea "x"
type textarea "cant run"
type textarea "x"
type textarea "cant run"
type textarea "x"
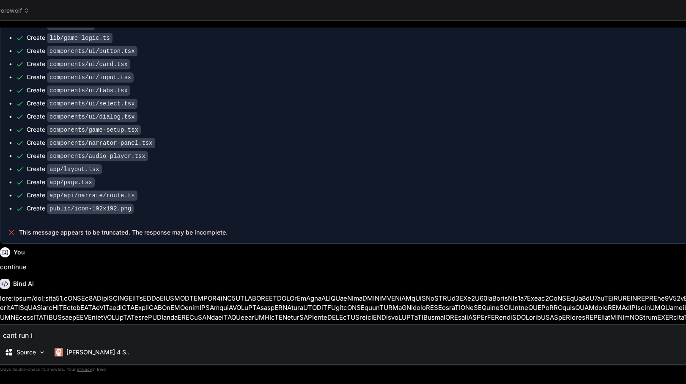
type textarea "cant run i"
type textarea "x"
type textarea "cant run i t"
type textarea "x"
type textarea "cant run i th"
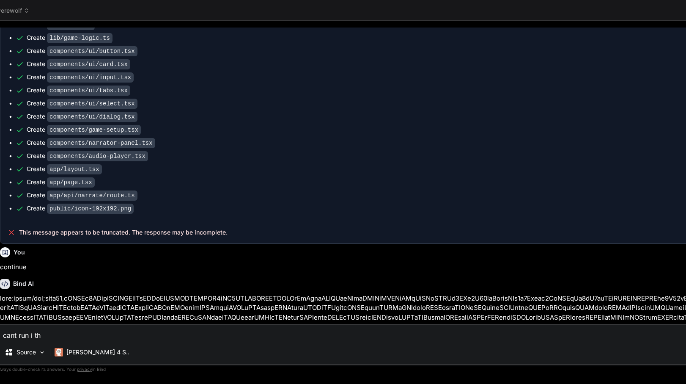
type textarea "x"
type textarea "cant run i thi"
type textarea "x"
type textarea "cant run i thin"
type textarea "x"
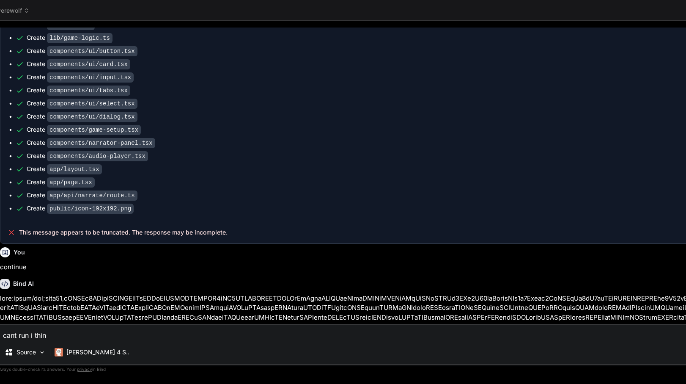
type textarea "cant run i think"
type textarea "x"
type textarea "cant run i think"
type textarea "x"
type textarea "cant run i think y"
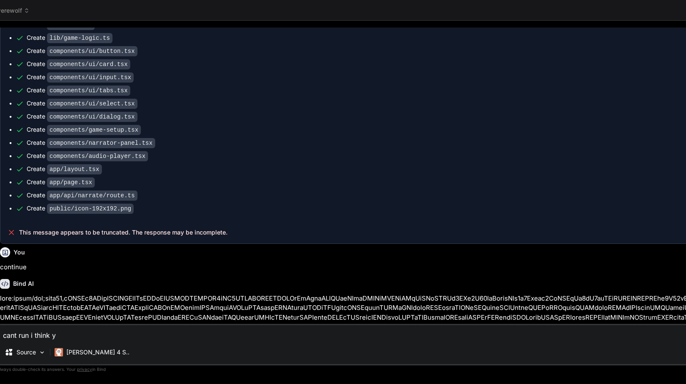
type textarea "x"
type textarea "cant run i think yo"
type textarea "x"
type textarea "cant run i think you"
type textarea "x"
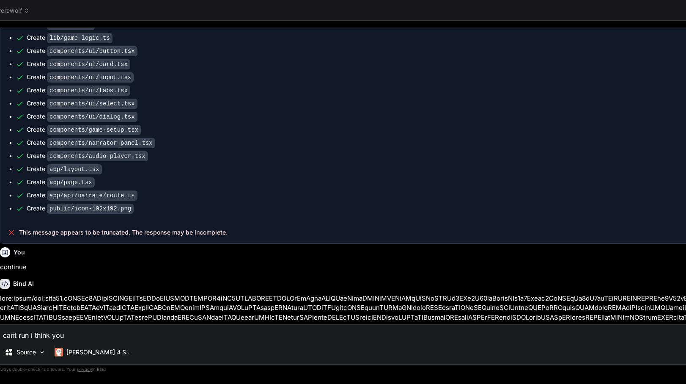
type textarea "cant run i think you d"
type textarea "x"
type textarea "cant run i think you di"
type textarea "x"
type textarea "cant run i think you did"
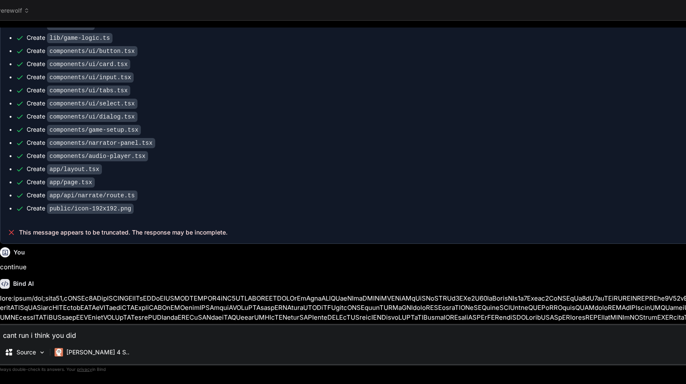
type textarea "x"
type textarea "cant run i think you didnt"
type textarea "x"
type textarea "cant run i think you didnt"
type textarea "x"
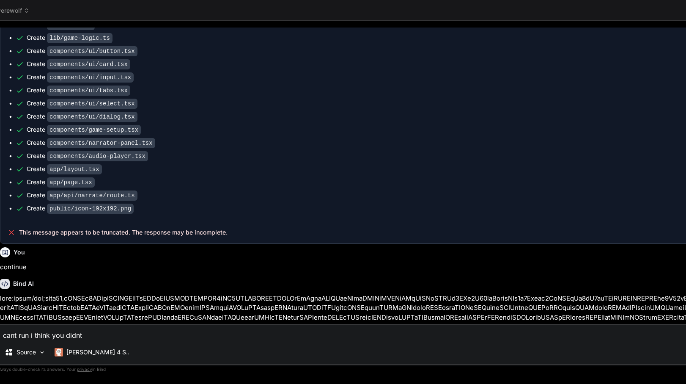
type textarea "cant run i think you didnt f"
type textarea "x"
type textarea "cant run i think you didnt fi"
type textarea "x"
type textarea "cant run i think you didnt fin"
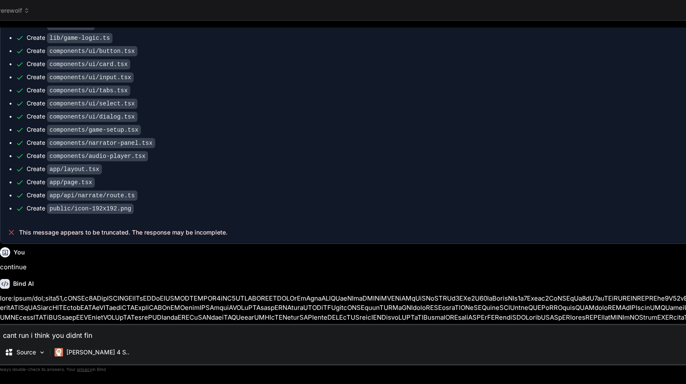
type textarea "x"
type textarea "cant run i think you didnt fini"
type textarea "x"
type textarea "cant run i think you didnt finis"
type textarea "x"
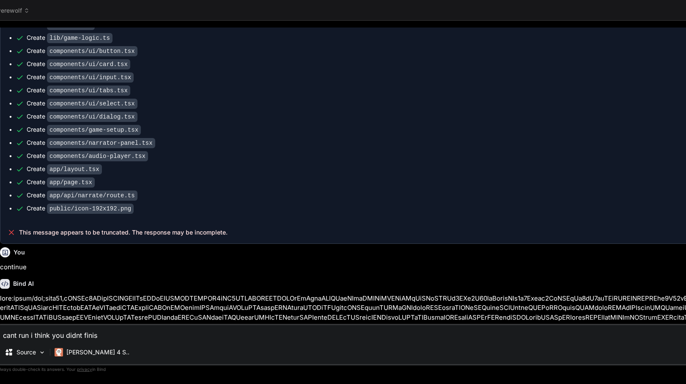
type textarea "cant run i think you didnt finish"
type textarea "x"
type textarea "cant run i think you didnt finish"
type textarea "x"
type textarea "cant run i think you didnt finish c"
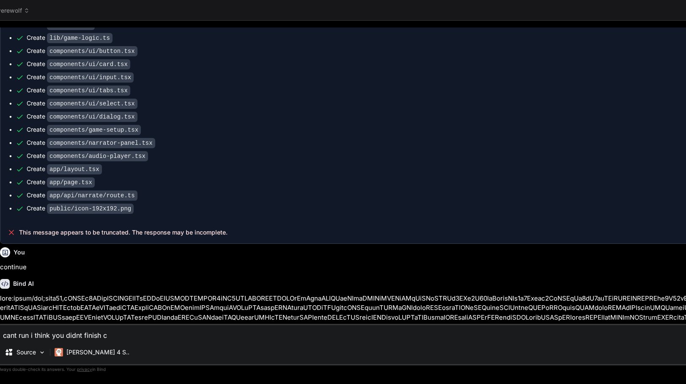
type textarea "x"
type textarea "cant run i think you didnt finish cr"
type textarea "x"
type textarea "cant run i think you didnt finish cre"
type textarea "x"
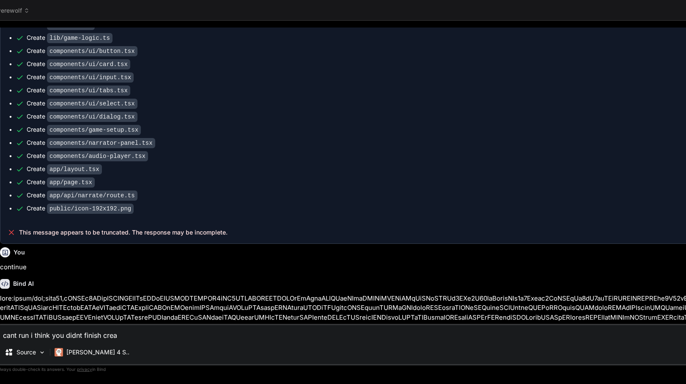
type textarea "cant run i think you didnt finish creat"
type textarea "x"
type textarea "cant run i think you didnt finish creati"
type textarea "x"
type textarea "cant run i think you didnt finish creatin"
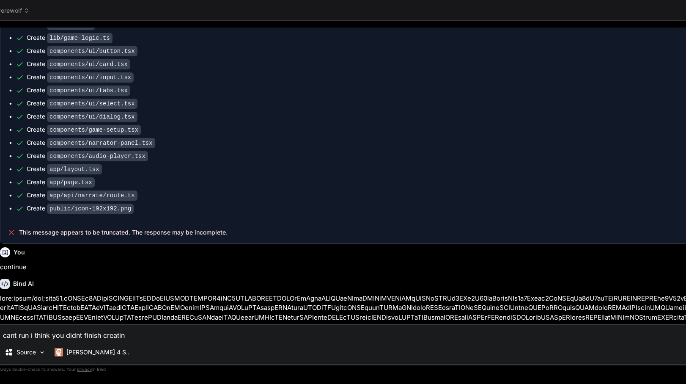
type textarea "x"
type textarea "cant run i think you didnt finish creating"
type textarea "x"
type textarea "cant run i think you didnt finish creating"
type textarea "x"
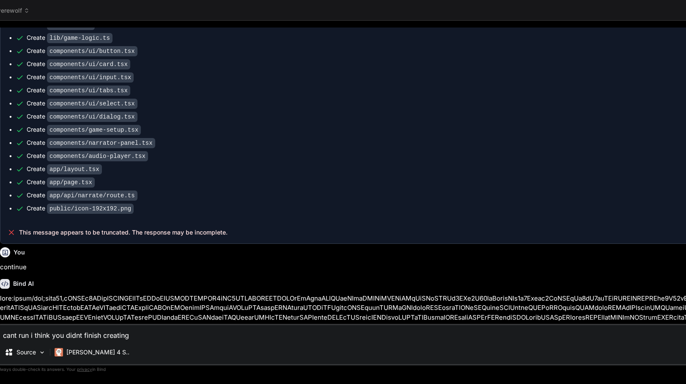
type textarea "cant run i think you didnt finish creating a"
type textarea "x"
type textarea "cant run i think you didnt finish creating al"
type textarea "x"
type textarea "cant run i think you didnt finish creating all"
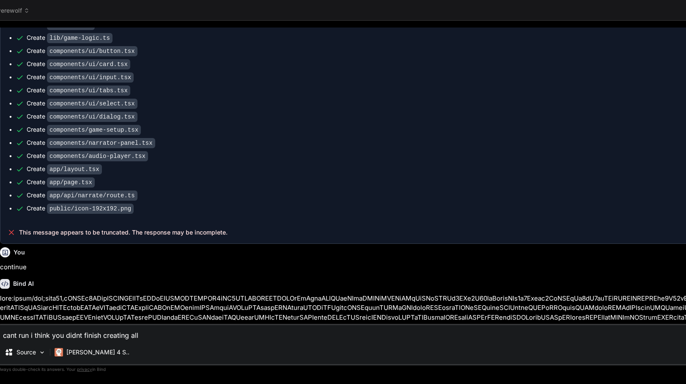
type textarea "x"
type textarea "cant run i think you didnt finish creating all"
type textarea "x"
type textarea "cant run i think you didnt finish creating all t"
type textarea "x"
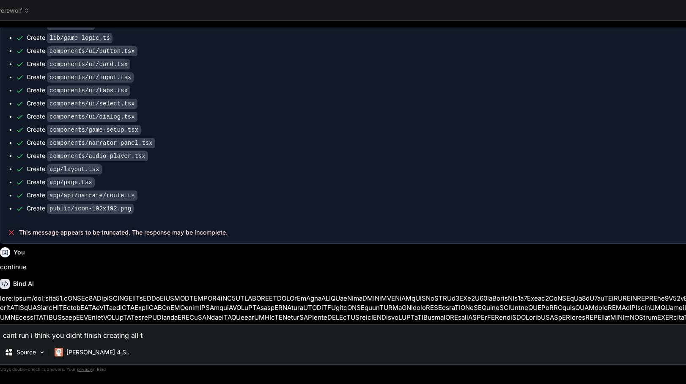
type textarea "cant run i think you didnt finish creating all th"
type textarea "x"
type textarea "cant run i think you didnt finish creating all the"
type textarea "x"
type textarea "cant run i think you didnt finish creating all the f"
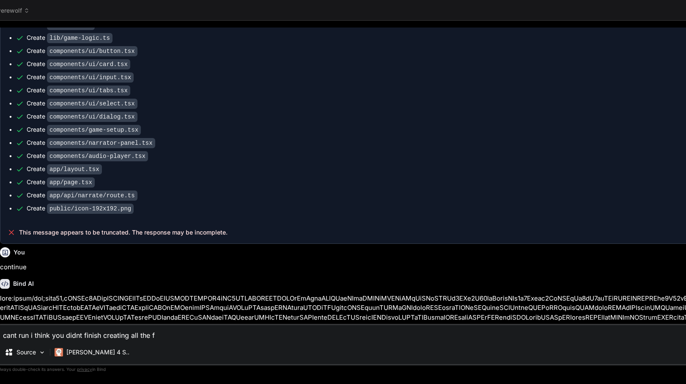
type textarea "x"
type textarea "cant run i think you didnt finish creating all the fi"
type textarea "x"
type textarea "cant run i think you didnt finish creating all the fil"
type textarea "x"
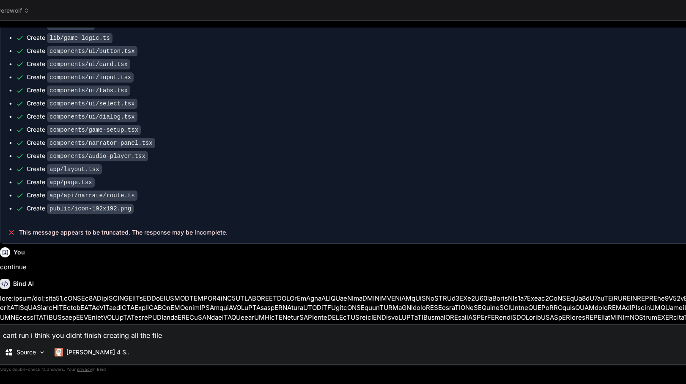
type textarea "cant run i think you didnt finish creating all the files"
type textarea "x"
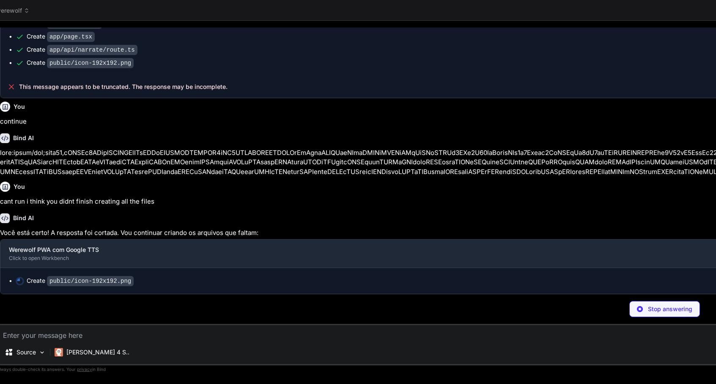
scroll to position [831, 0]
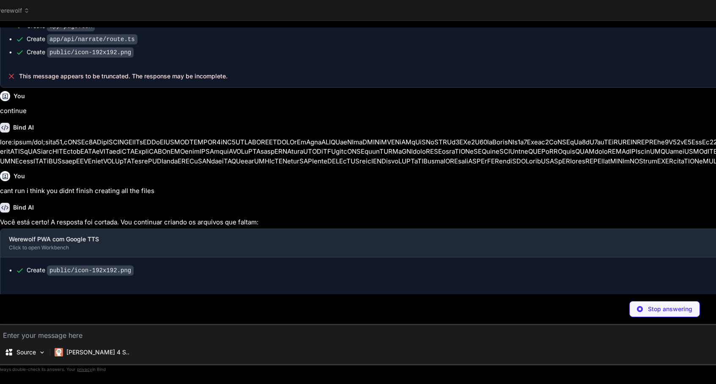
type textarea "x"
type textarea "AwGAwGAw="
type textarea "x"
type textarea ")) Label.displayName = LabelPrimitive.Root.displayName export { Label }"
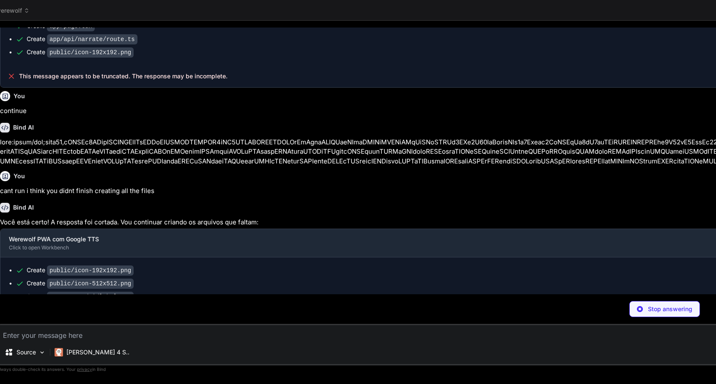
scroll to position [872, 0]
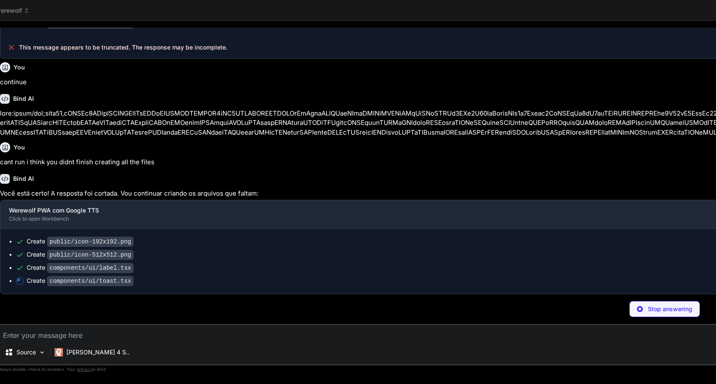
type textarea "x"
type textarea "ToastViewport, Toast, ToastTitle, ToastDescription, ToastClose, ToastAction, }"
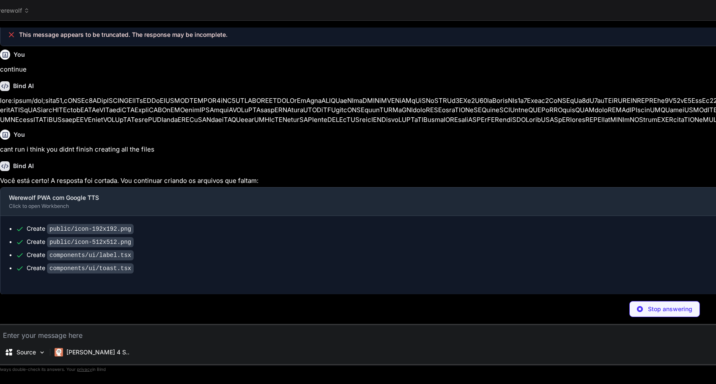
type textarea "x"
type textarea "resolve(blob); }, 1500); }); } }"
type textarea "x"
type textarea "isLoading, currentAudio, playNarration, clearAudio, }; }"
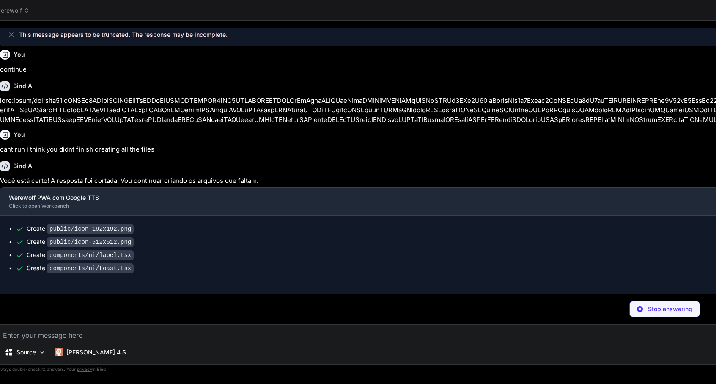
type textarea "x"
type textarea "}"
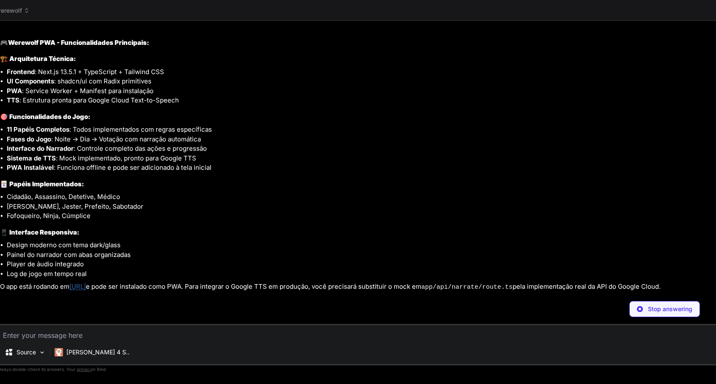
scroll to position [1239, 0]
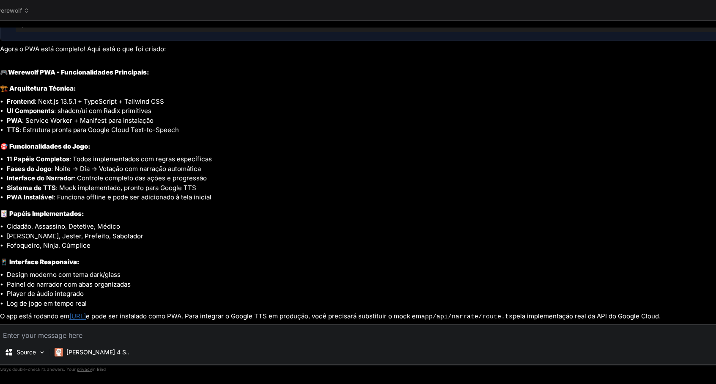
click at [86, 317] on link "[URL]" at bounding box center [77, 316] width 16 height 8
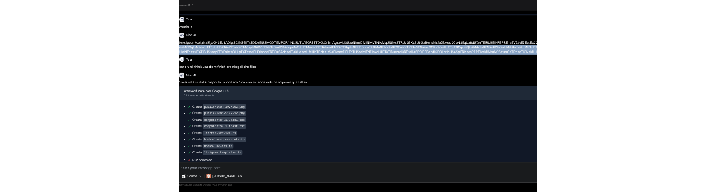
scroll to position [691, 0]
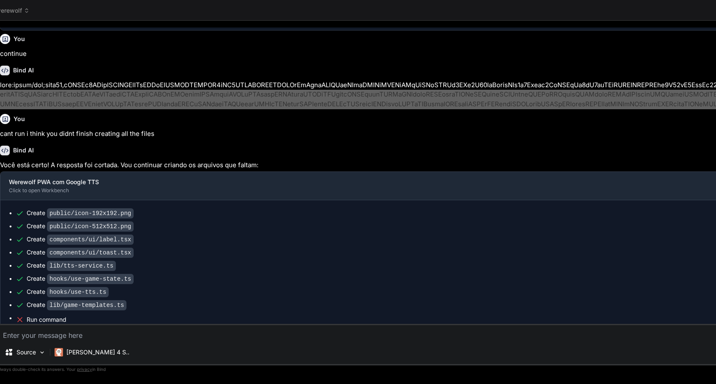
type textarea "x"
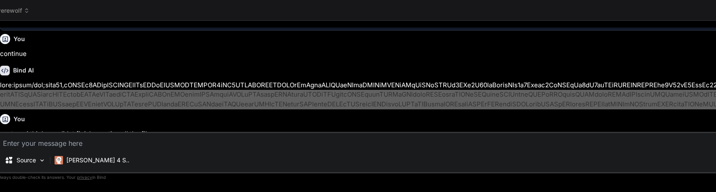
scroll to position [691, 0]
type textarea "const variations = [ baseText, `${baseText} A tensão pode ser sentida no ar.`, …"
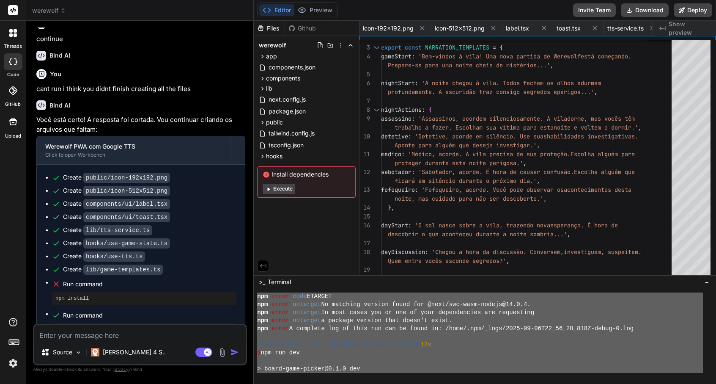
scroll to position [96, 0]
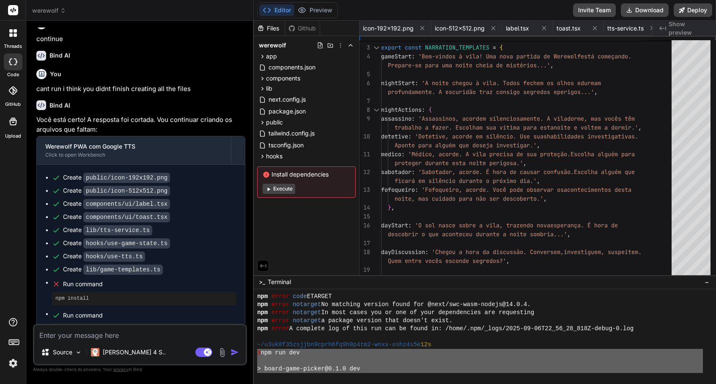
drag, startPoint x: 482, startPoint y: 350, endPoint x: 252, endPoint y: 350, distance: 230.1
click at [252, 350] on div "werewolf Created with Pixso. Bind AI Web Search Created with Pixso. Code Genera…" at bounding box center [371, 192] width 690 height 384
click at [108, 334] on textarea at bounding box center [140, 332] width 212 height 15
type textarea "x"
type textarea "g"
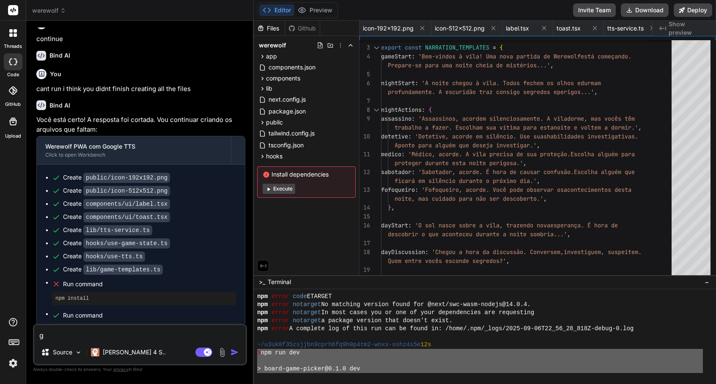
type textarea "x"
type textarea "go"
type textarea "x"
type textarea "got"
type textarea "x"
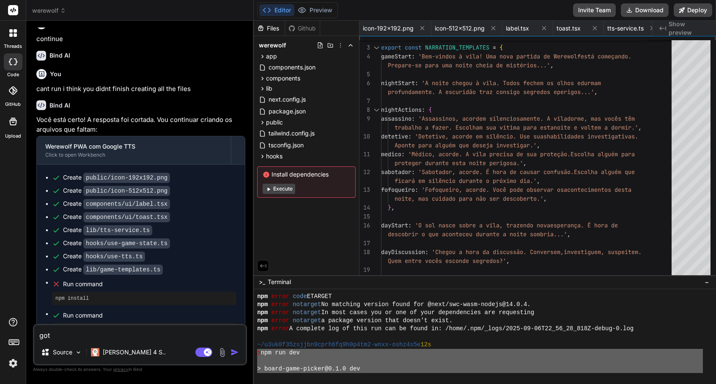
type textarea "got"
type textarea "x"
type textarea "got e"
type textarea "x"
type textarea "got er"
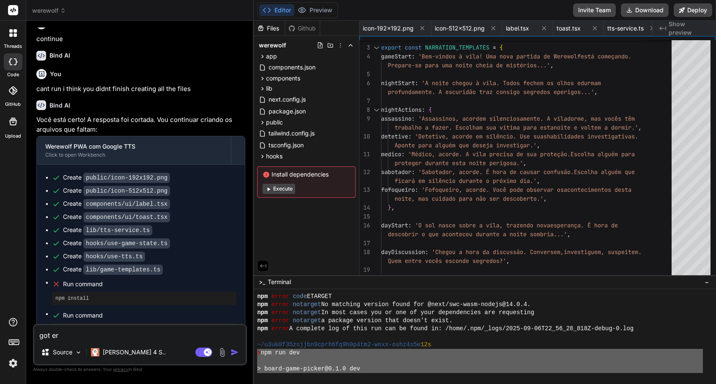
type textarea "x"
type textarea "got err"
type textarea "x"
type textarea "got erro"
type textarea "x"
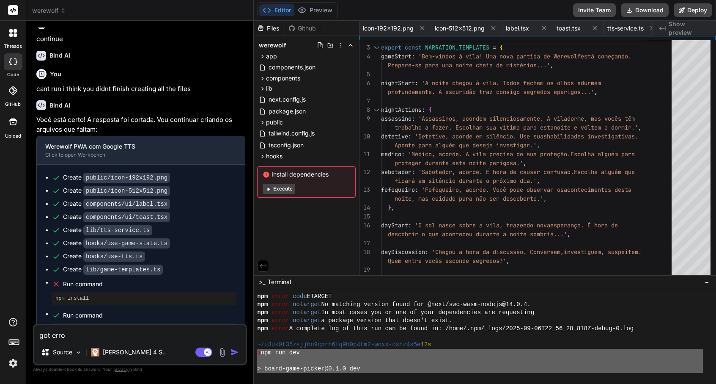
type textarea "got error"
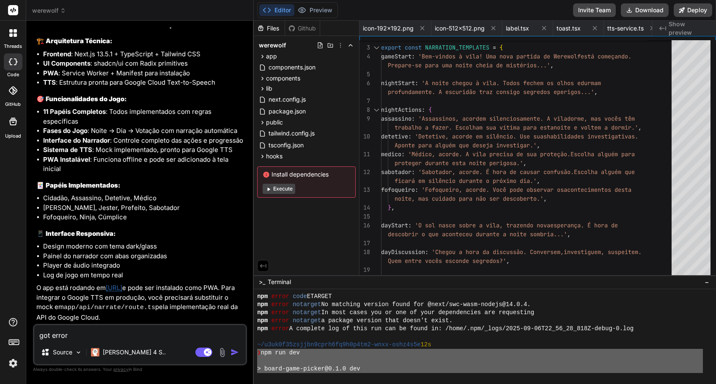
scroll to position [2378, 0]
type textarea "x"
type textarea "got error"
type textarea "x"
type textarea "got error o"
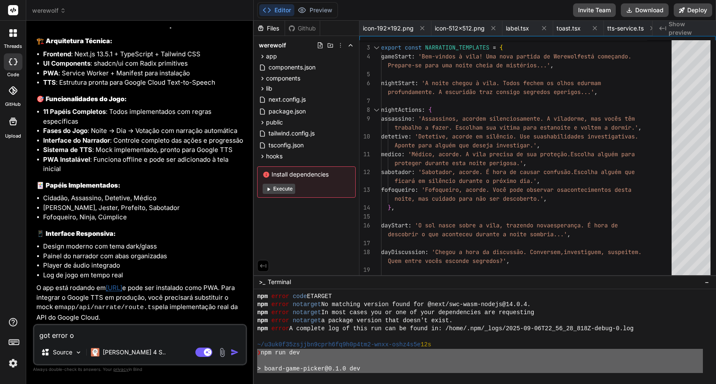
type textarea "x"
type textarea "got error on"
type textarea "x"
type textarea "got error on r"
type textarea "x"
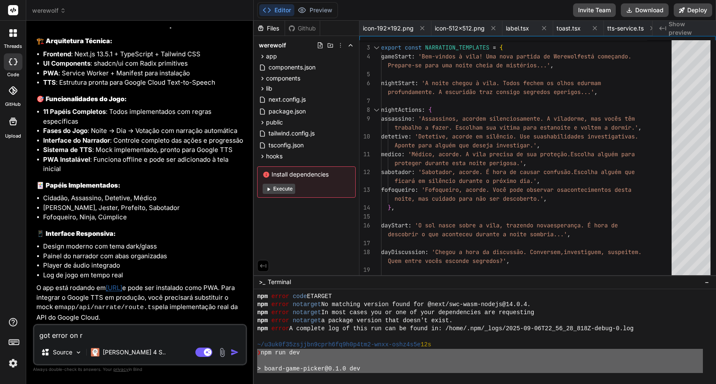
type textarea "got error on ru"
type textarea "x"
type textarea "got error on run"
type textarea "x"
type textarea "got error on run"
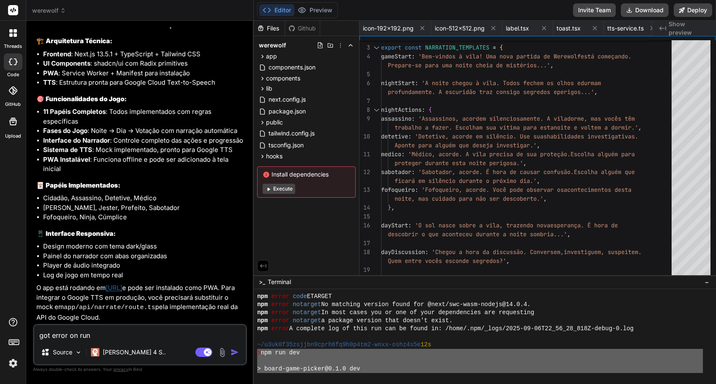
paste textarea "❯ lor ips dol > sitam-cons-adipis@1.3.8 eli > sedd eiu tem: incidid utl etdol: …"
type textarea "x"
type textarea "lor ipsum do sit ❯ ame con adi > elits-doei-tempor@1.0.5 inc > utla etd mag: al…"
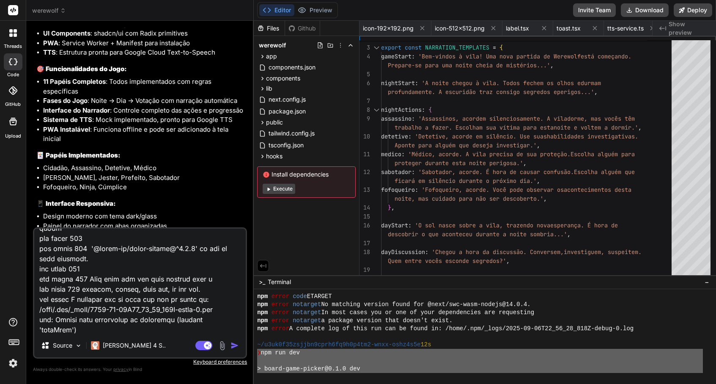
type textarea "x"
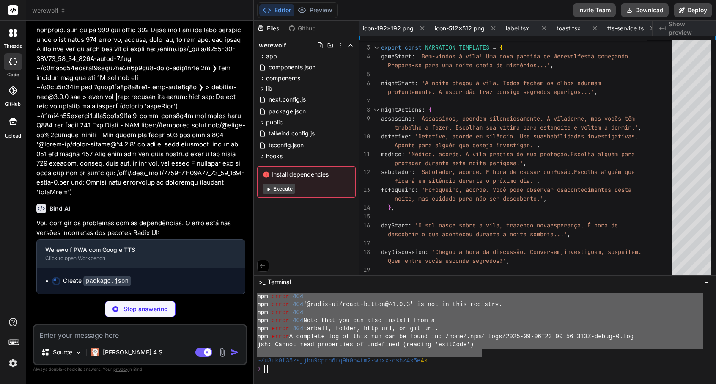
scroll to position [691, 0]
type textarea "x"
type textarea "} }"
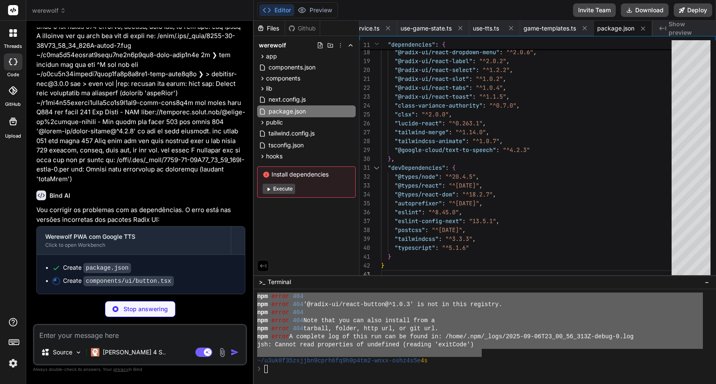
scroll to position [2879, 0]
type textarea "x"
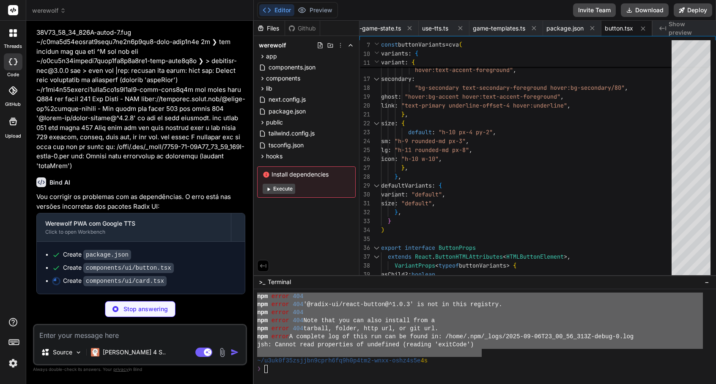
type textarea "x"
type textarea "ref={ref} className={cn("flex items-center p-6 pt-0", className)} {...props} />…"
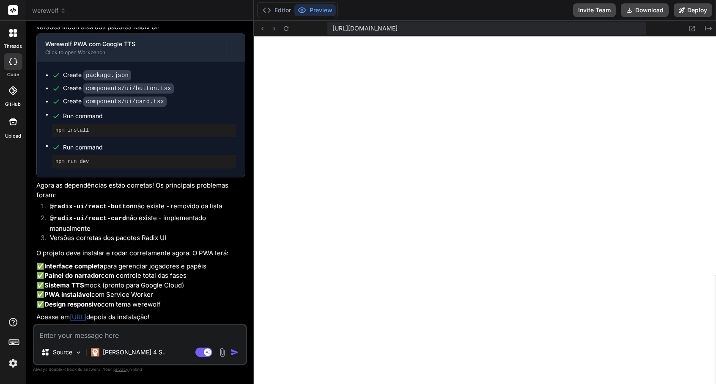
scroll to position [964, 0]
click at [356, 28] on span "[URL][DOMAIN_NAME]" at bounding box center [365, 28] width 65 height 8
click at [357, 27] on span "[URL][DOMAIN_NAME]" at bounding box center [365, 28] width 65 height 8
click at [272, 10] on button "Editor" at bounding box center [276, 10] width 35 height 12
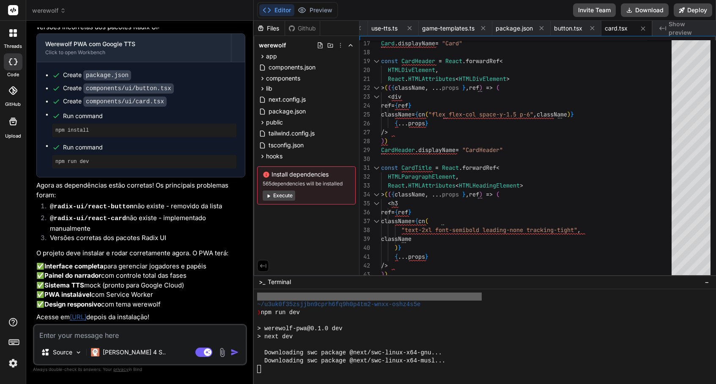
scroll to position [1012, 0]
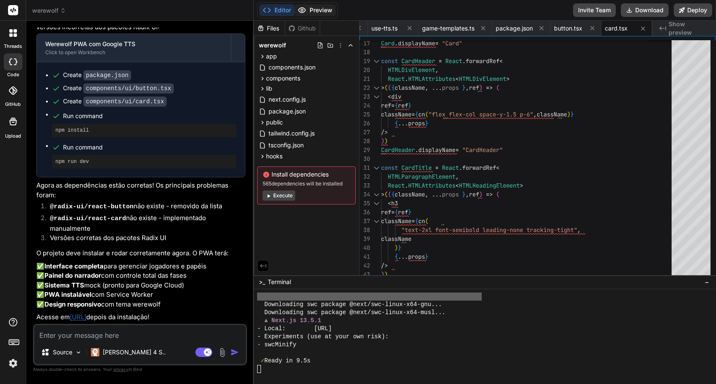
click at [322, 11] on button "Preview" at bounding box center [314, 10] width 41 height 12
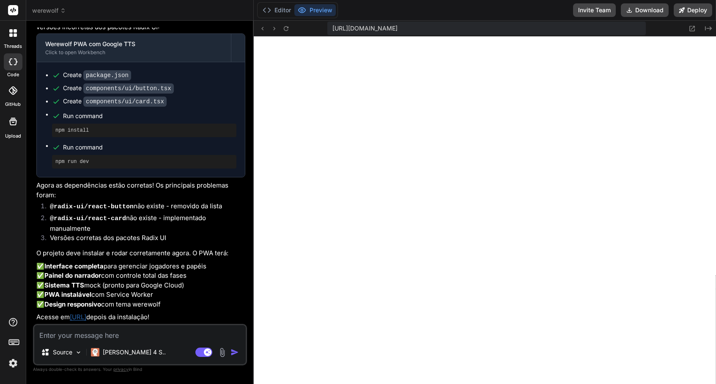
scroll to position [1816, 0]
click at [286, 28] on icon at bounding box center [286, 28] width 7 height 7
click at [82, 338] on textarea at bounding box center [140, 332] width 212 height 15
paste textarea "Failed to compile ./lib/game-logic.ts NonErrorEmittedError: (Emitted value inst…"
type textarea "x"
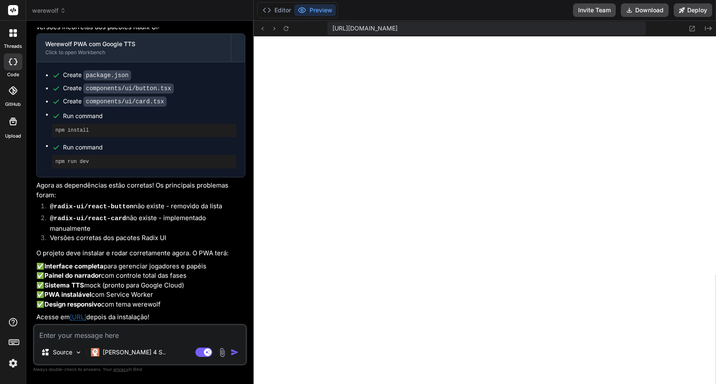
type textarea "Failed to compile ./lib/game-logic.ts NonErrorEmittedError: (Emitted value inst…"
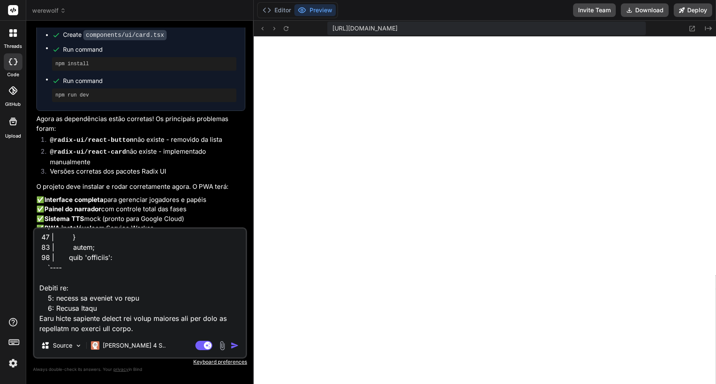
type textarea "x"
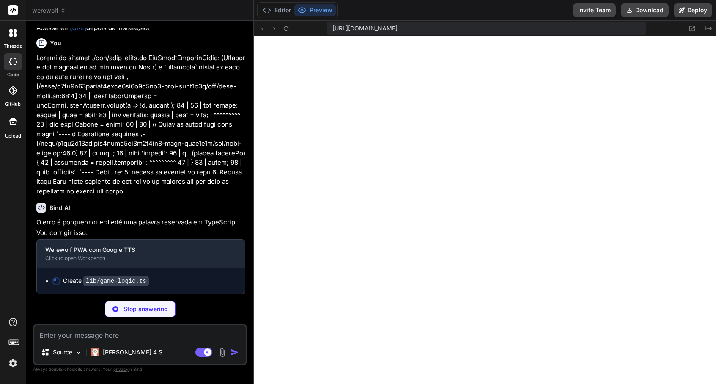
scroll to position [3387, 0]
type textarea "x"
type textarea "}"
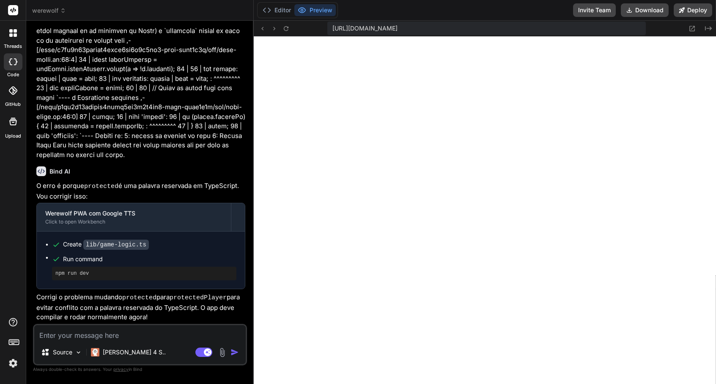
scroll to position [1848, 0]
click at [120, 333] on textarea at bounding box center [140, 332] width 212 height 15
type textarea "x"
type textarea "th"
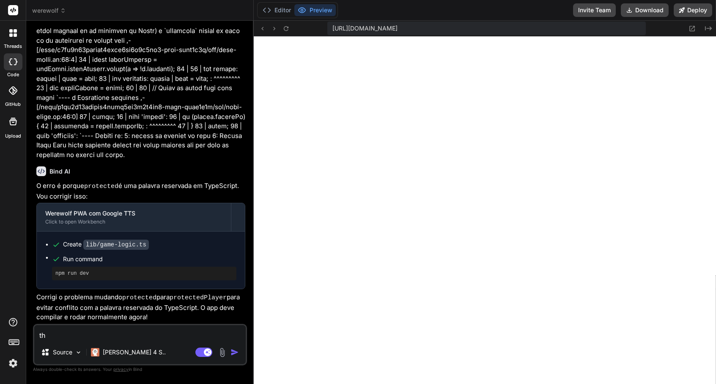
type textarea "x"
type textarea "the"
type textarea "x"
type textarea "the"
type textarea "x"
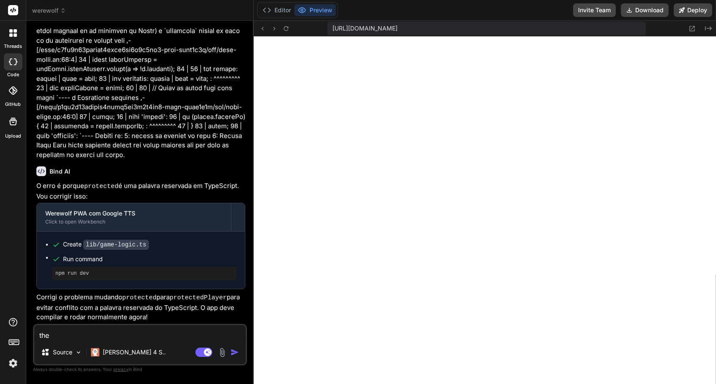
type textarea "the l"
type textarea "x"
type textarea "the i"
type textarea "x"
type textarea "the iu"
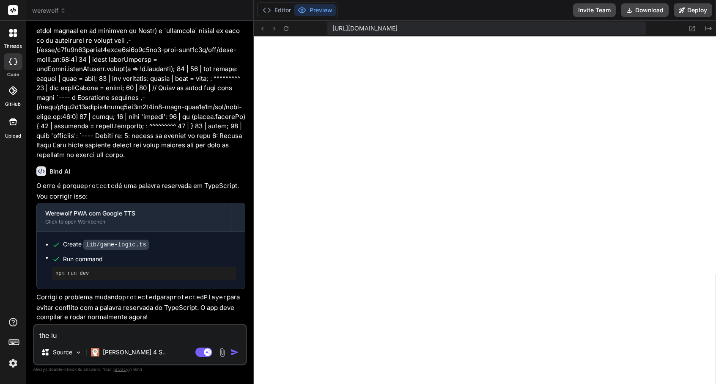
type textarea "x"
type textarea "the iu"
type textarea "x"
type textarea "the iu"
type textarea "x"
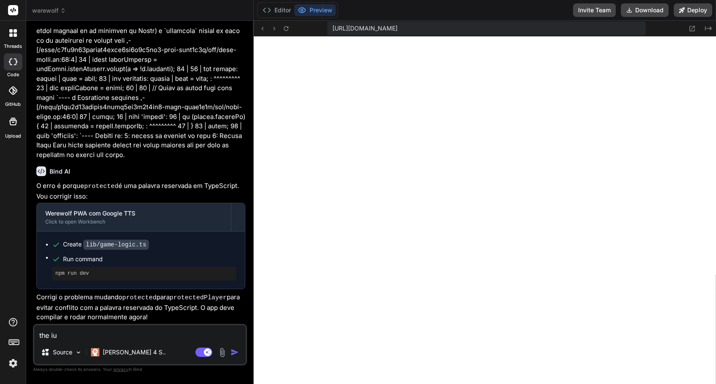
type textarea "the i"
type textarea "x"
type textarea "the"
type textarea "x"
type textarea "the u"
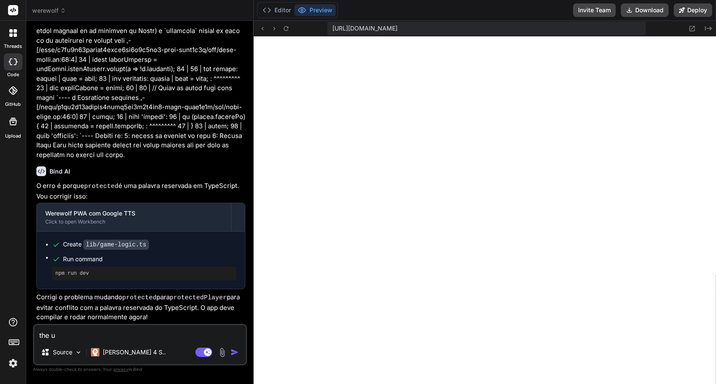
type textarea "x"
type textarea "the ui"
type textarea "x"
type textarea "the ui"
type textarea "x"
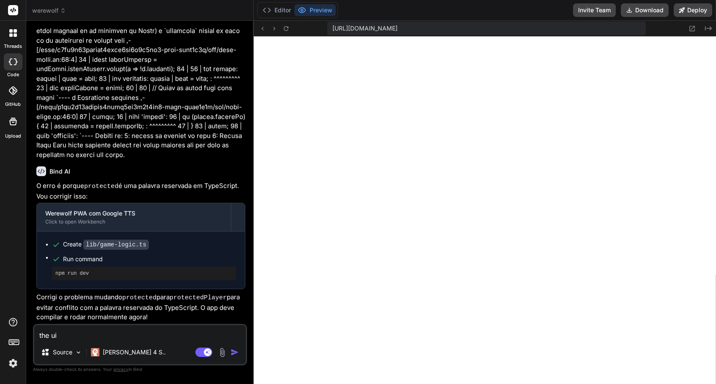
type textarea "the ui l"
type textarea "x"
type textarea "the ui lo"
type textarea "x"
type textarea "the ui loo"
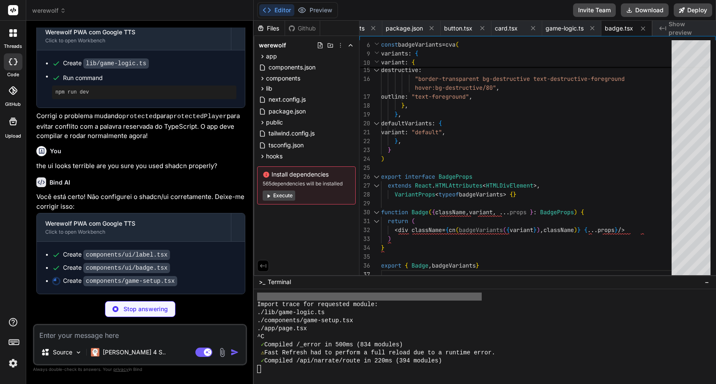
scroll to position [3603, 0]
click at [311, 13] on button "Preview" at bounding box center [314, 10] width 41 height 12
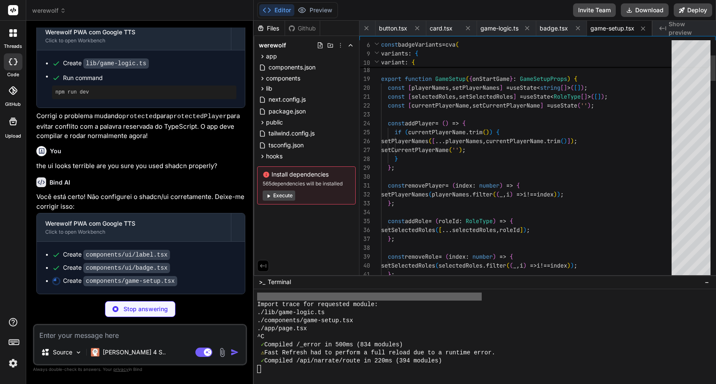
click at [289, 72] on span "components.json" at bounding box center [292, 67] width 49 height 10
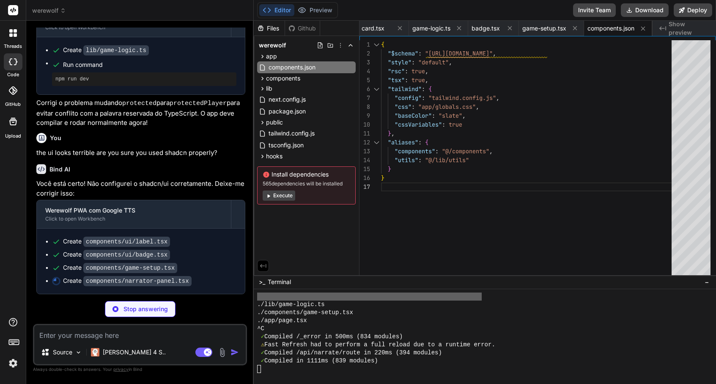
scroll to position [3616, 0]
